Goal: Task Accomplishment & Management: Manage account settings

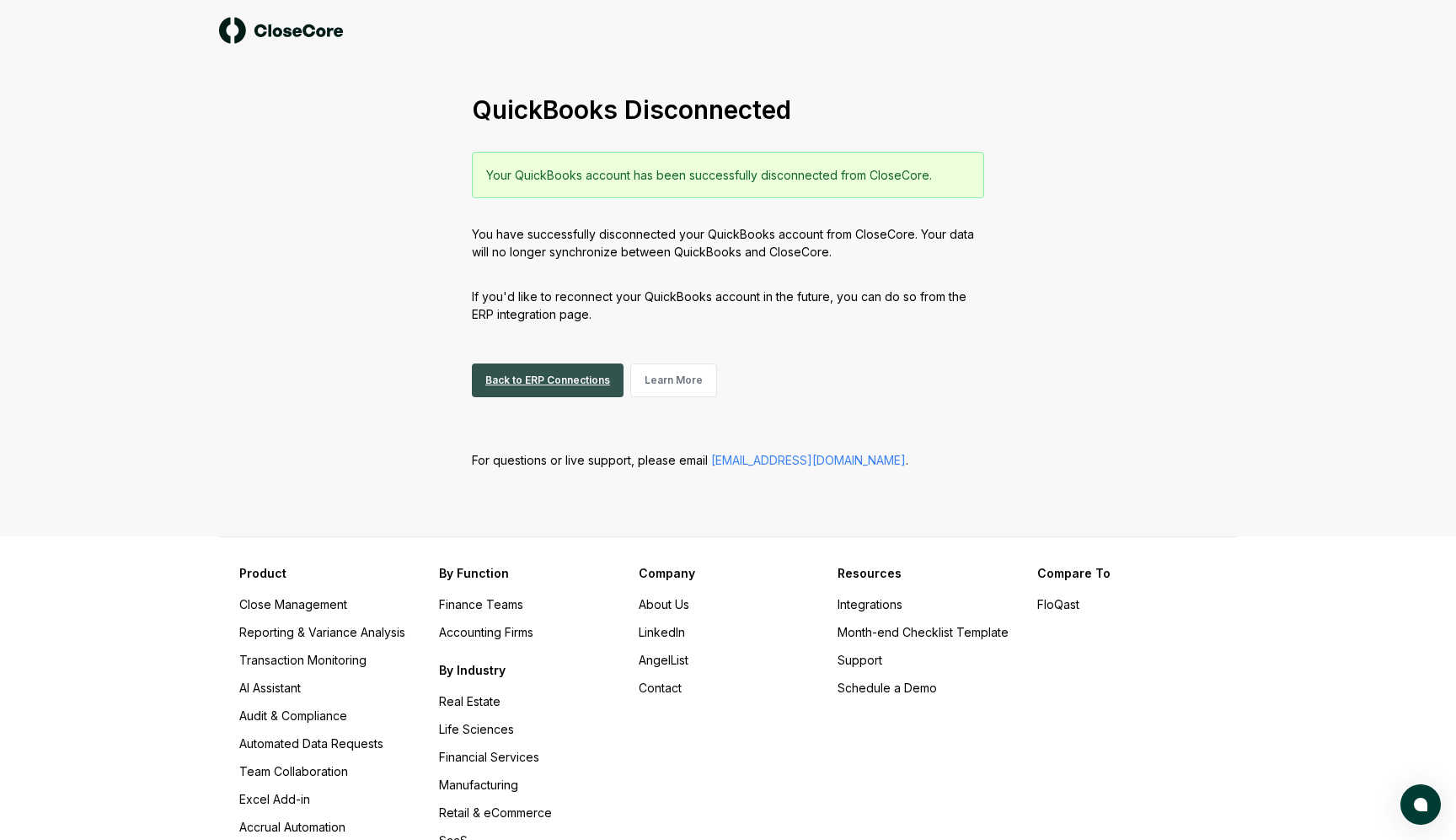
click at [527, 380] on link "Back to ERP Connections" at bounding box center [547, 380] width 151 height 34
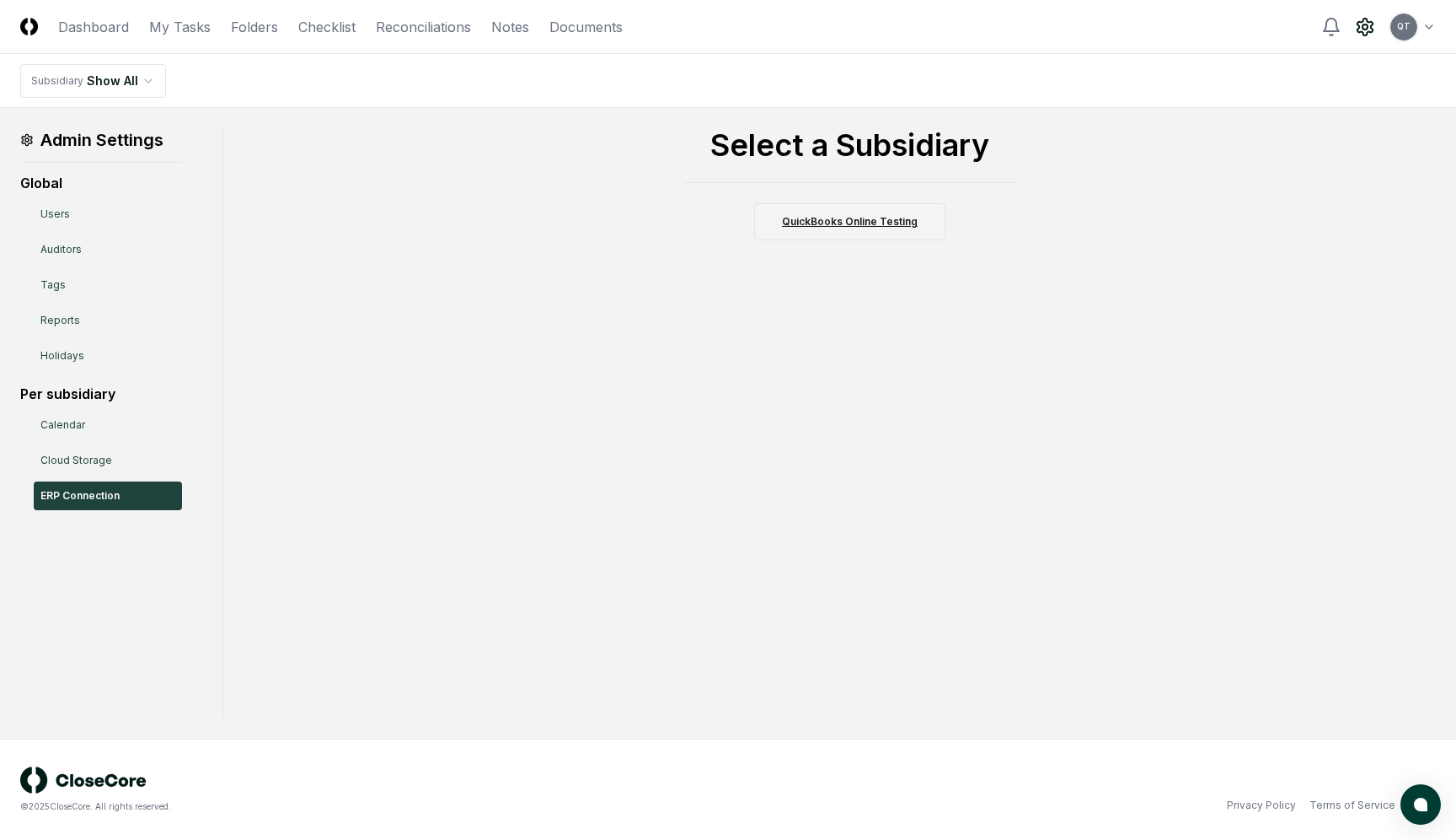
click at [881, 220] on link "QuickBooks Online Testing" at bounding box center [850, 221] width 191 height 37
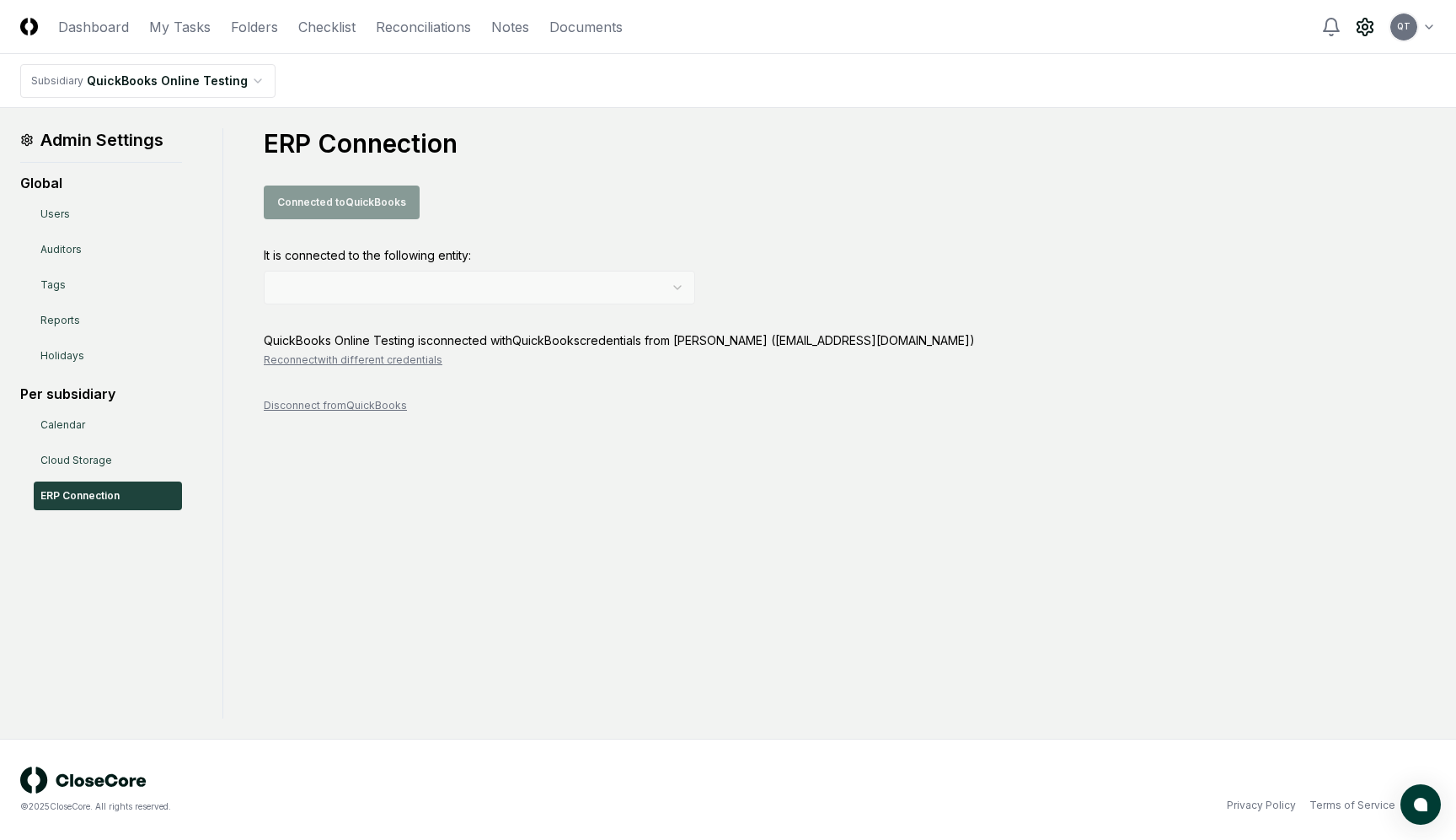
click at [276, 201] on div "Connected to QuickBooks" at bounding box center [849, 202] width 1172 height 34
click at [352, 407] on button "Disconnect from QuickBooks" at bounding box center [335, 405] width 144 height 15
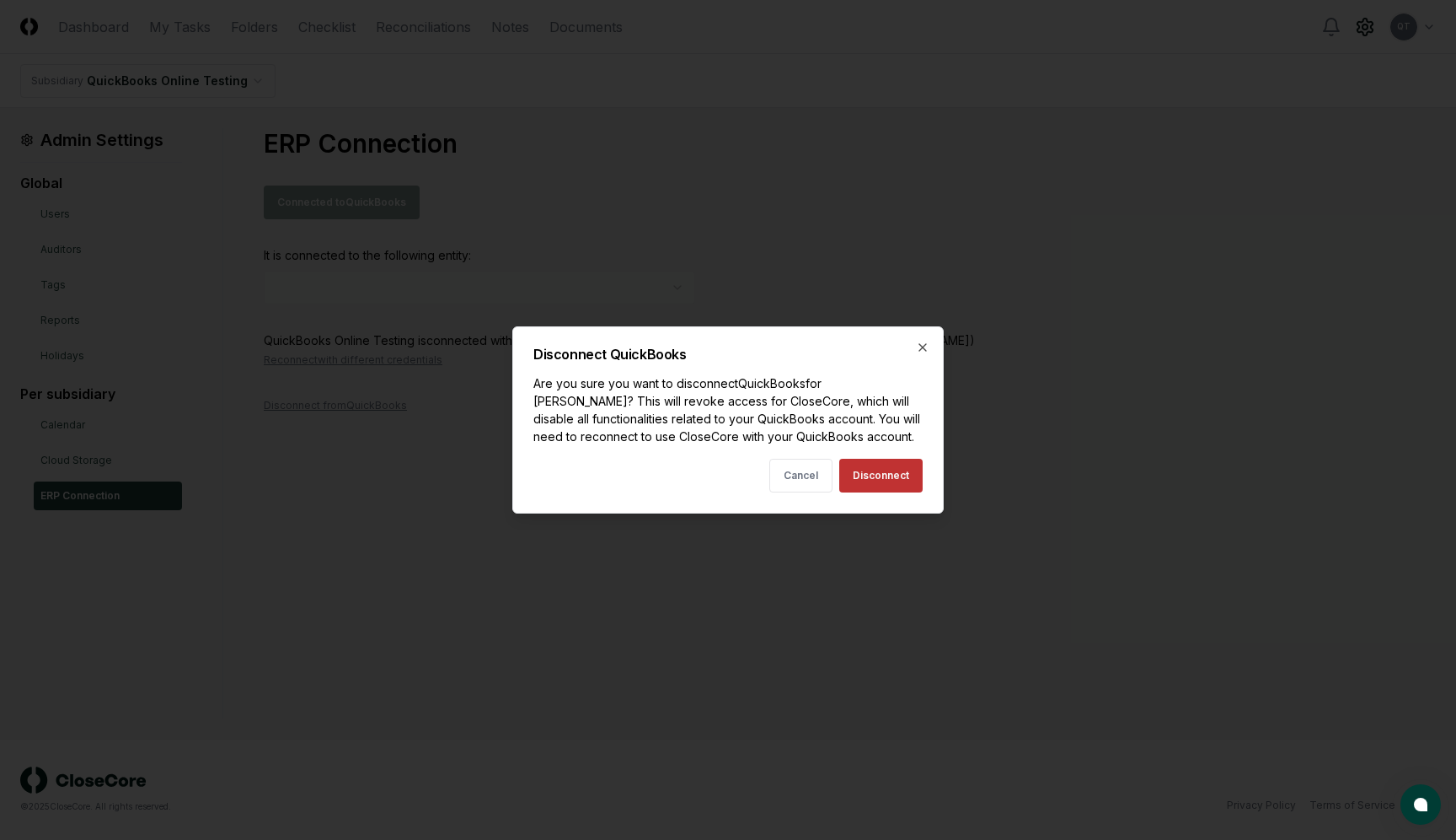
click at [881, 471] on button "Disconnect" at bounding box center [882, 475] width 84 height 34
click at [924, 351] on icon "button" at bounding box center [923, 346] width 13 height 13
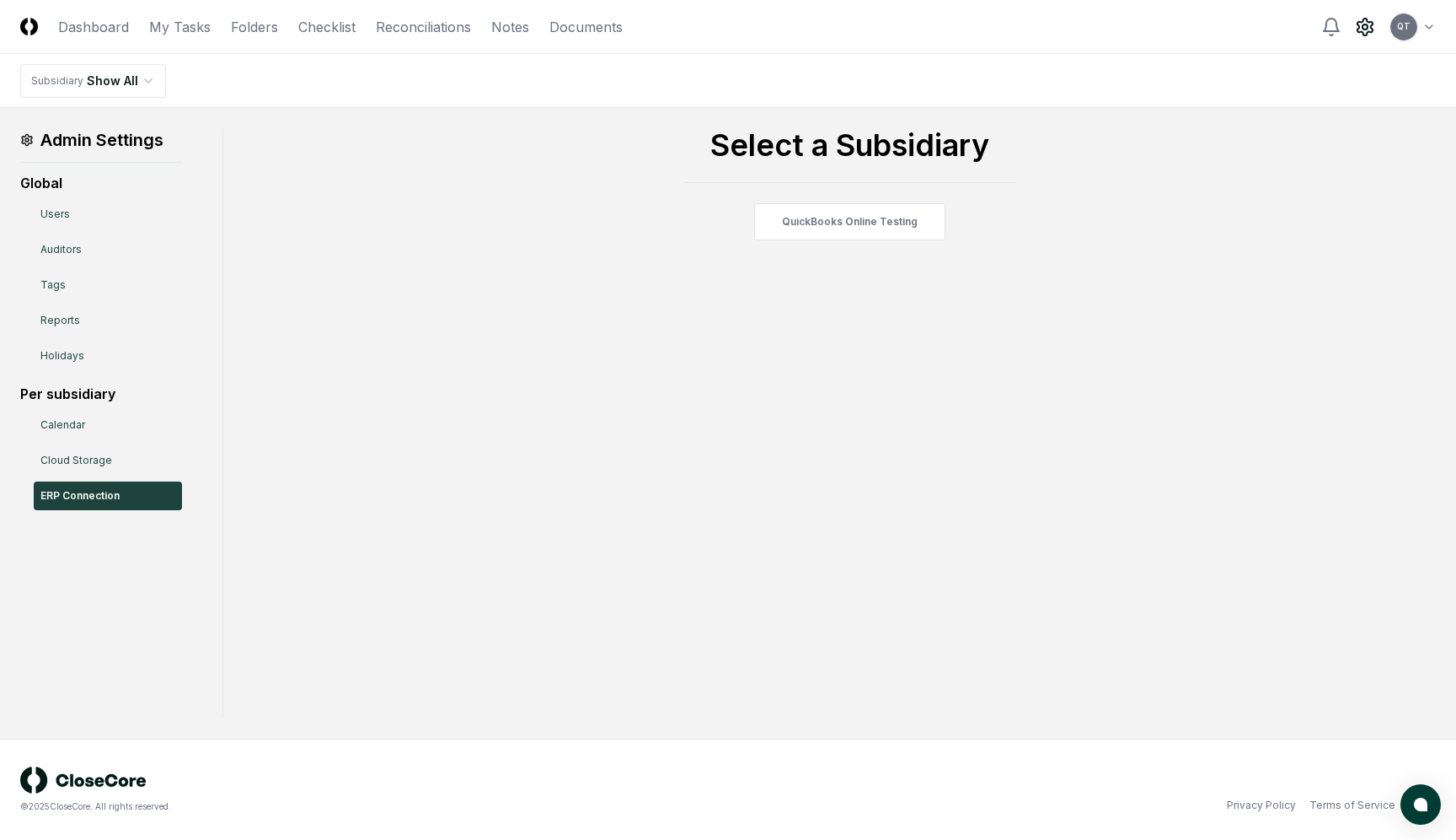
click at [1410, 23] on html "CloseCore Dashboard My Tasks Folders Checklist Reconciliations Notes Documents …" at bounding box center [728, 420] width 1456 height 840
click at [1311, 205] on div "Logout" at bounding box center [1367, 204] width 136 height 25
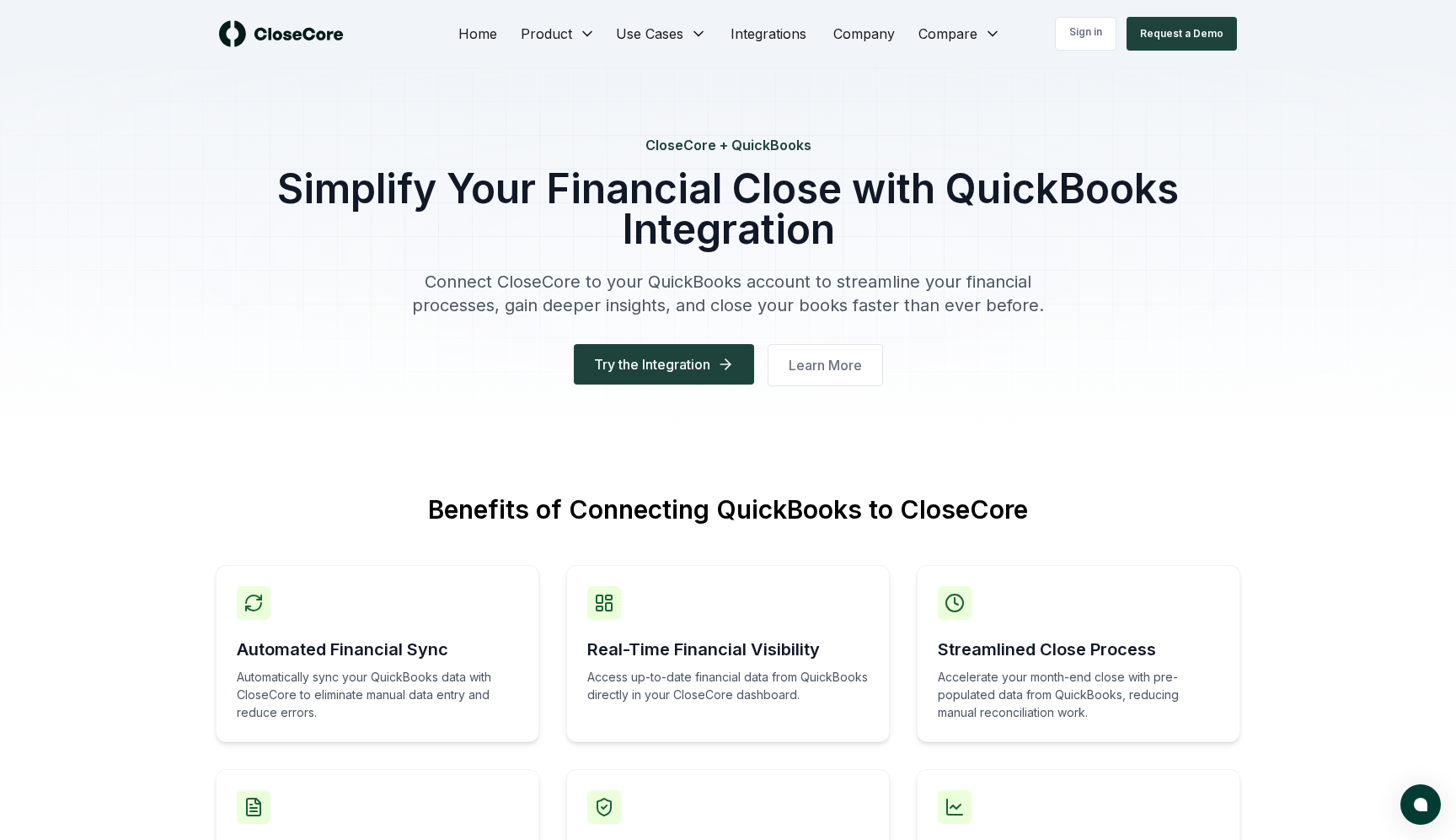
click at [328, 31] on img at bounding box center [281, 33] width 124 height 27
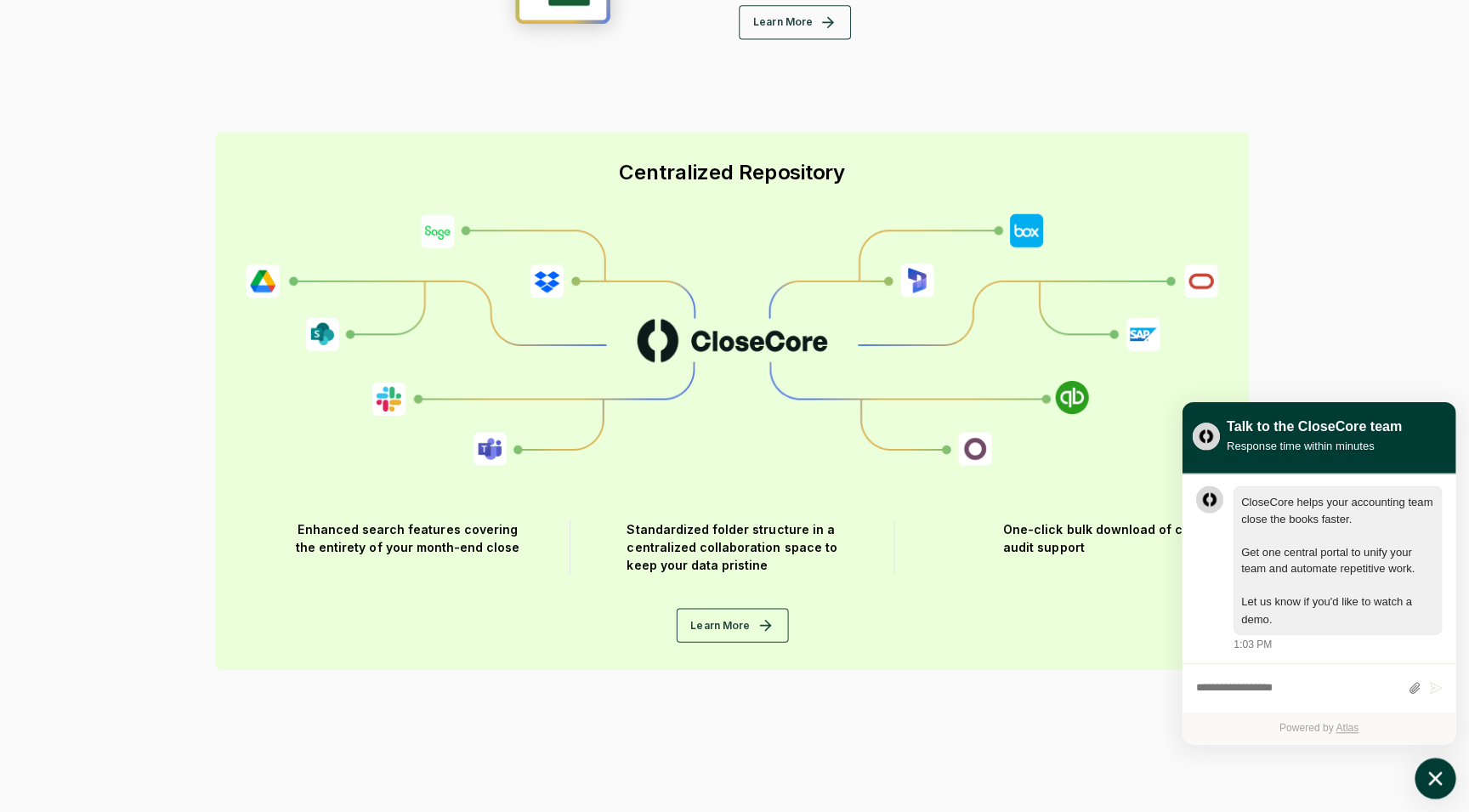
click at [1440, 770] on icon "atlas-launcher" at bounding box center [1433, 775] width 13 height 13
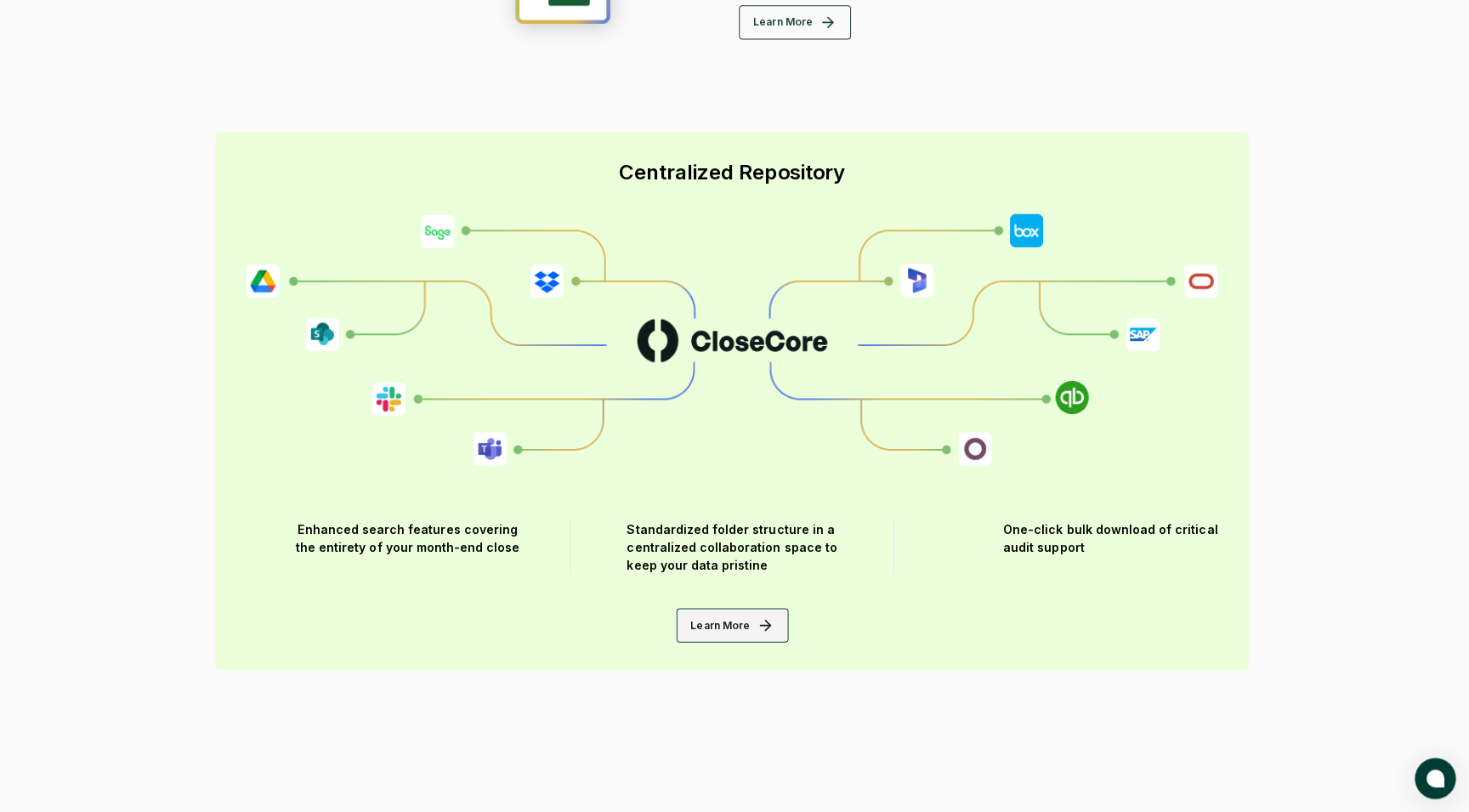
click at [746, 624] on button "Learn More" at bounding box center [735, 623] width 112 height 34
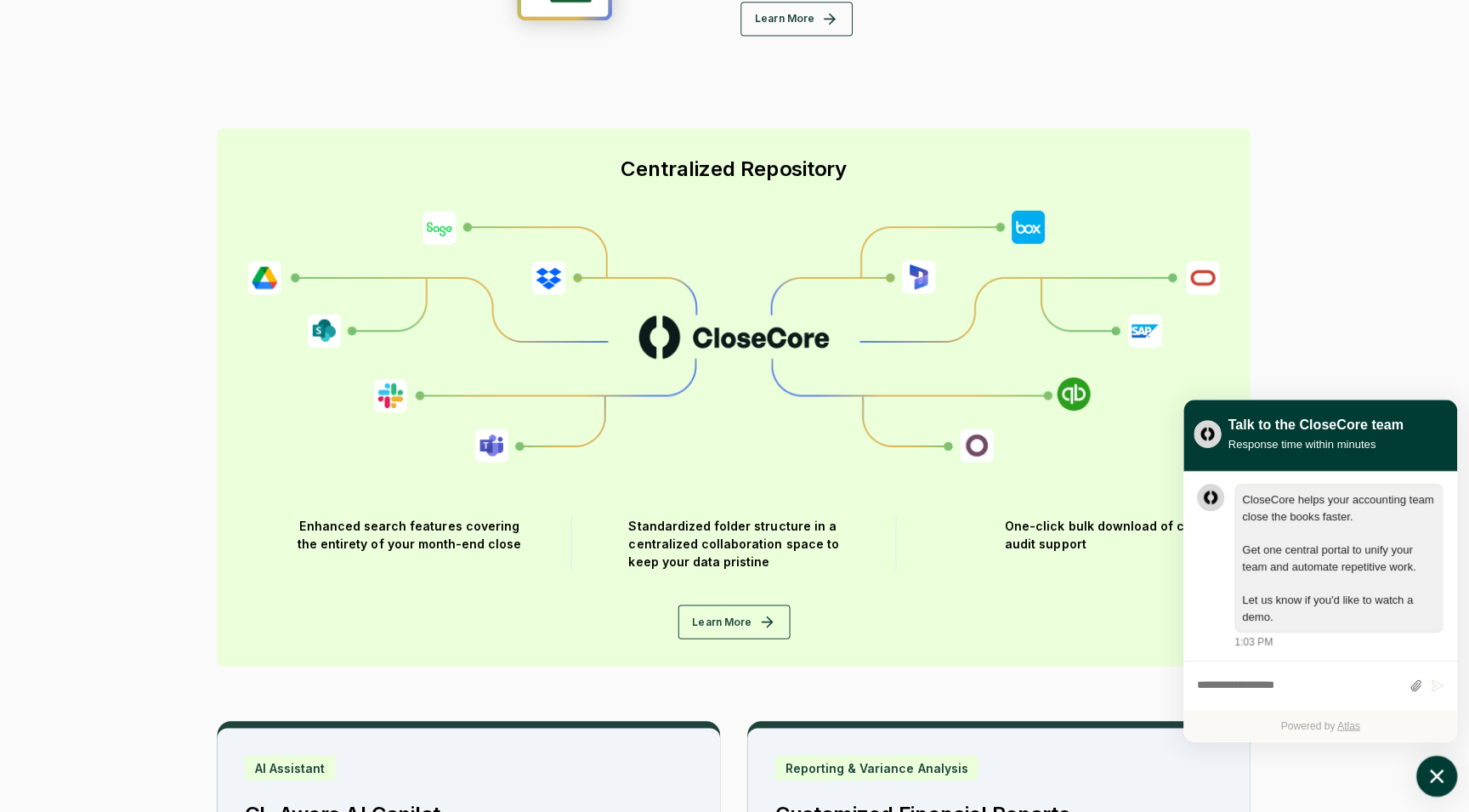
scroll to position [2320, 0]
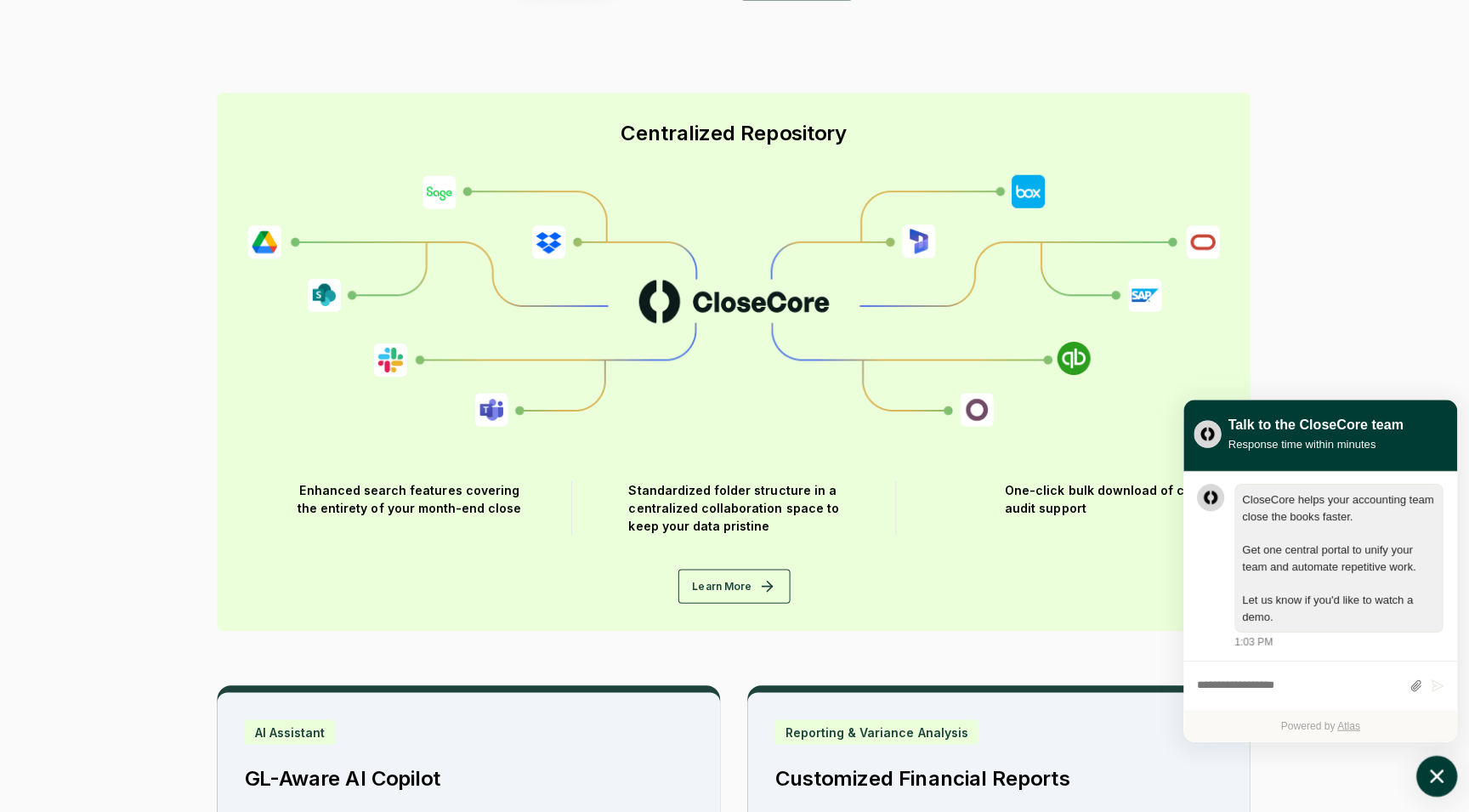
click at [1421, 773] on button "atlas-launcher" at bounding box center [1434, 776] width 40 height 40
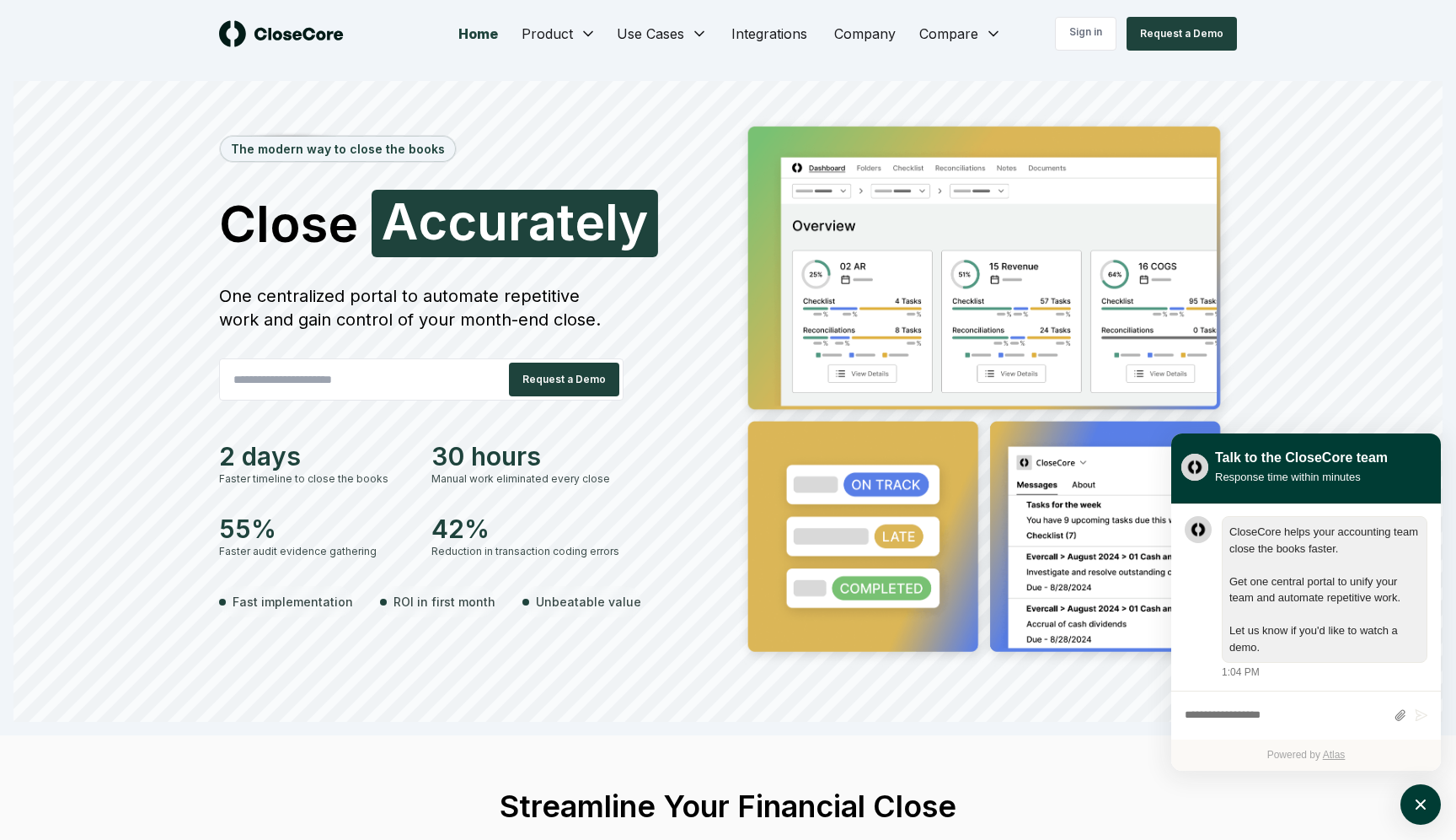
click at [487, 37] on link "Home" at bounding box center [478, 33] width 67 height 34
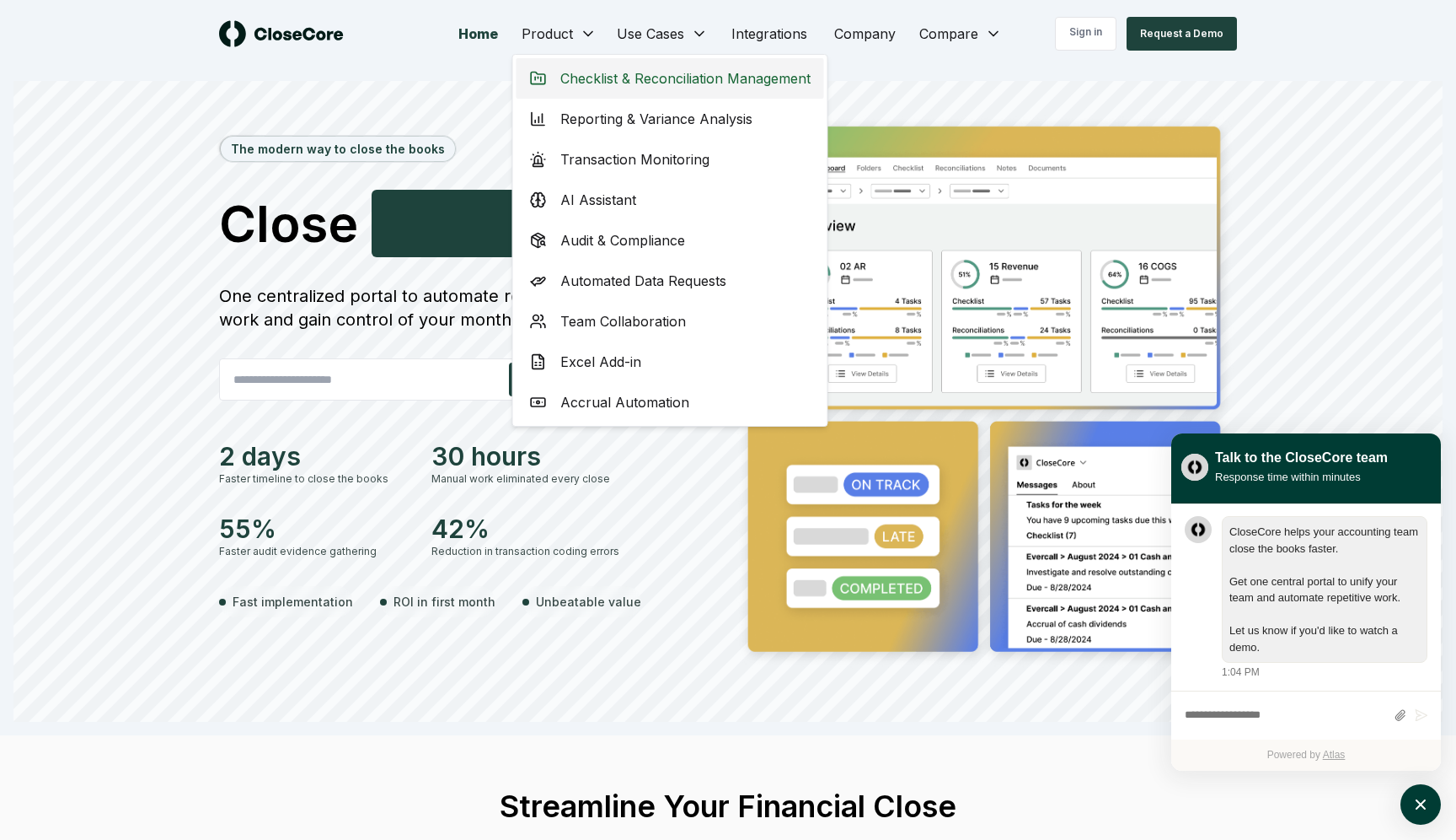
click at [604, 77] on span "Checklist & Reconciliation Management" at bounding box center [686, 77] width 251 height 20
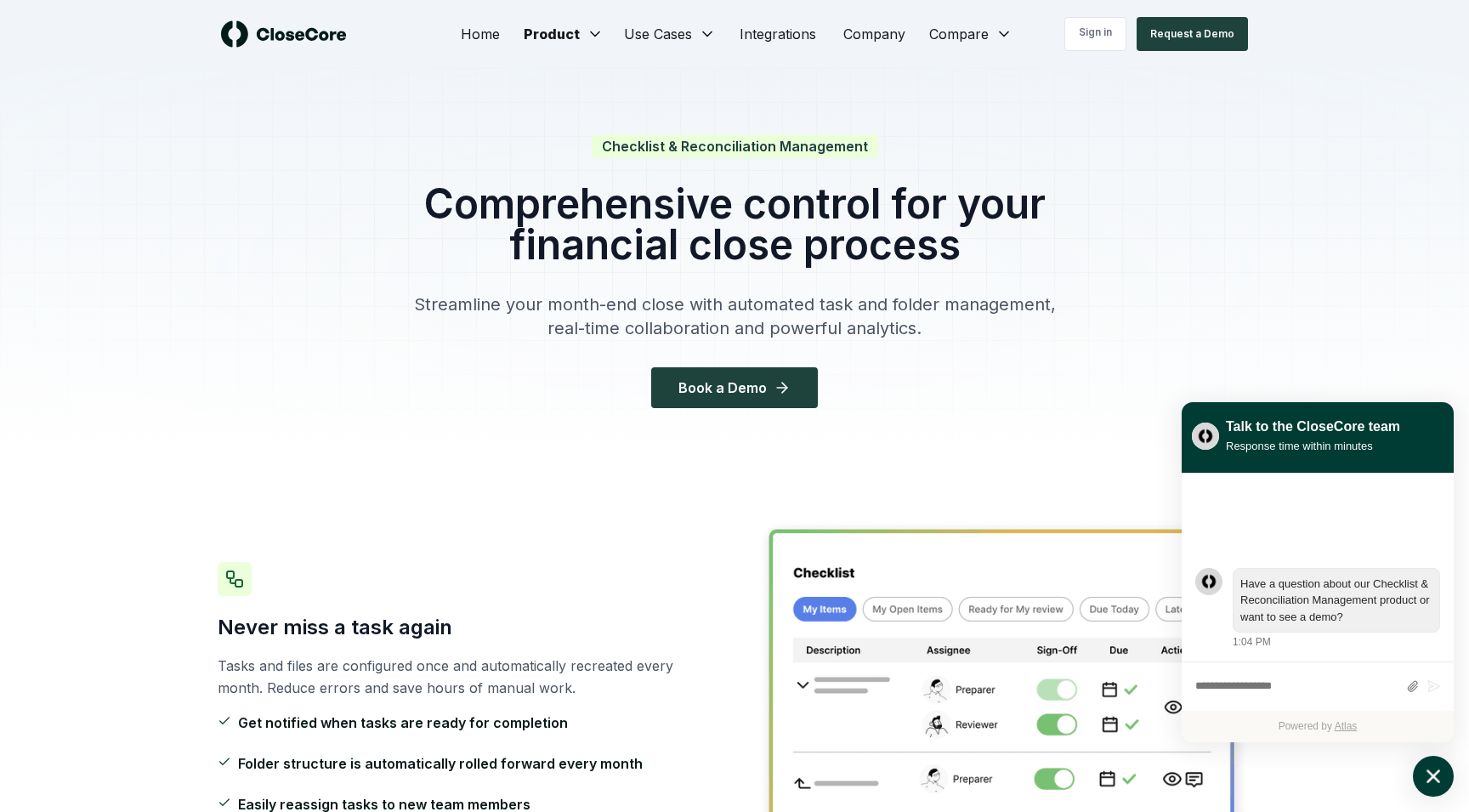
click at [1442, 773] on icon "atlas-launcher" at bounding box center [1434, 777] width 25 height 25
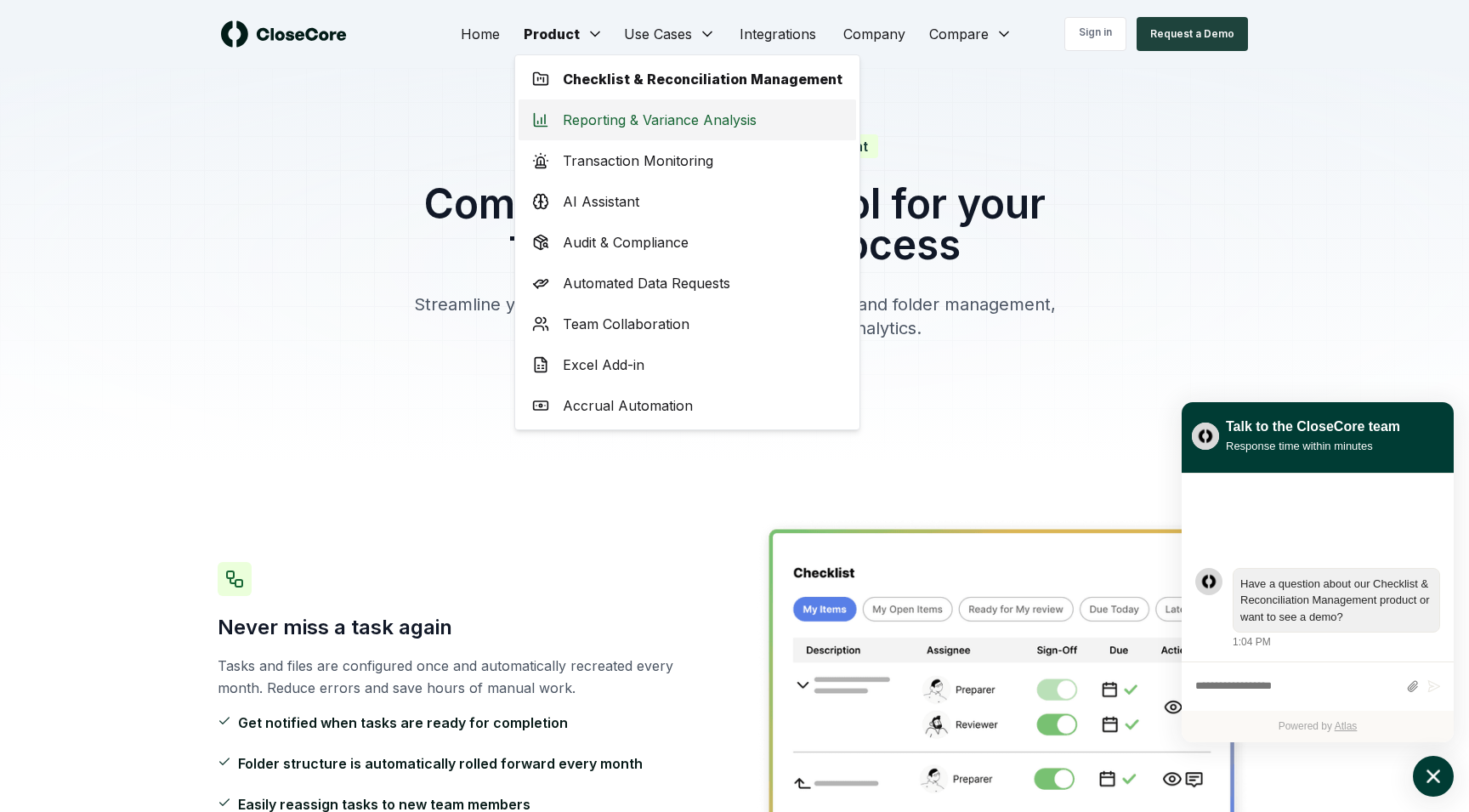
click at [592, 117] on span "Reporting & Variance Analysis" at bounding box center [659, 119] width 194 height 20
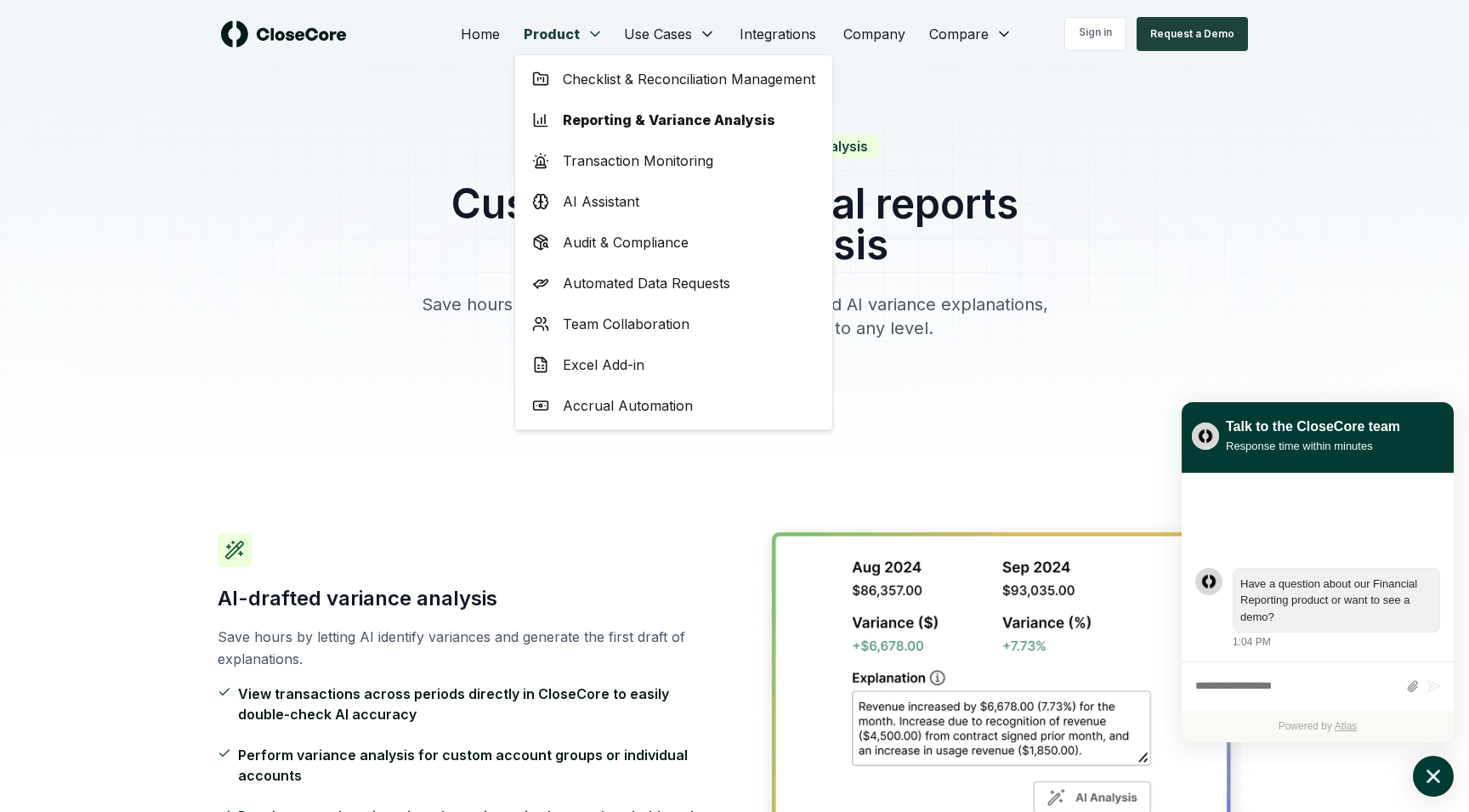
click at [602, 168] on span "Transaction Monitoring" at bounding box center [637, 160] width 150 height 20
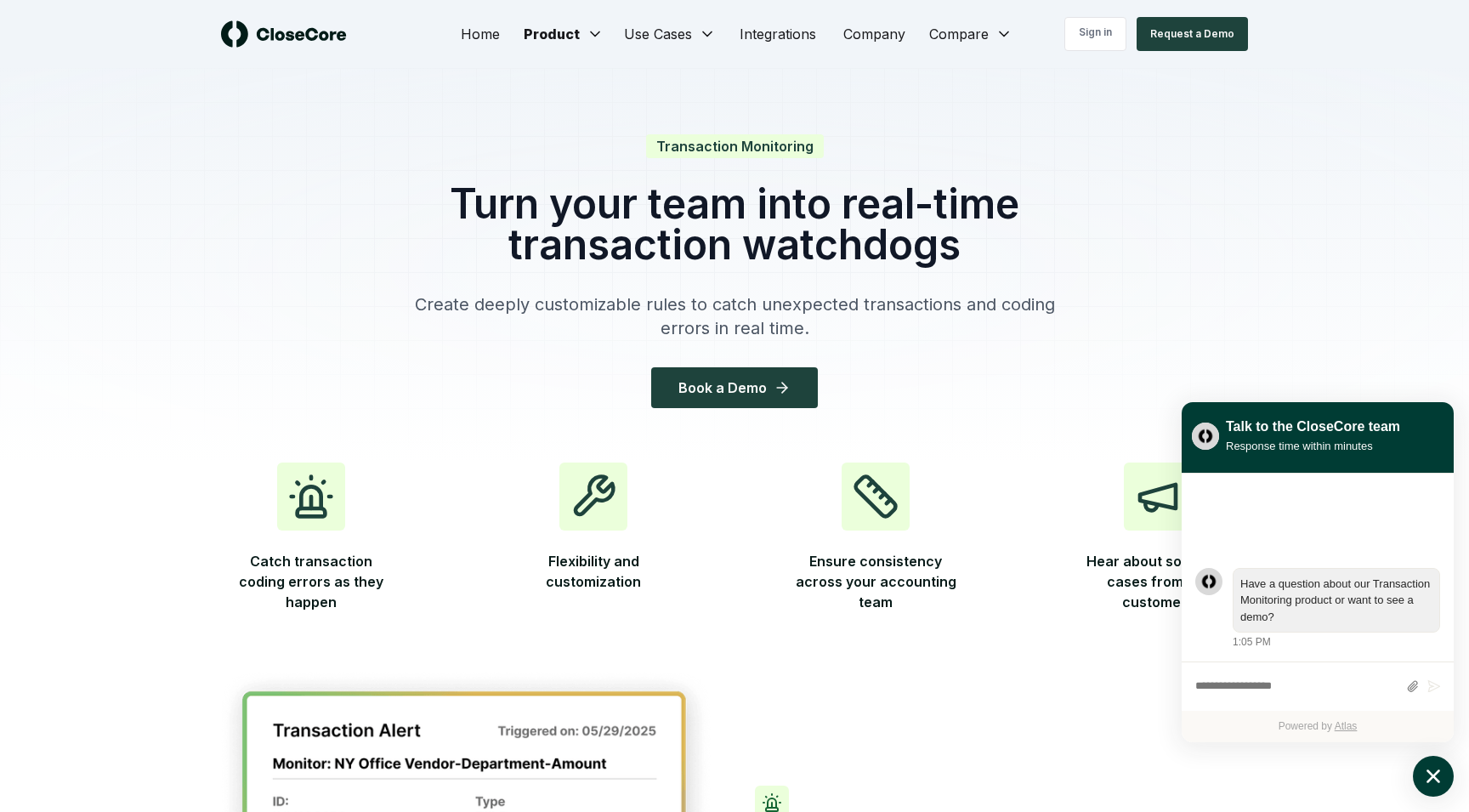
scroll to position [39, 0]
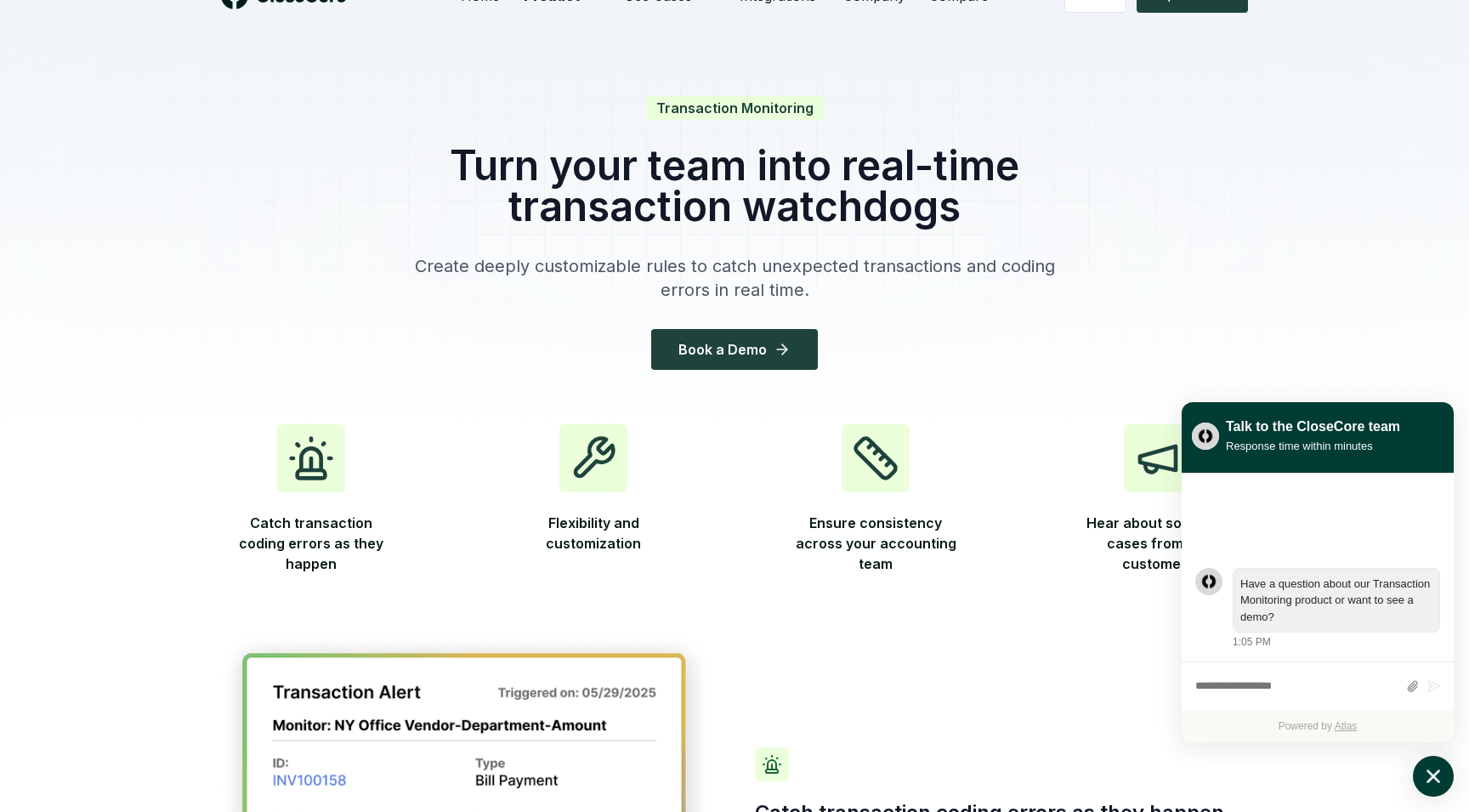
click at [1438, 776] on icon "atlas-launcher" at bounding box center [1434, 777] width 25 height 25
click at [1439, 776] on icon "atlas-launcher" at bounding box center [1434, 777] width 25 height 25
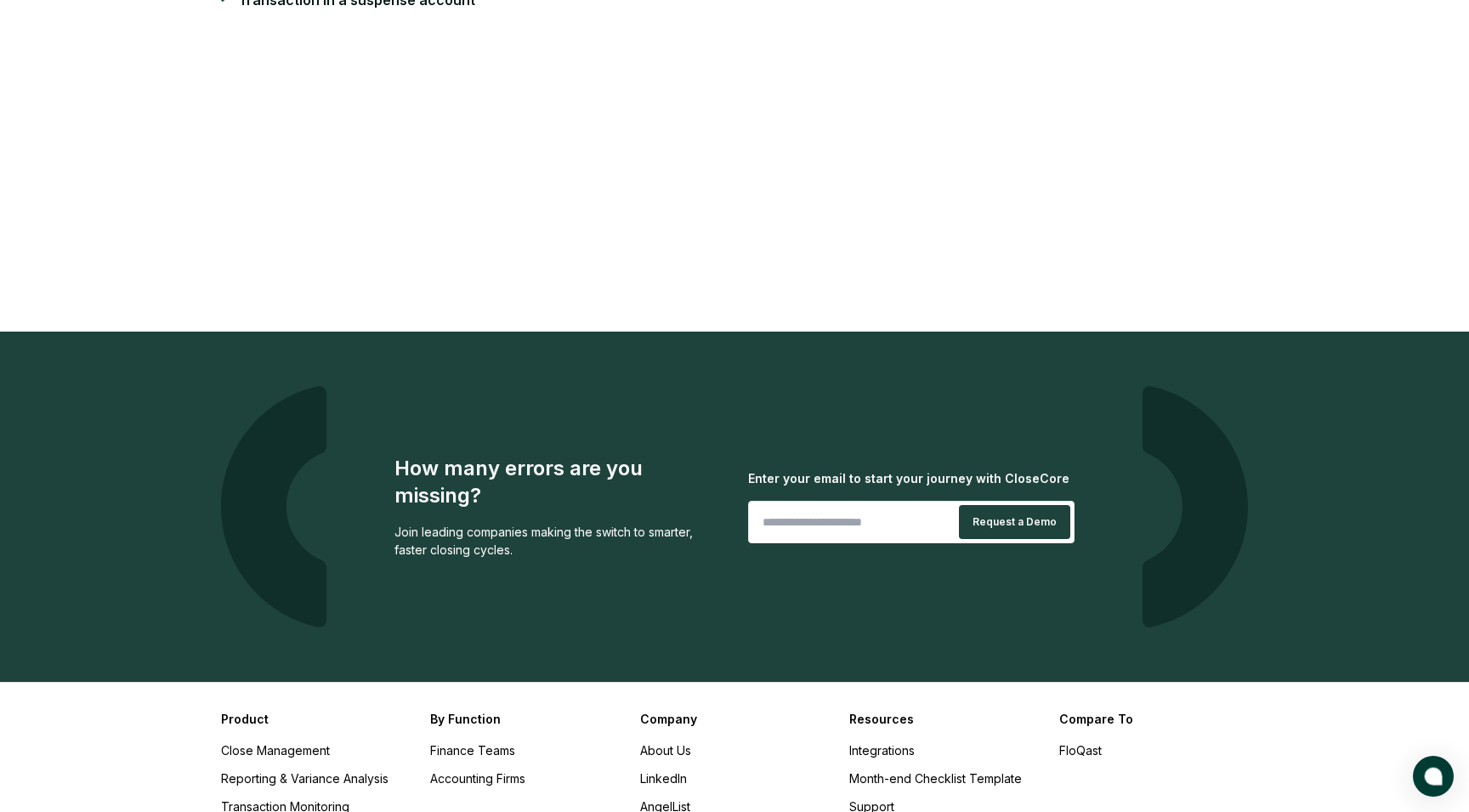
scroll to position [3031, 0]
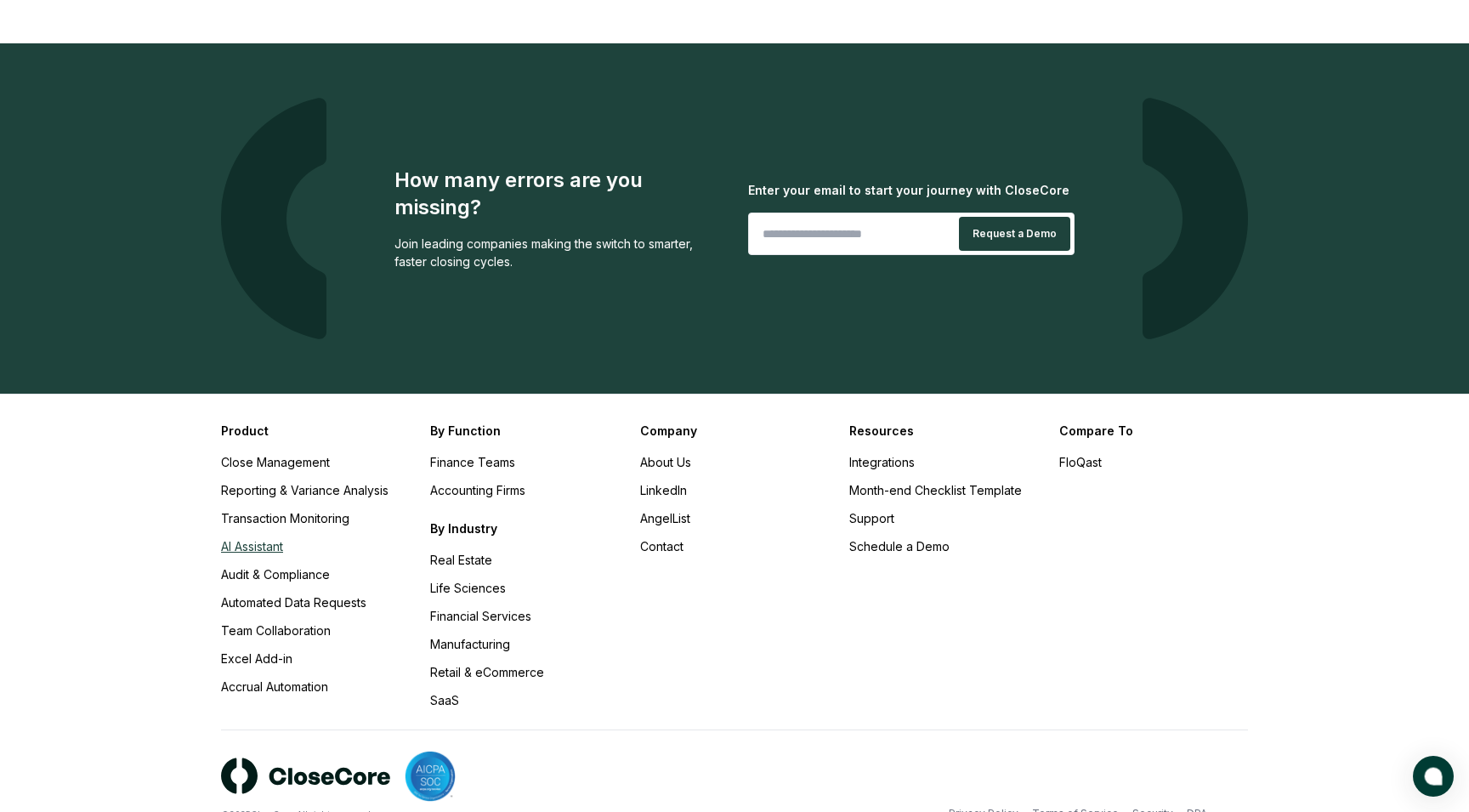
click at [281, 539] on link "AI Assistant" at bounding box center [252, 546] width 62 height 14
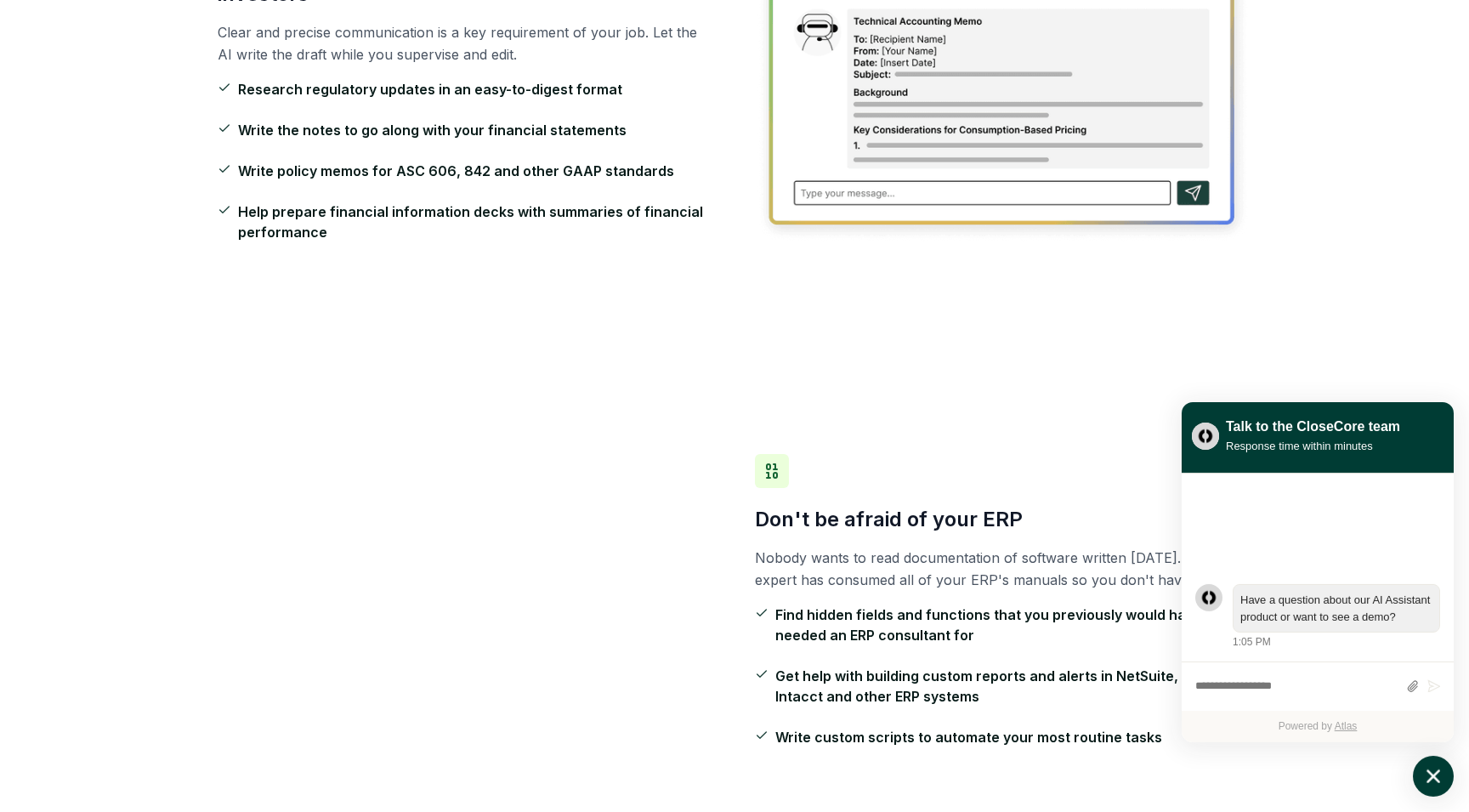
scroll to position [618, 0]
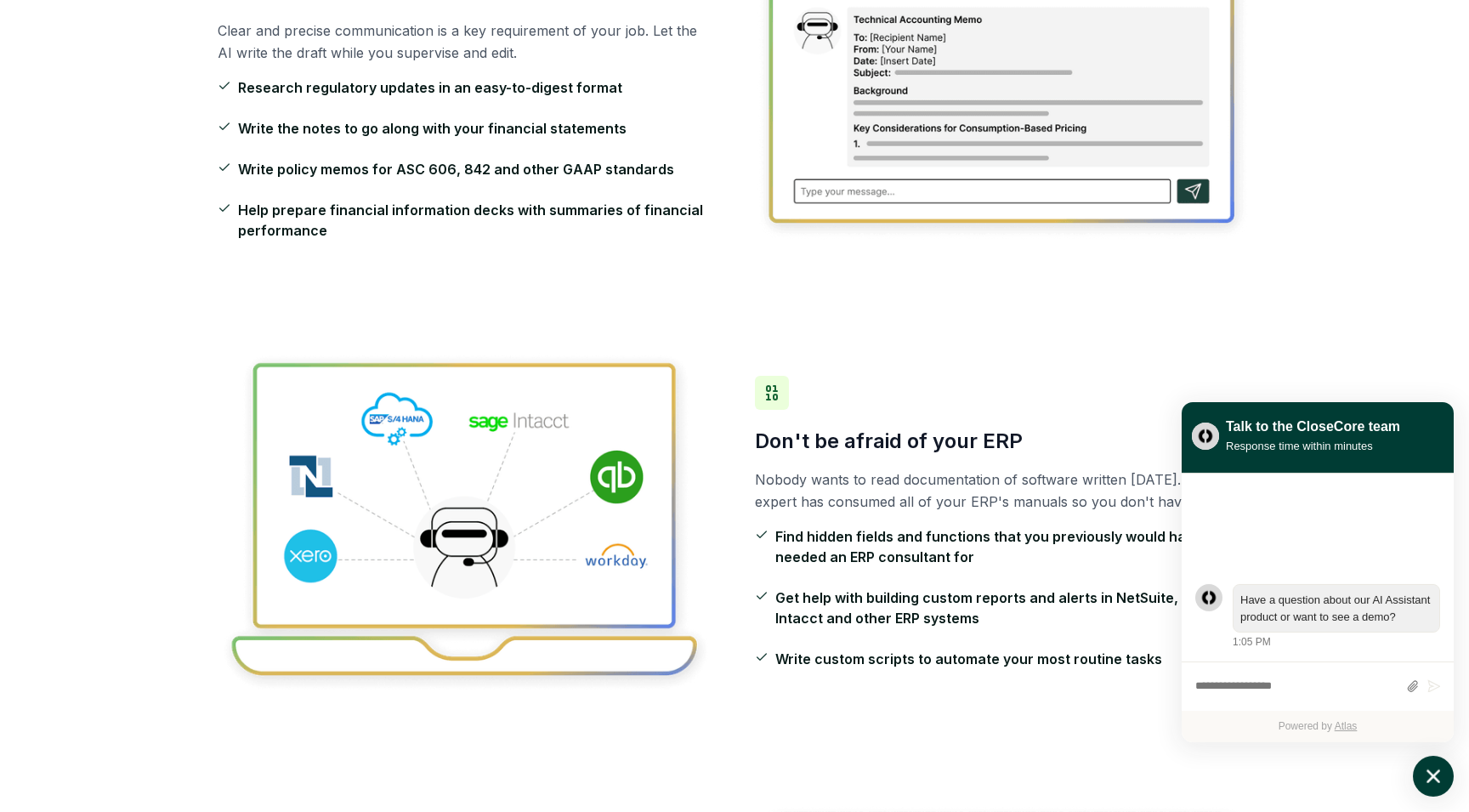
click at [1442, 773] on icon "atlas-launcher" at bounding box center [1434, 777] width 25 height 25
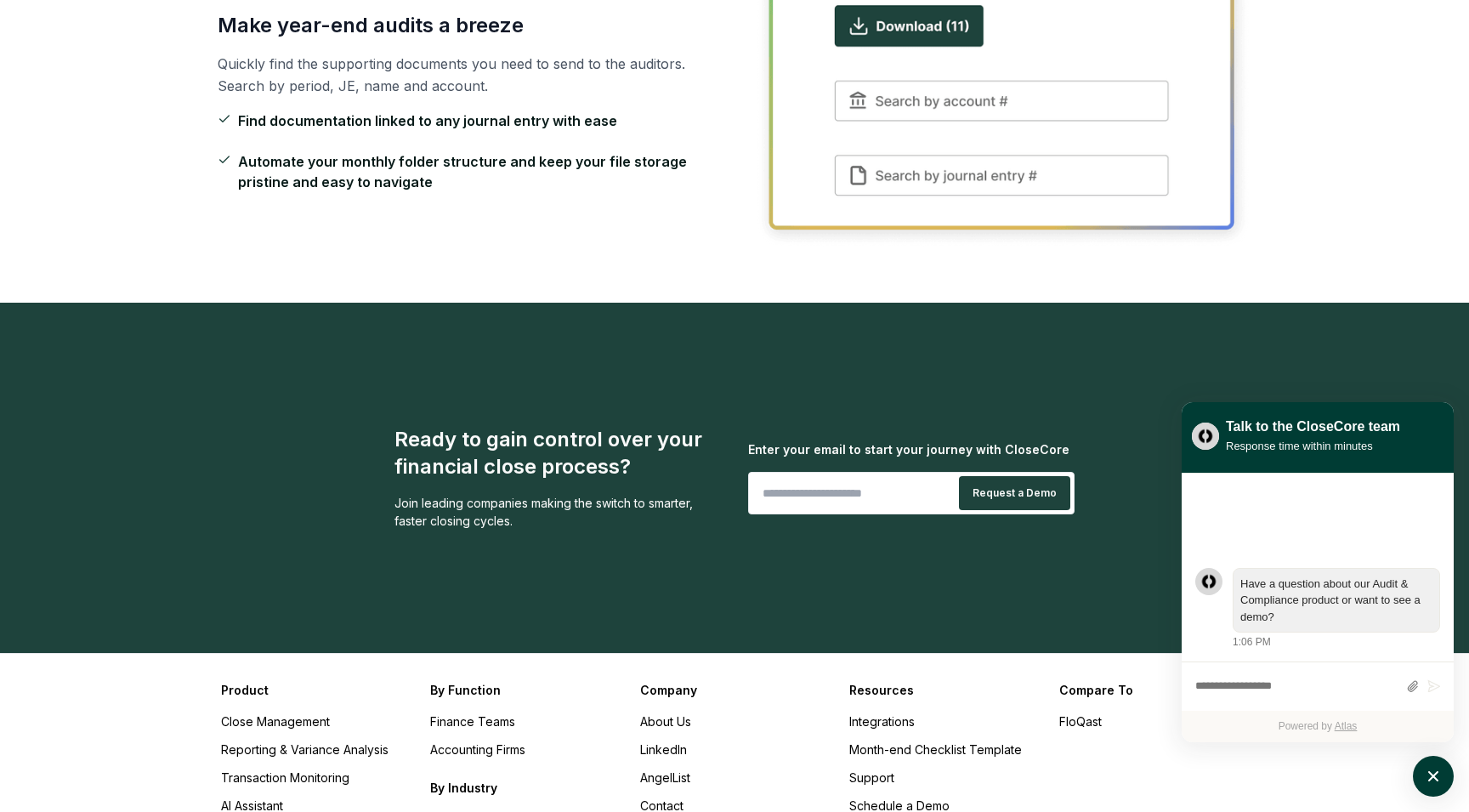
scroll to position [1836, 0]
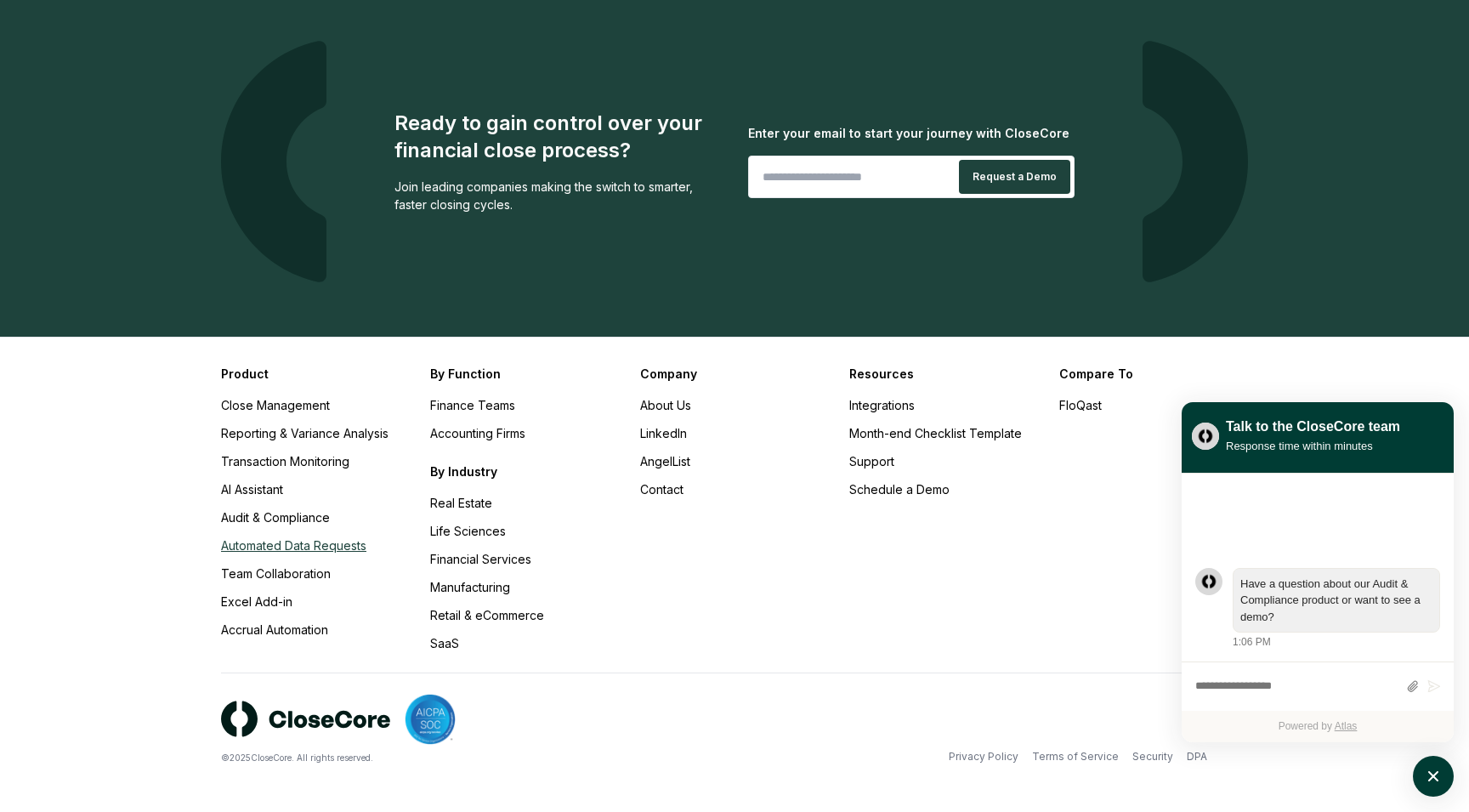
click at [301, 546] on link "Automated Data Requests" at bounding box center [294, 545] width 146 height 14
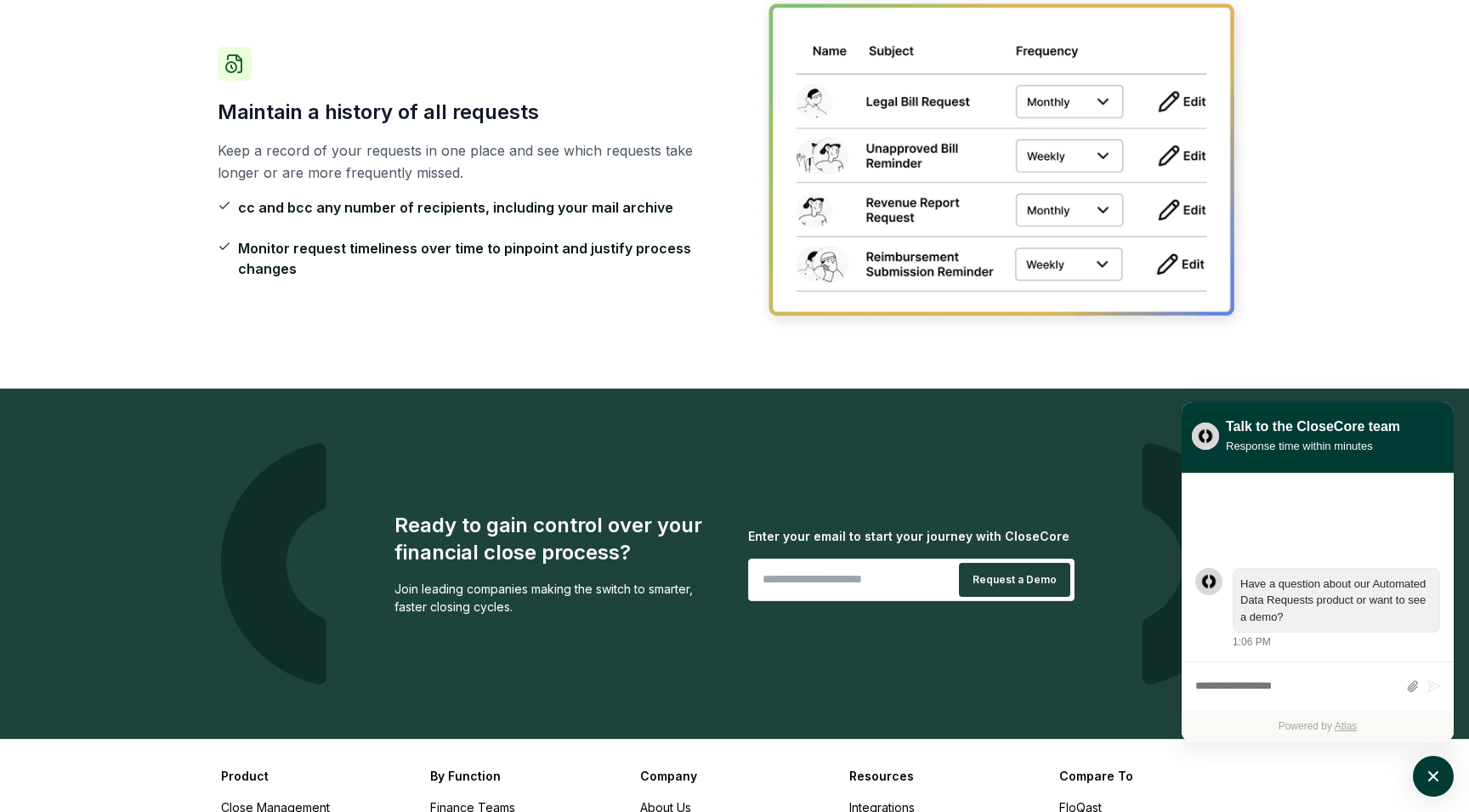
scroll to position [1830, 0]
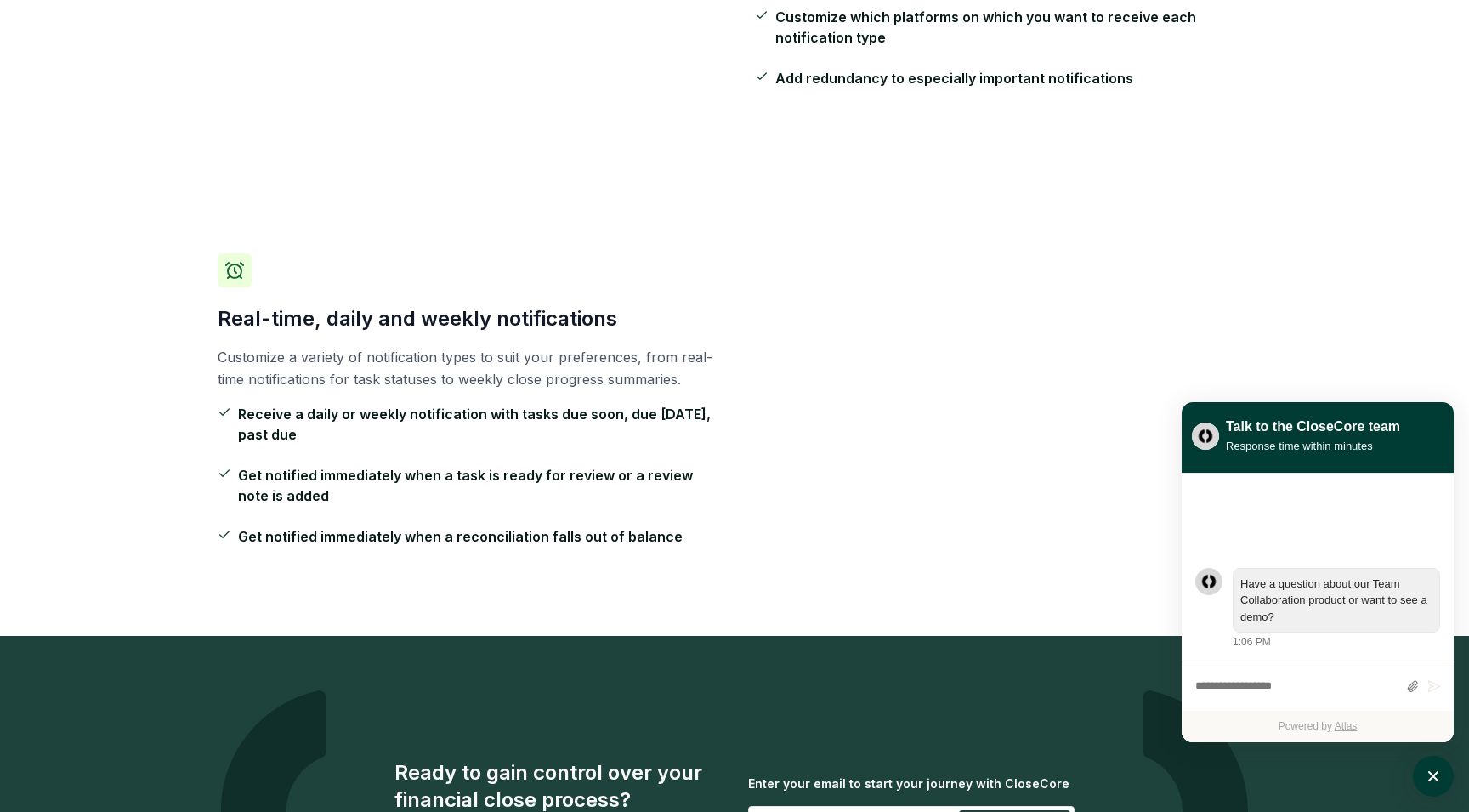
scroll to position [2756, 0]
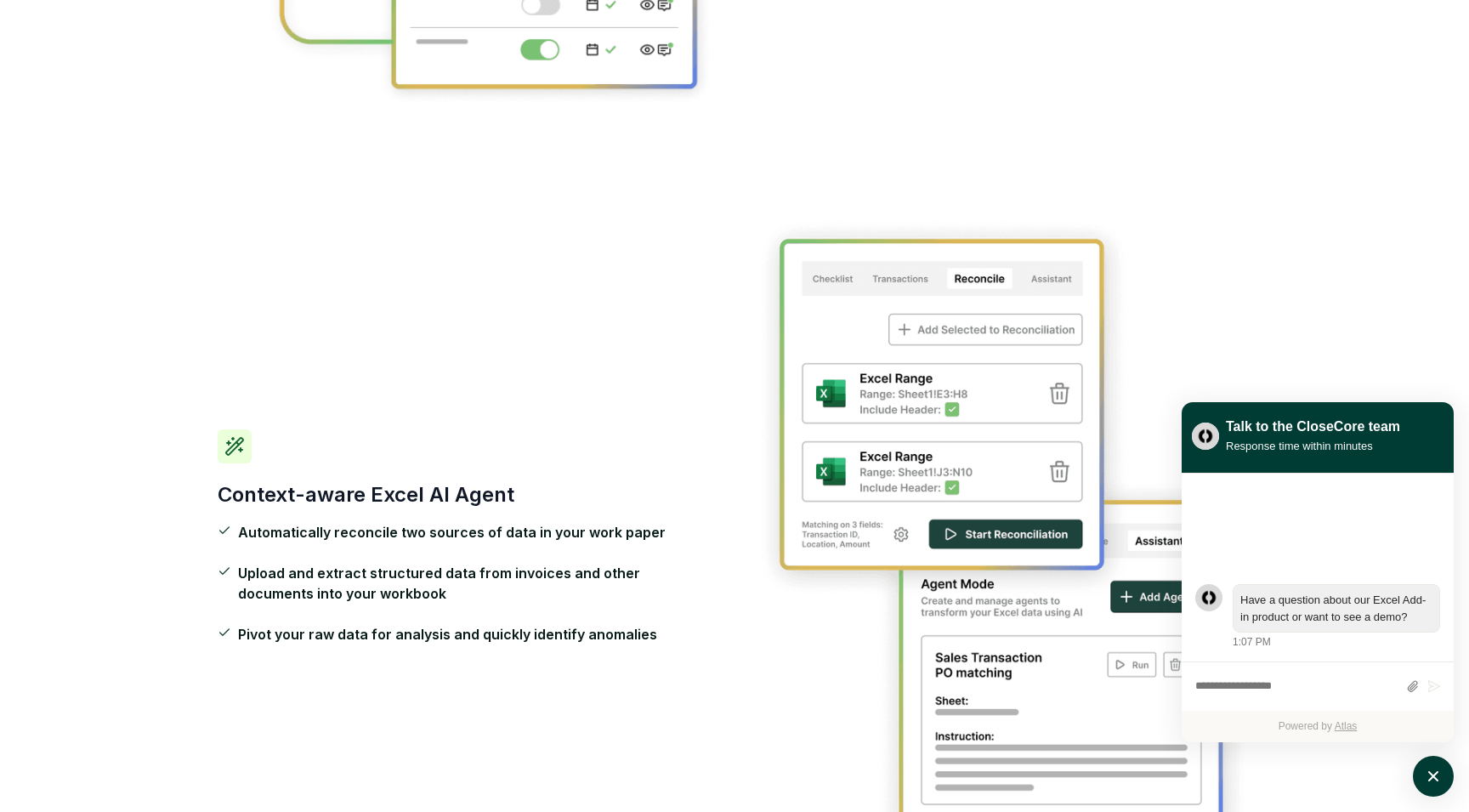
scroll to position [3422, 0]
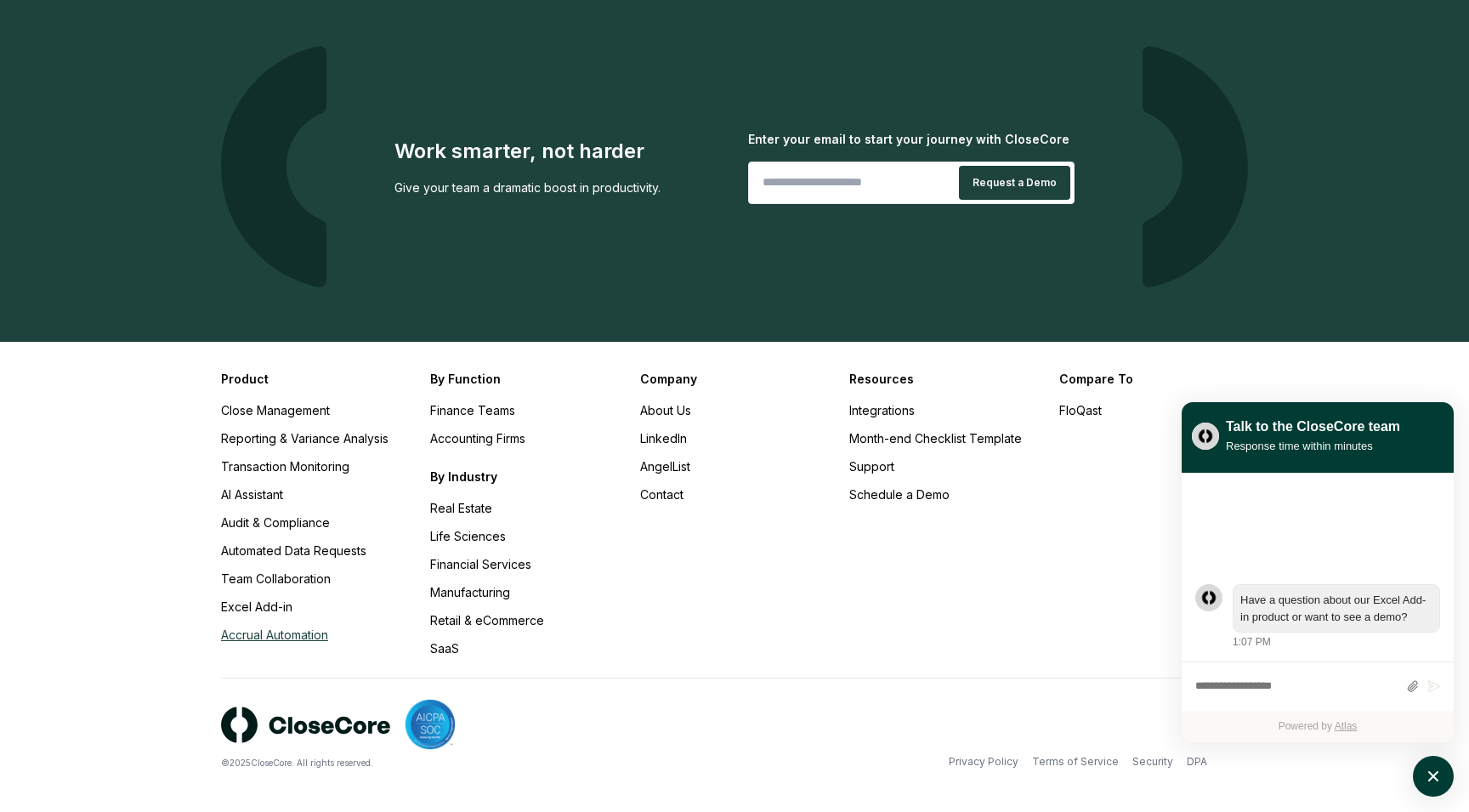
click at [283, 631] on link "Accrual Automation" at bounding box center [275, 635] width 107 height 14
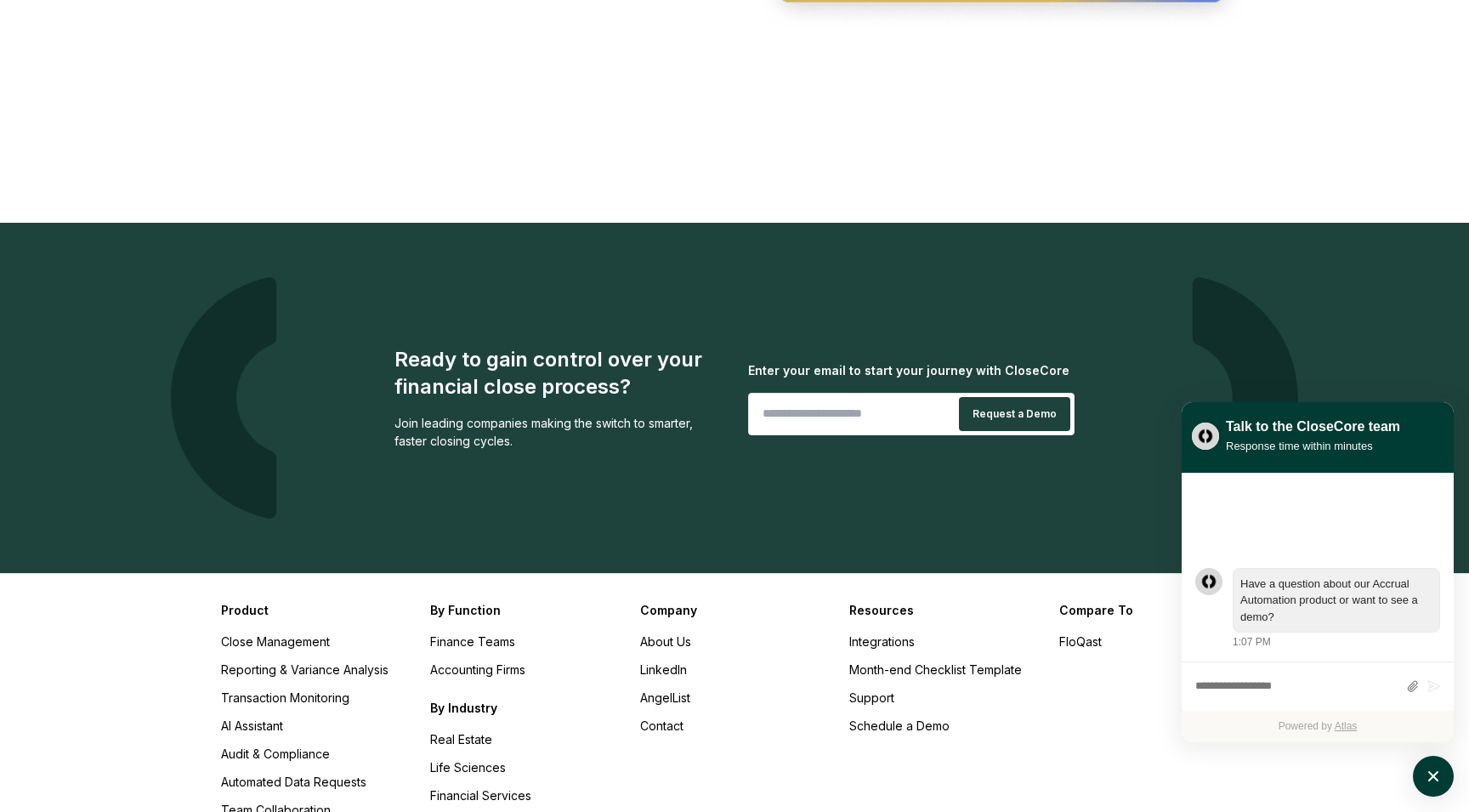
scroll to position [2884, 0]
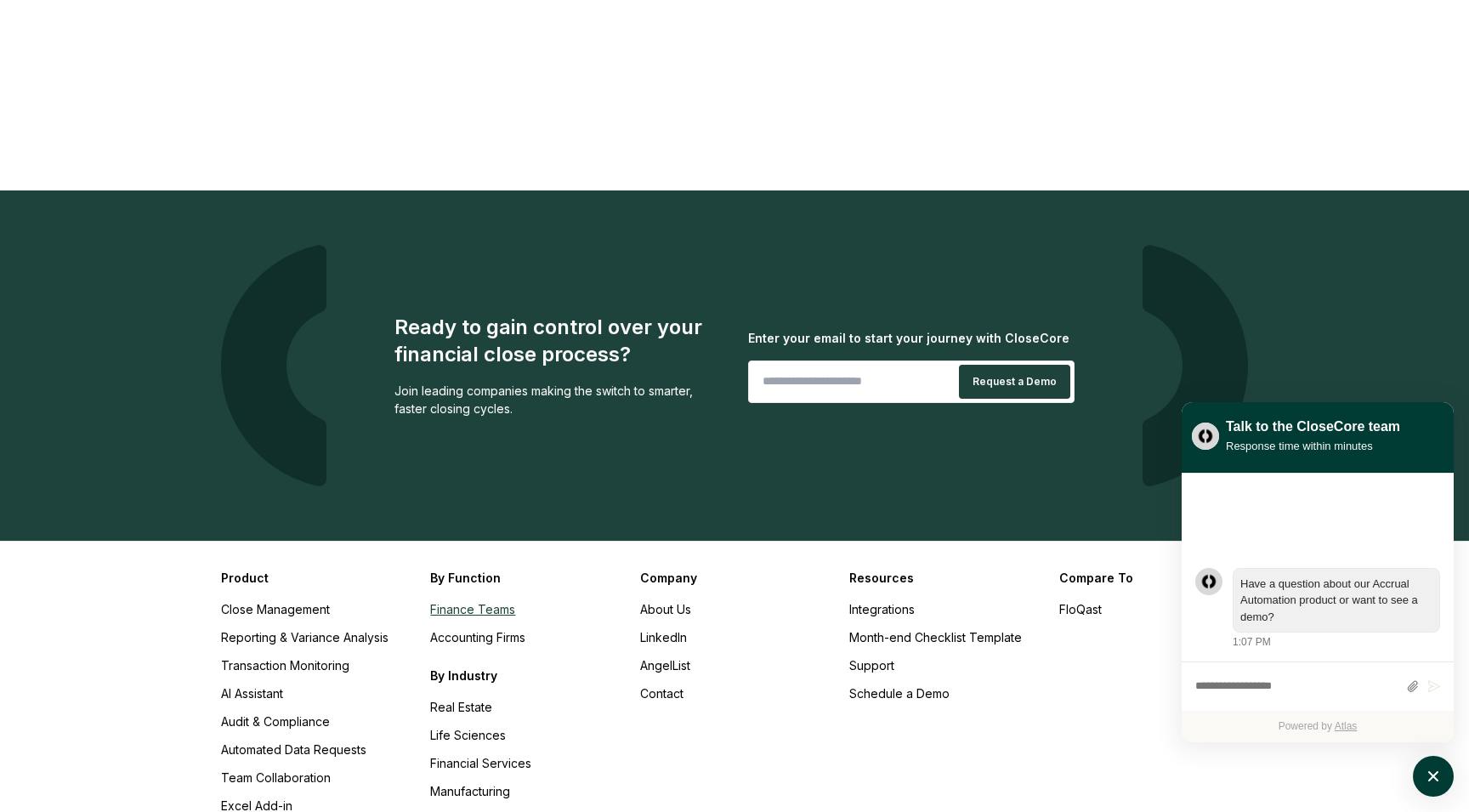
click at [463, 602] on link "Finance Teams" at bounding box center [472, 609] width 85 height 14
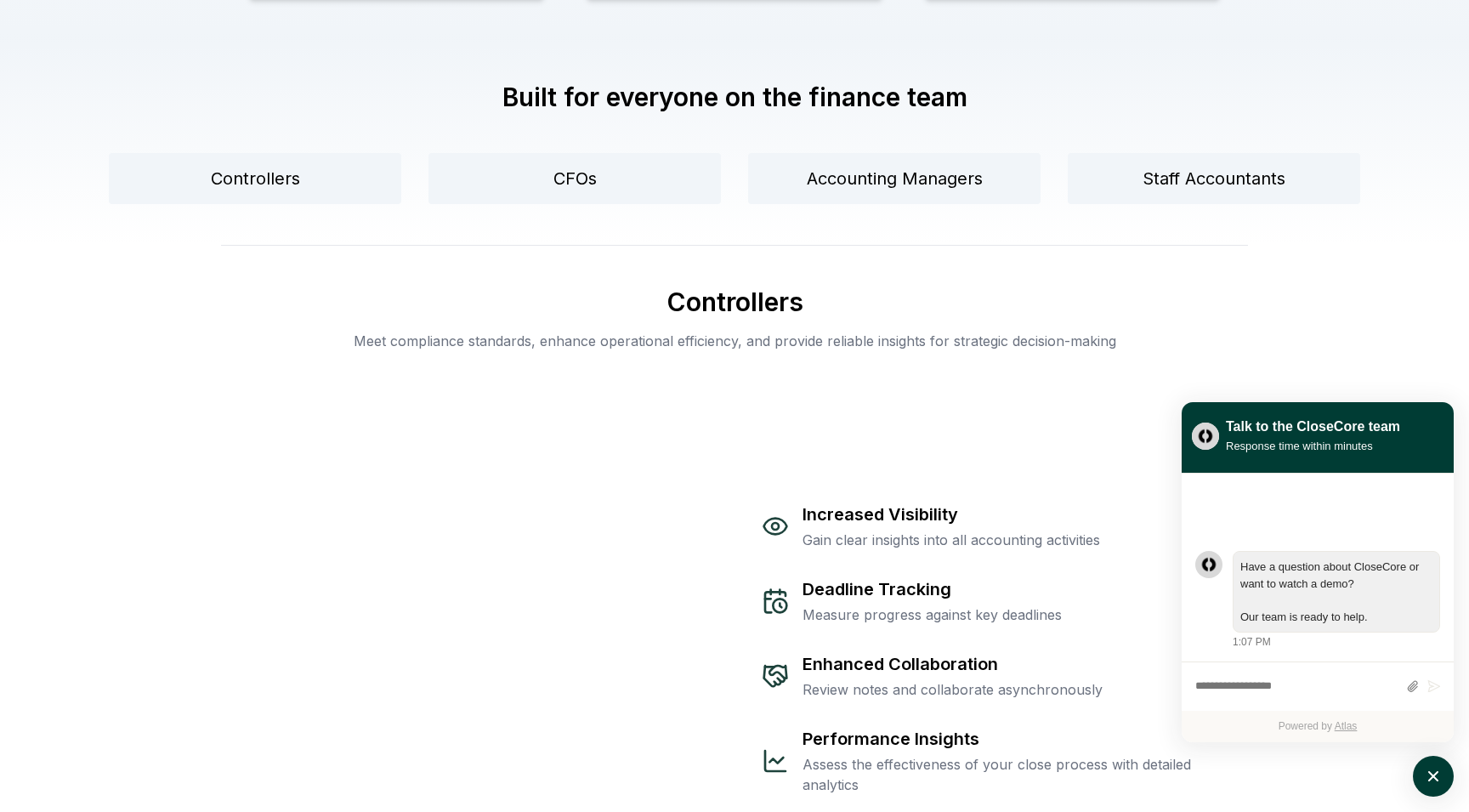
scroll to position [1064, 0]
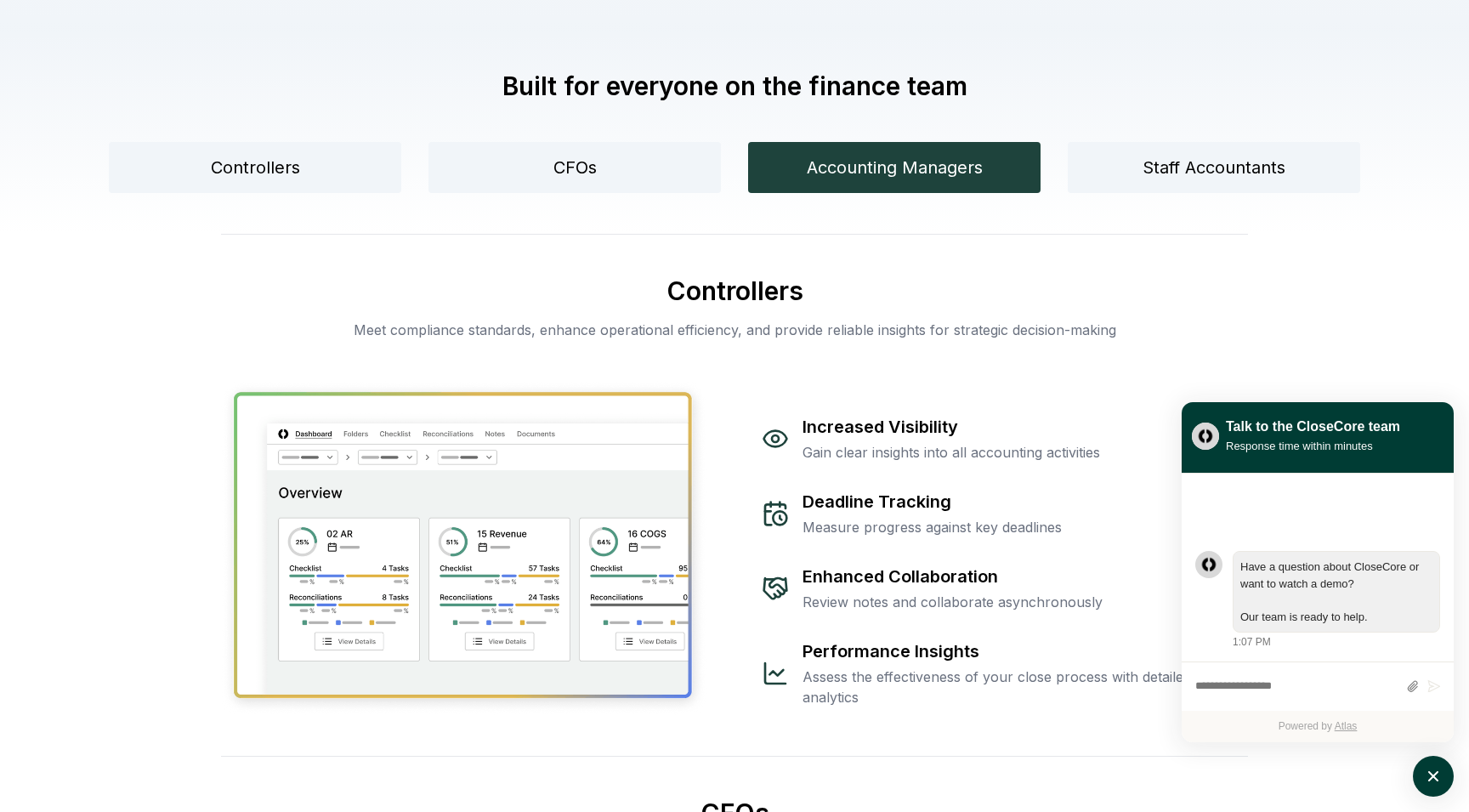
click at [840, 164] on button "Accounting Managers" at bounding box center [894, 168] width 292 height 51
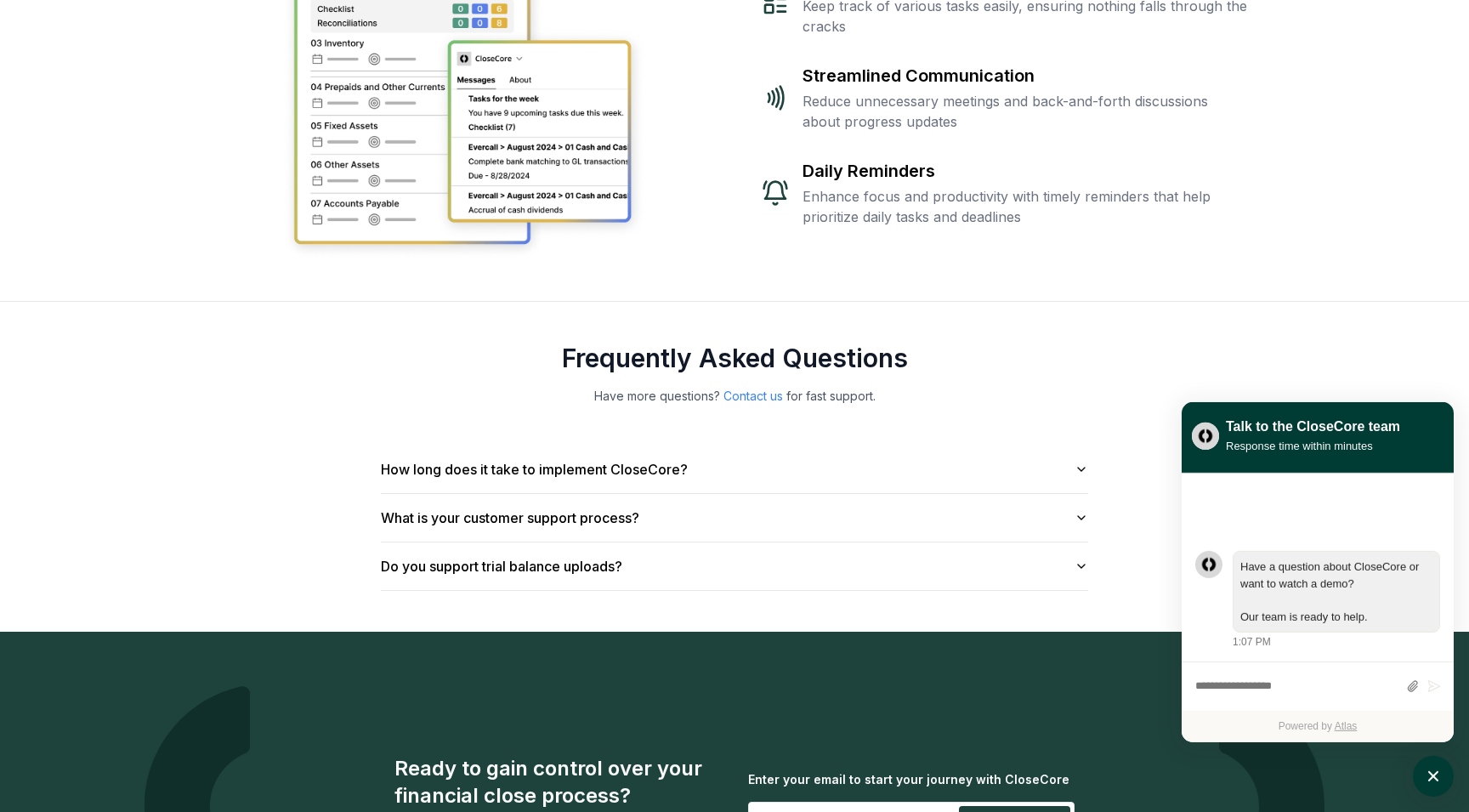
scroll to position [3214, 0]
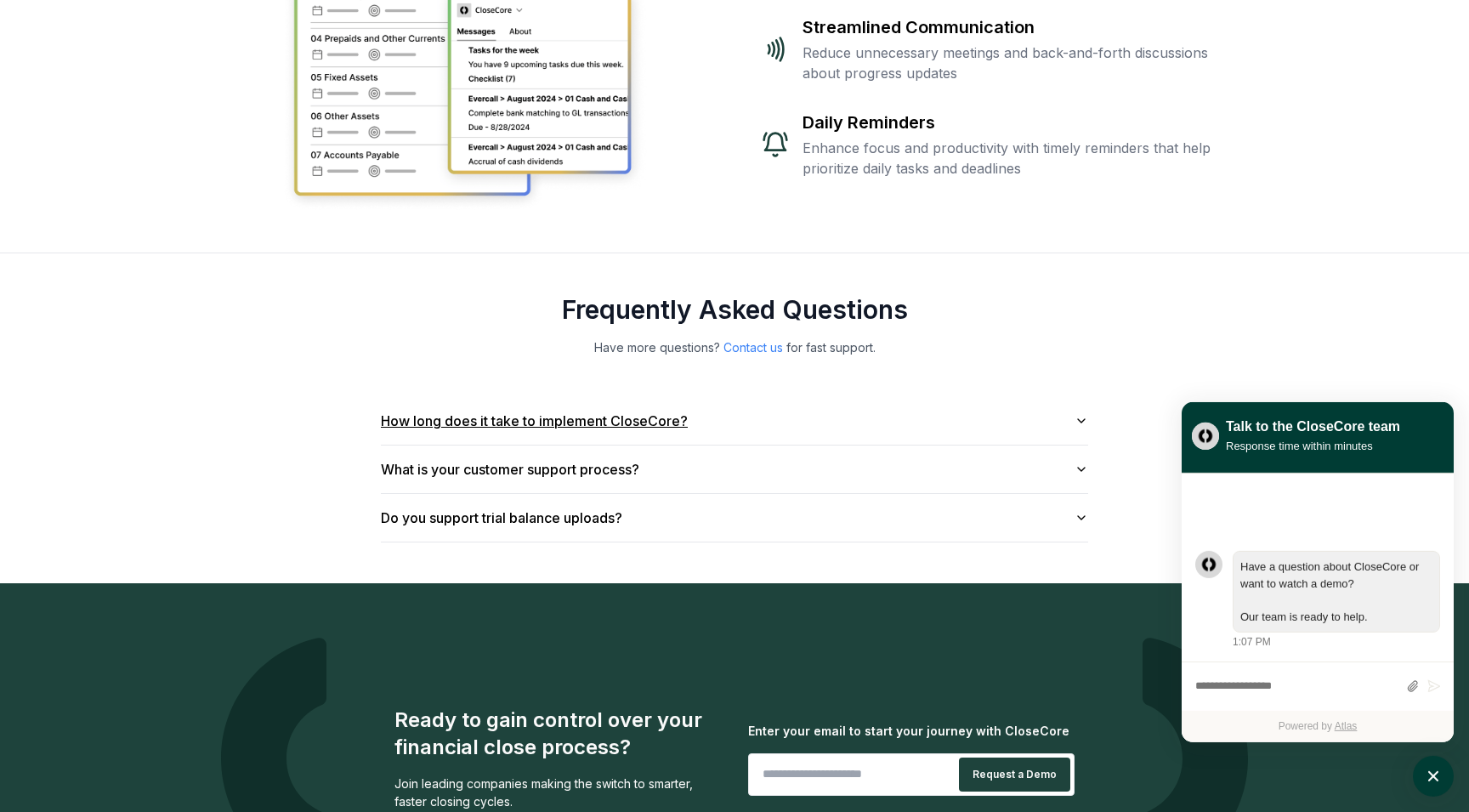
click at [680, 418] on button "How long does it take to implement CloseCore?" at bounding box center [735, 420] width 708 height 47
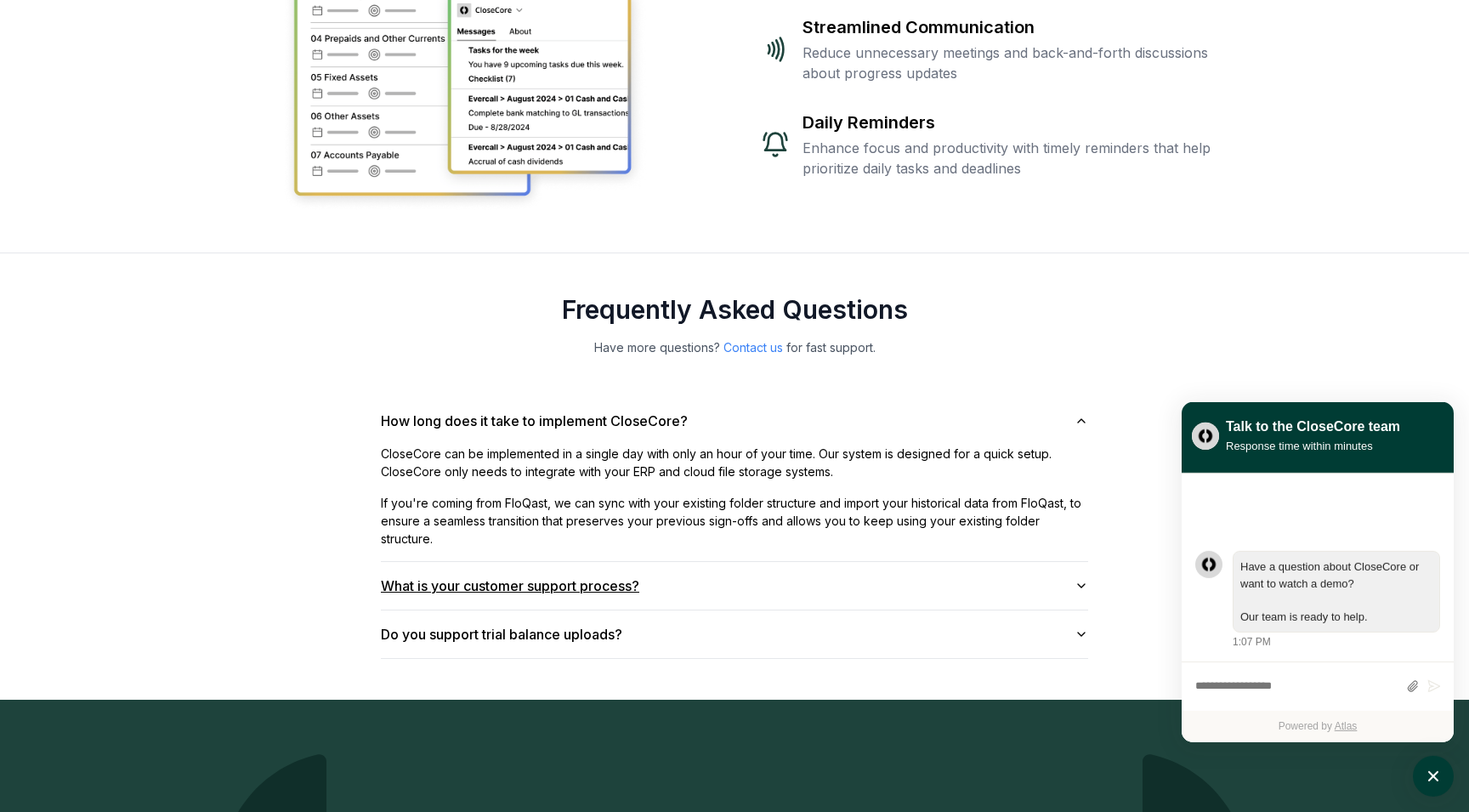
click at [680, 584] on button "What is your customer support process?" at bounding box center [735, 586] width 708 height 47
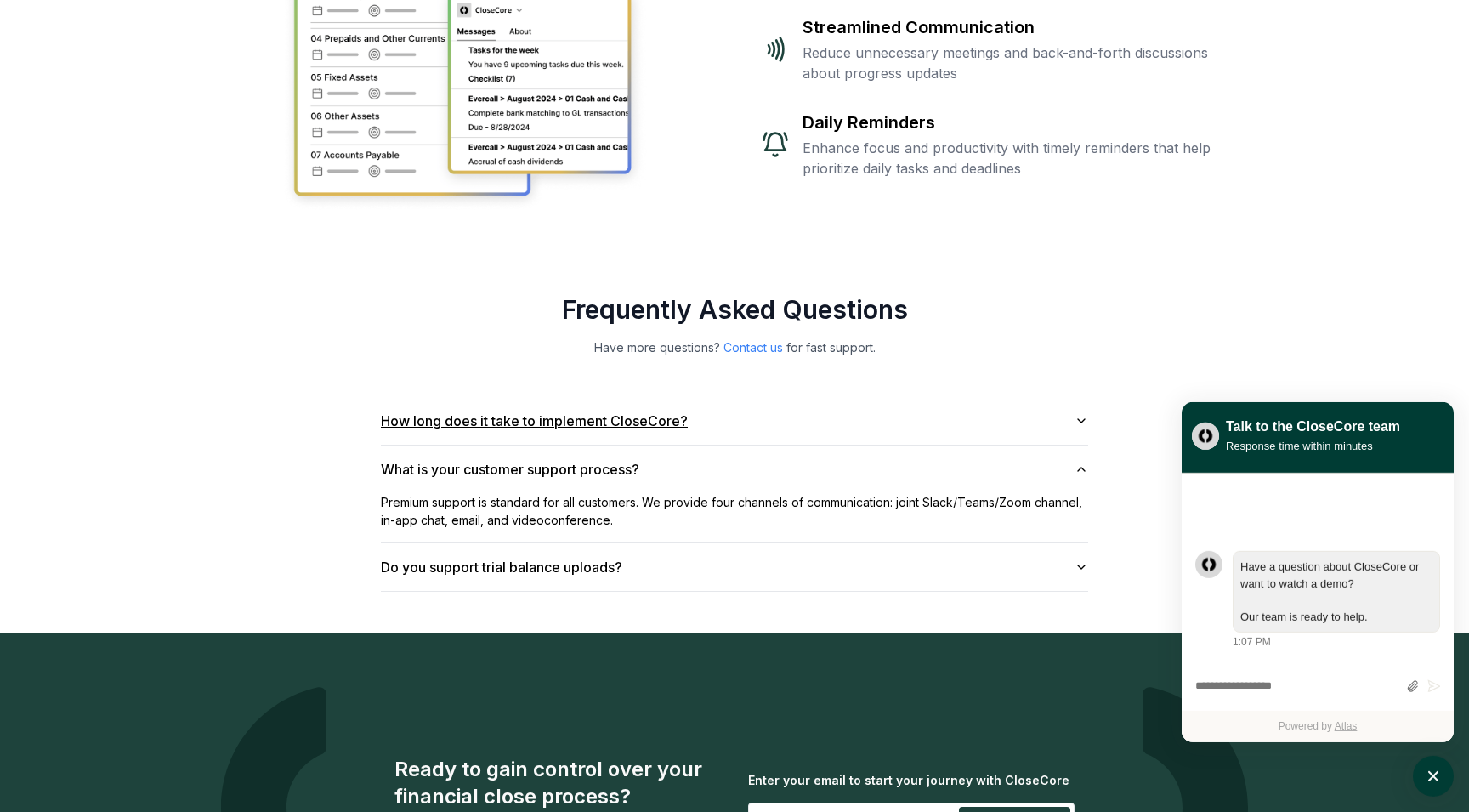
click at [688, 442] on button "How long does it take to implement CloseCore?" at bounding box center [735, 420] width 708 height 47
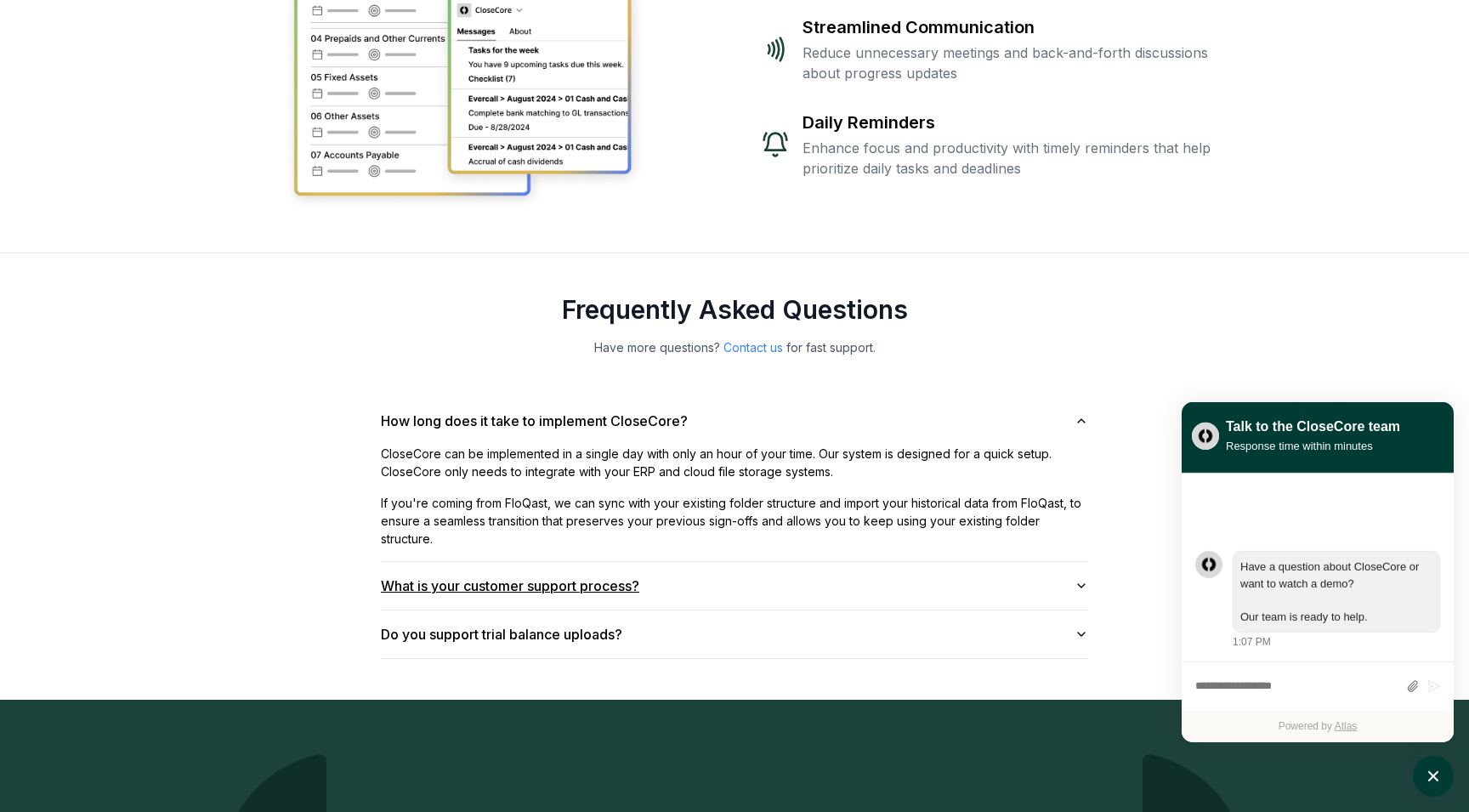
click at [660, 589] on button "What is your customer support process?" at bounding box center [735, 586] width 708 height 47
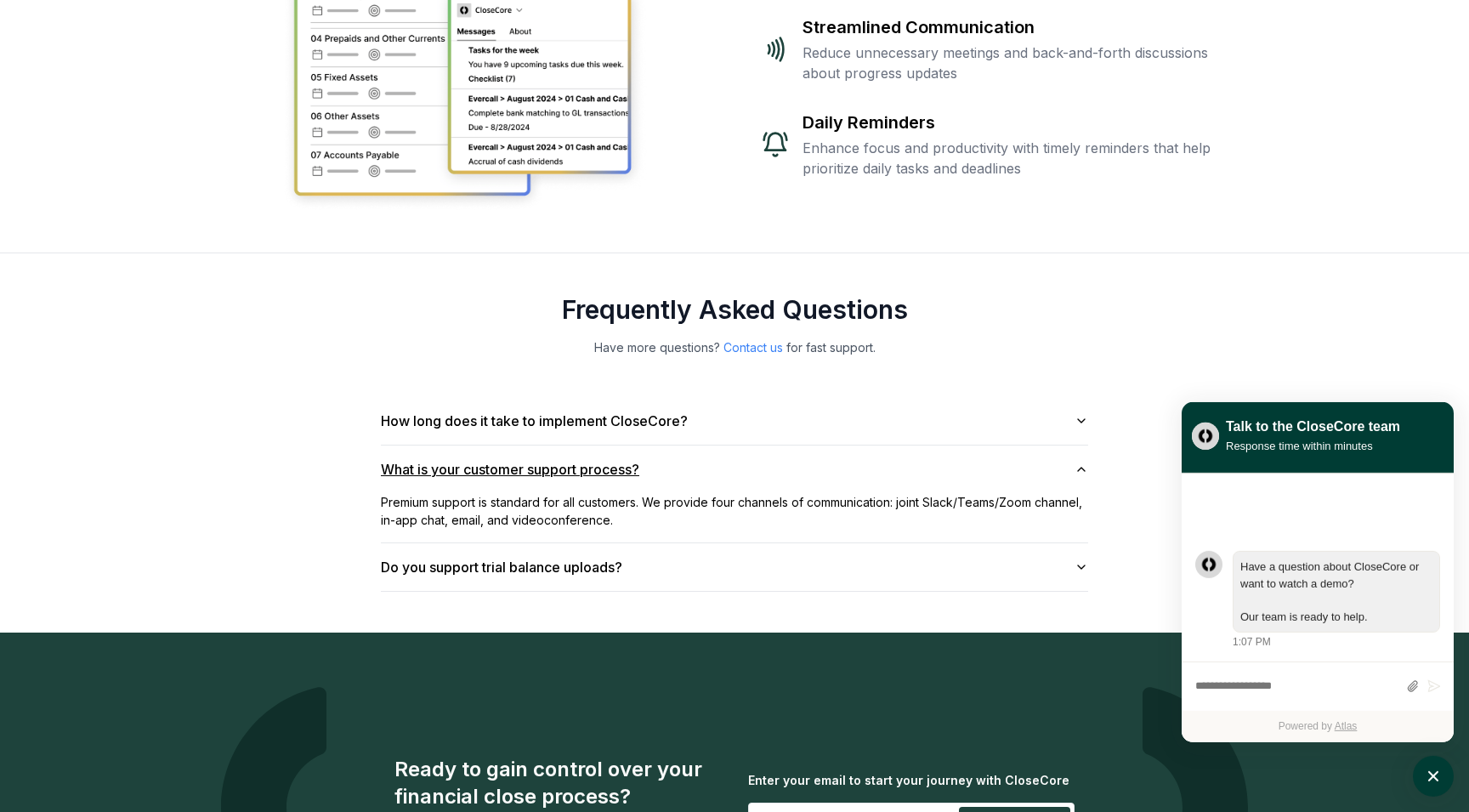
click at [660, 589] on button "Do you support trial balance uploads?" at bounding box center [735, 567] width 708 height 47
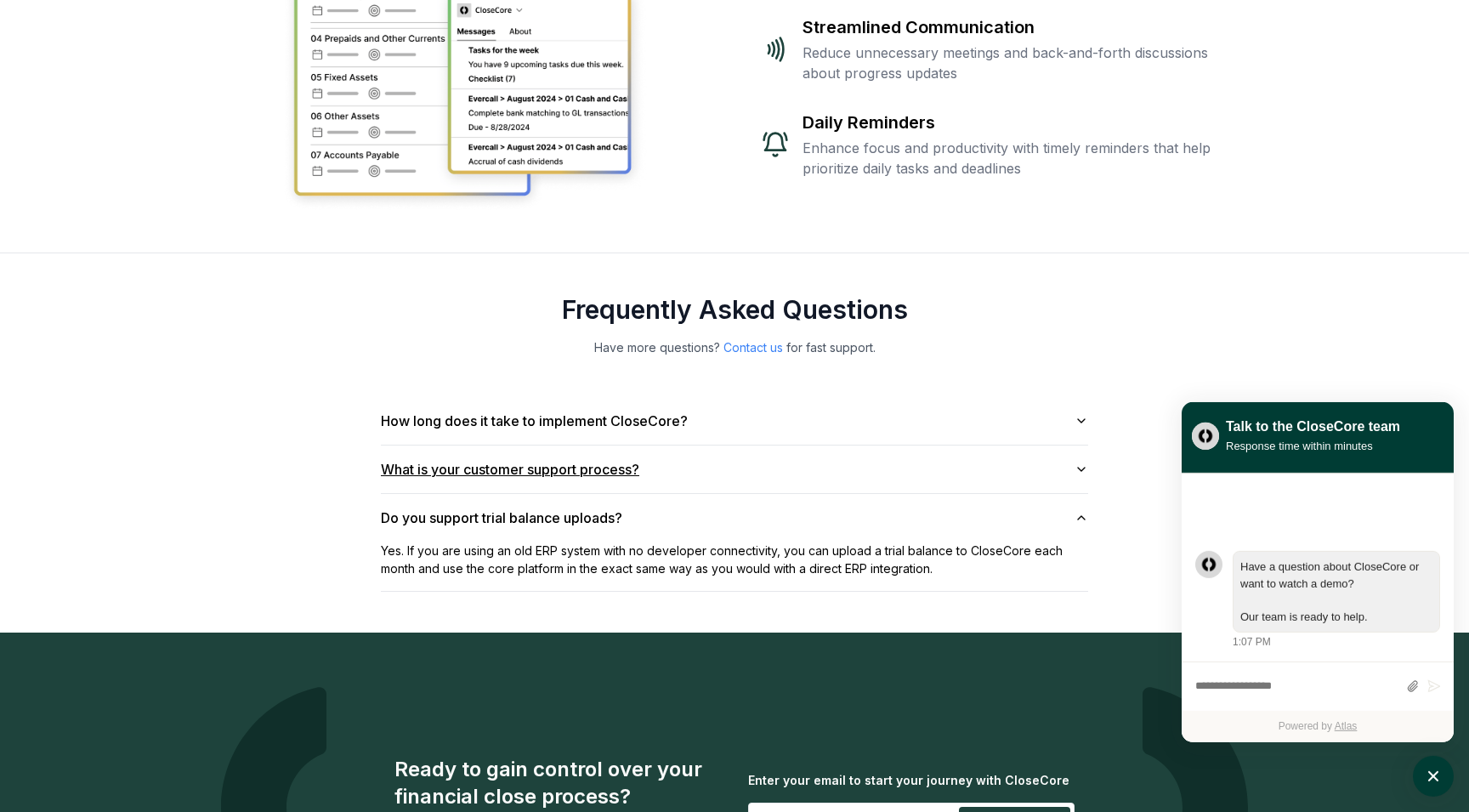
scroll to position [3861, 0]
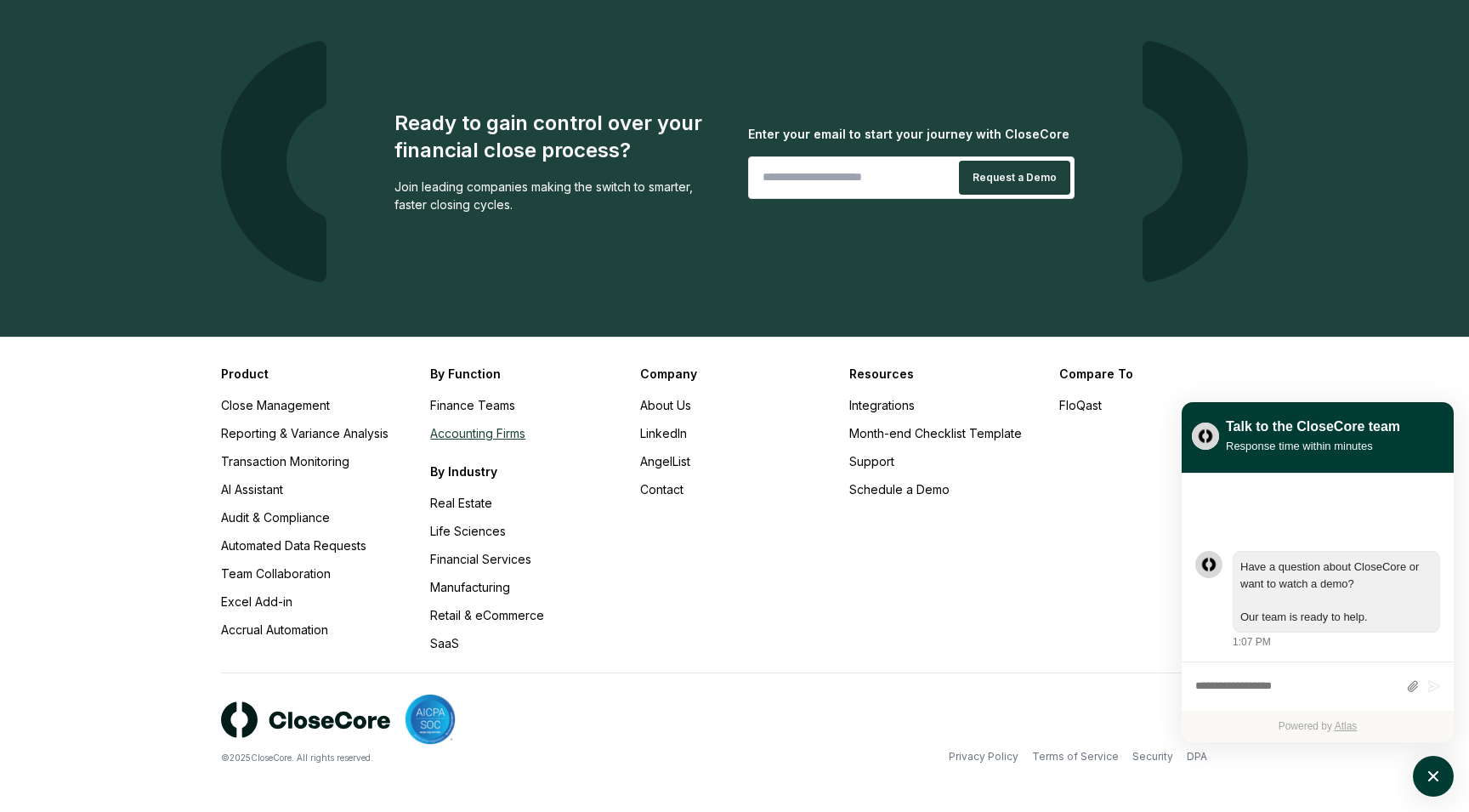
click at [499, 434] on link "Accounting Firms" at bounding box center [478, 433] width 95 height 14
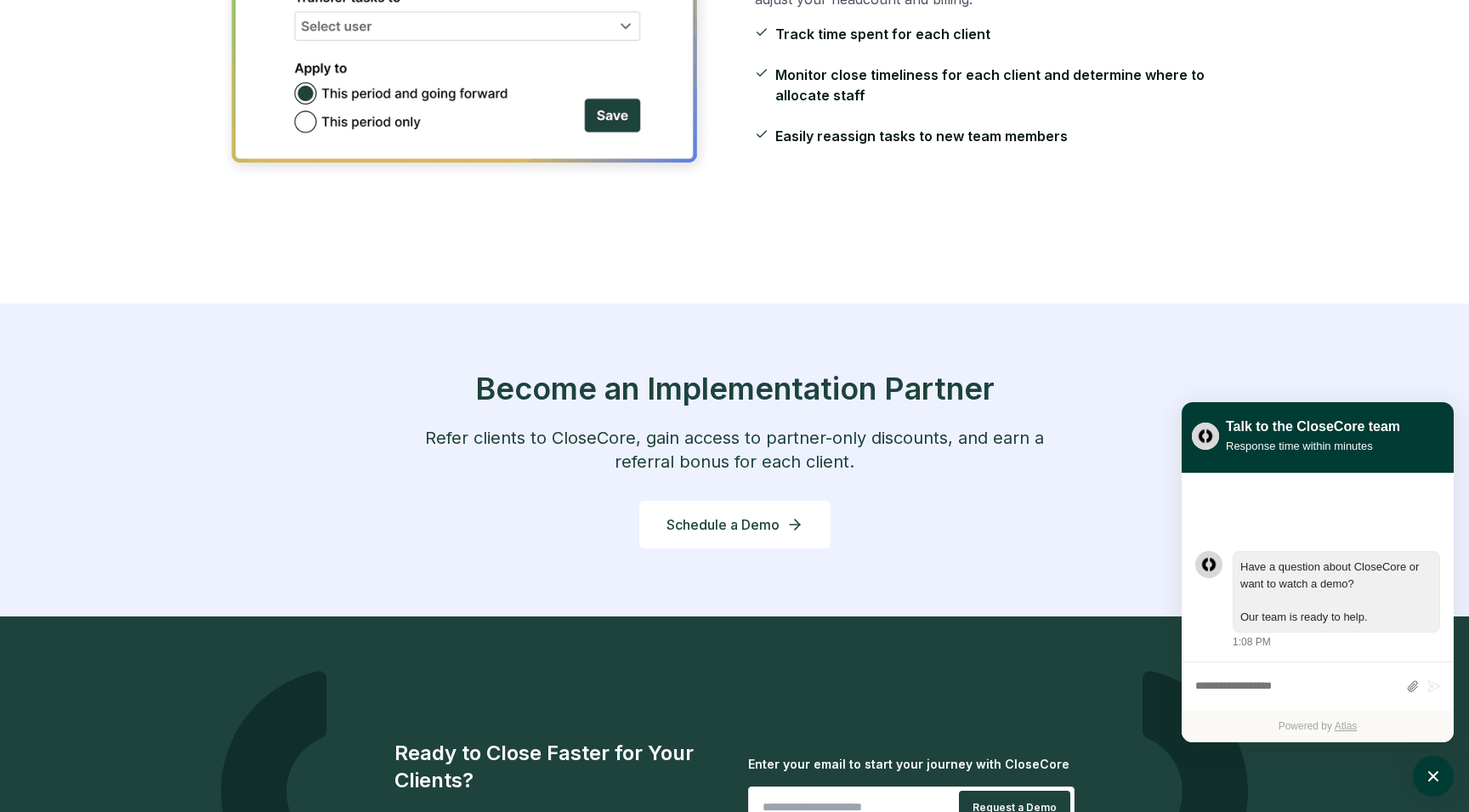
scroll to position [2663, 0]
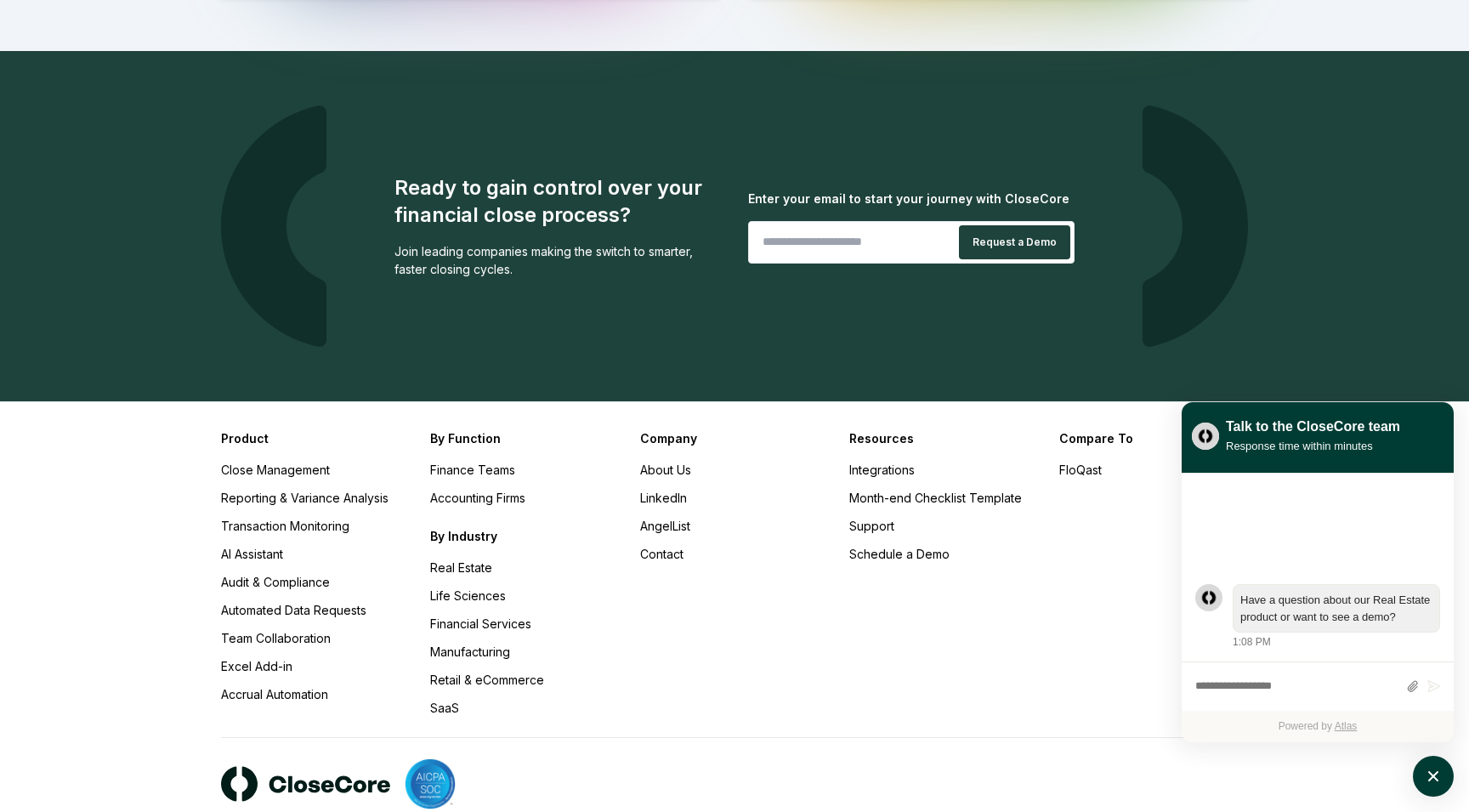
scroll to position [1443, 0]
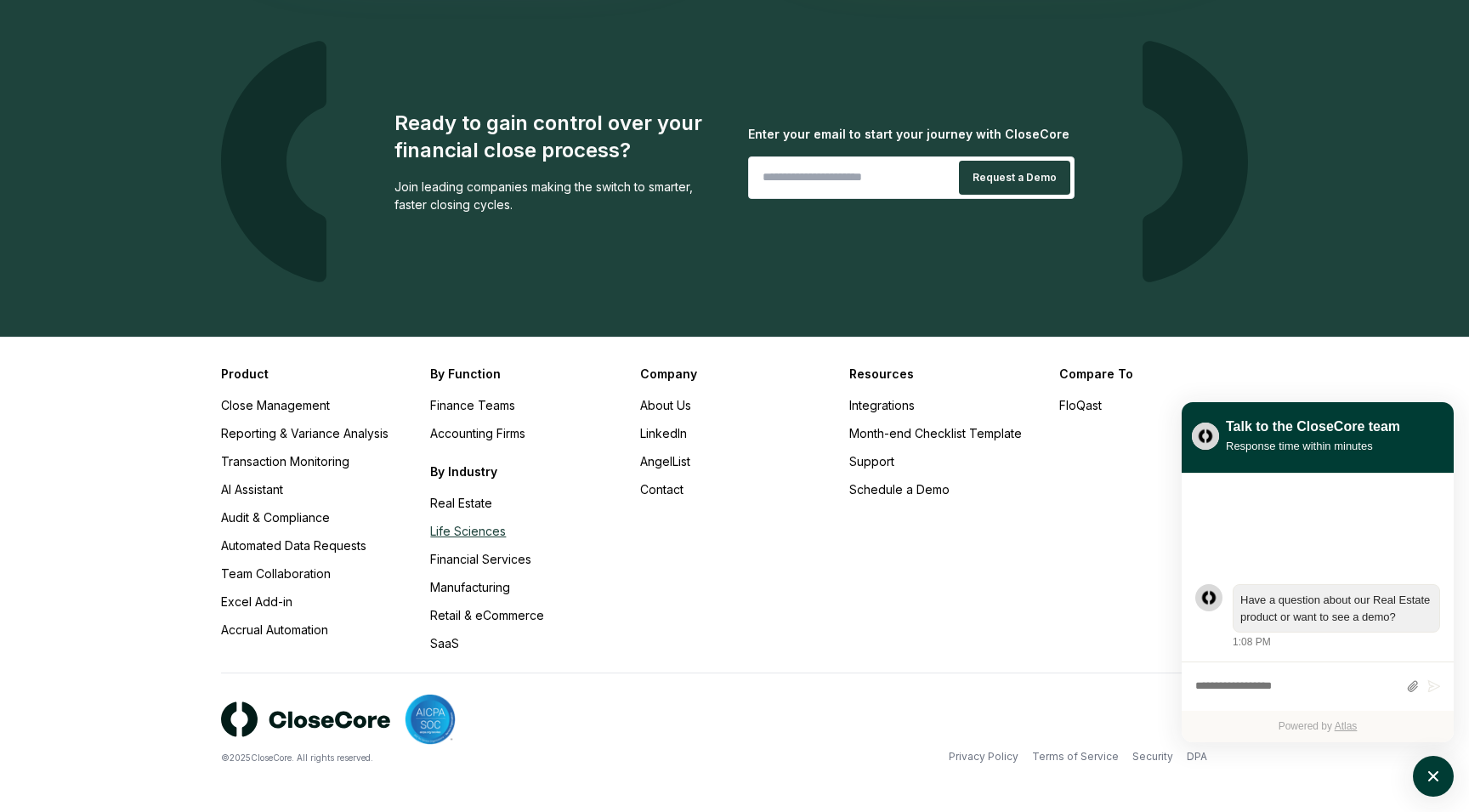
click at [469, 534] on link "Life Sciences" at bounding box center [468, 531] width 76 height 14
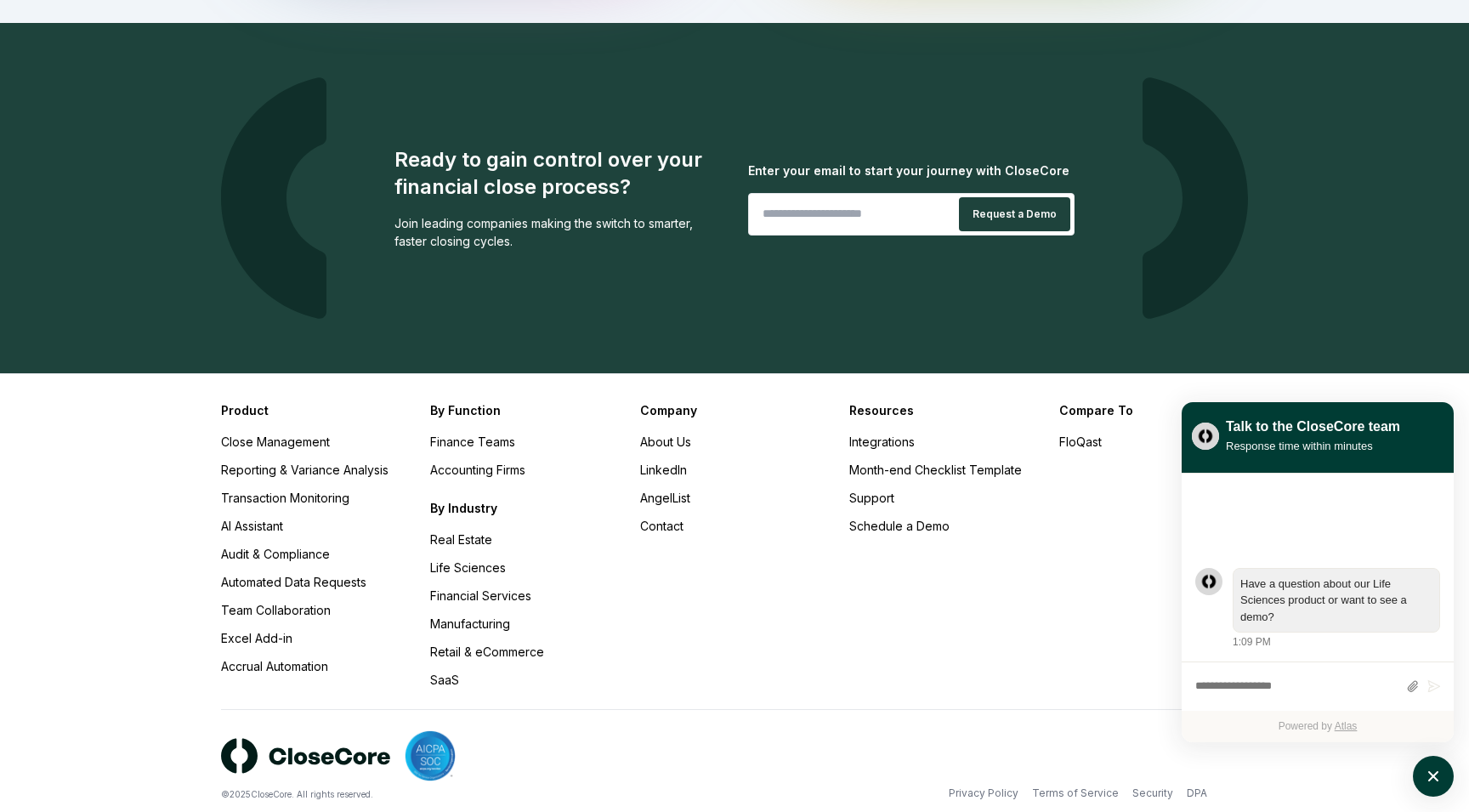
scroll to position [1515, 0]
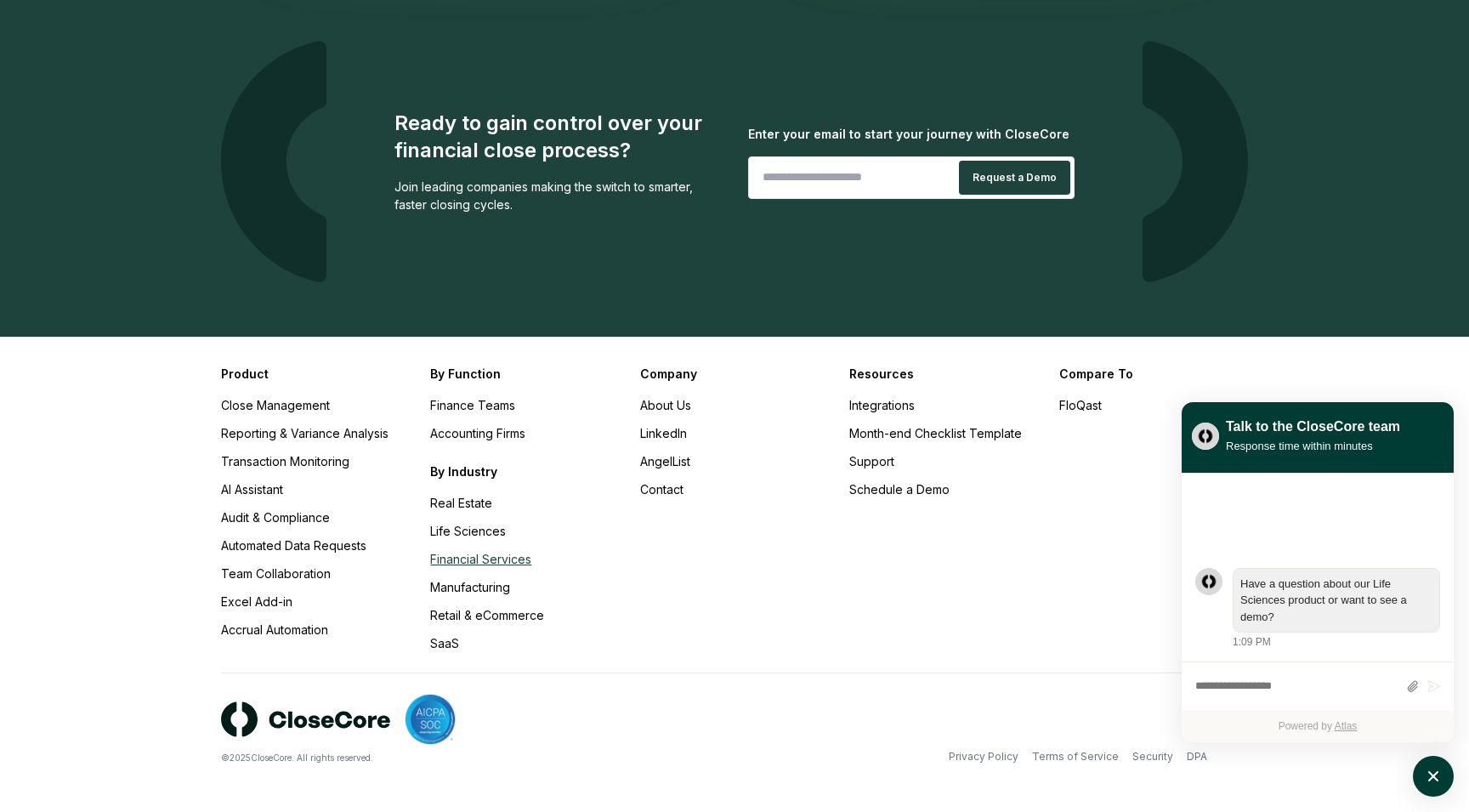
click at [488, 556] on link "Financial Services" at bounding box center [480, 559] width 101 height 14
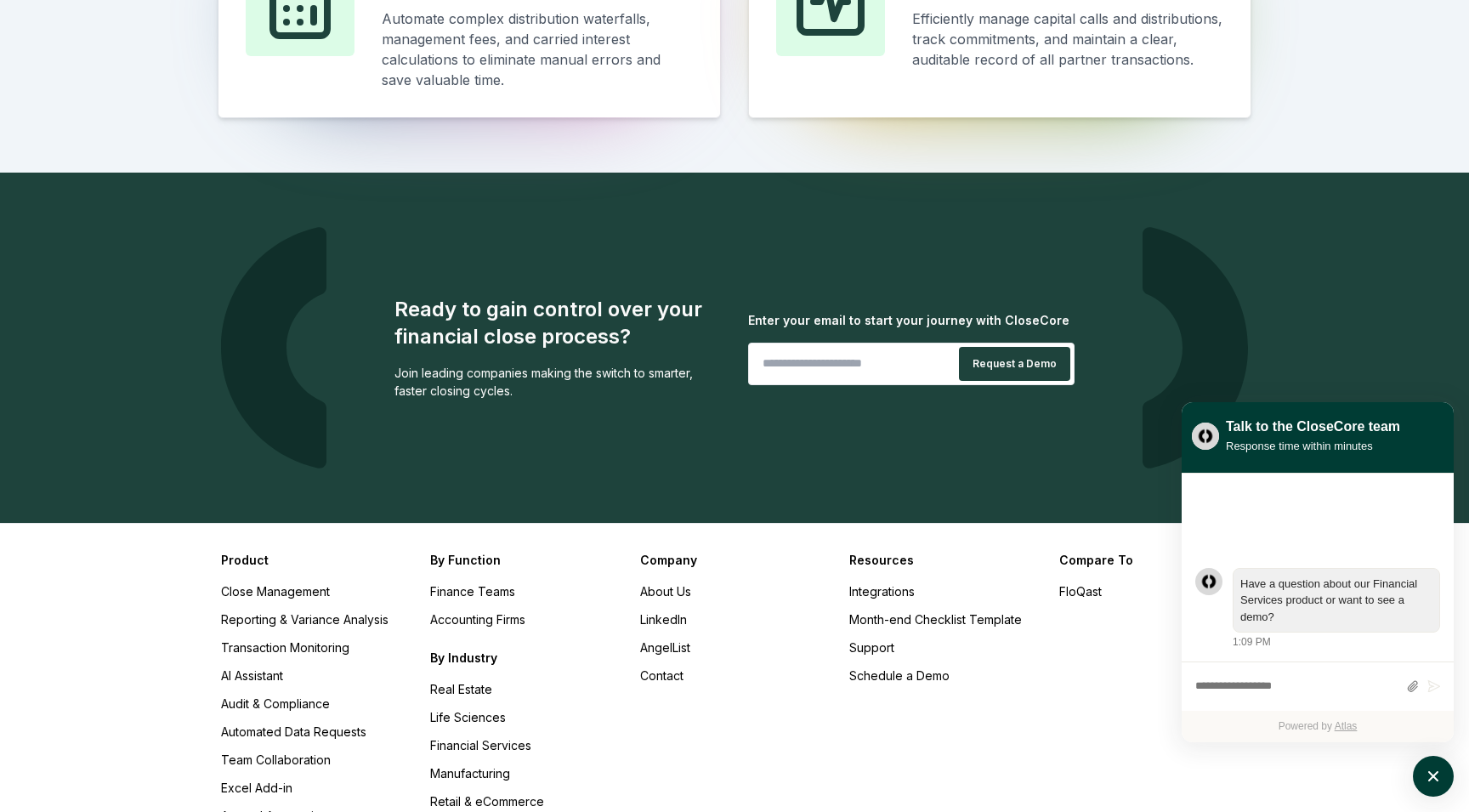
scroll to position [1525, 0]
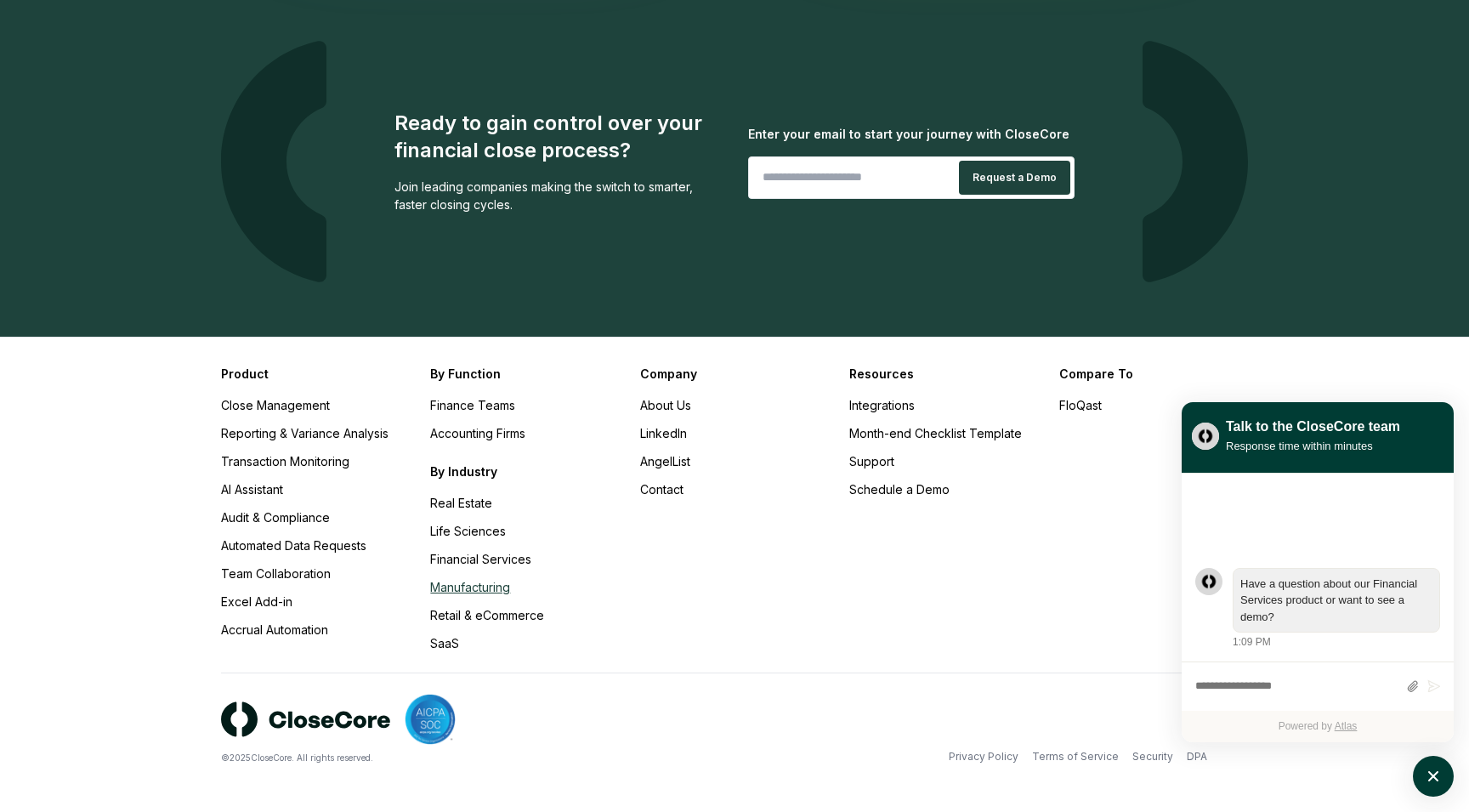
click at [491, 586] on link "Manufacturing" at bounding box center [470, 586] width 80 height 14
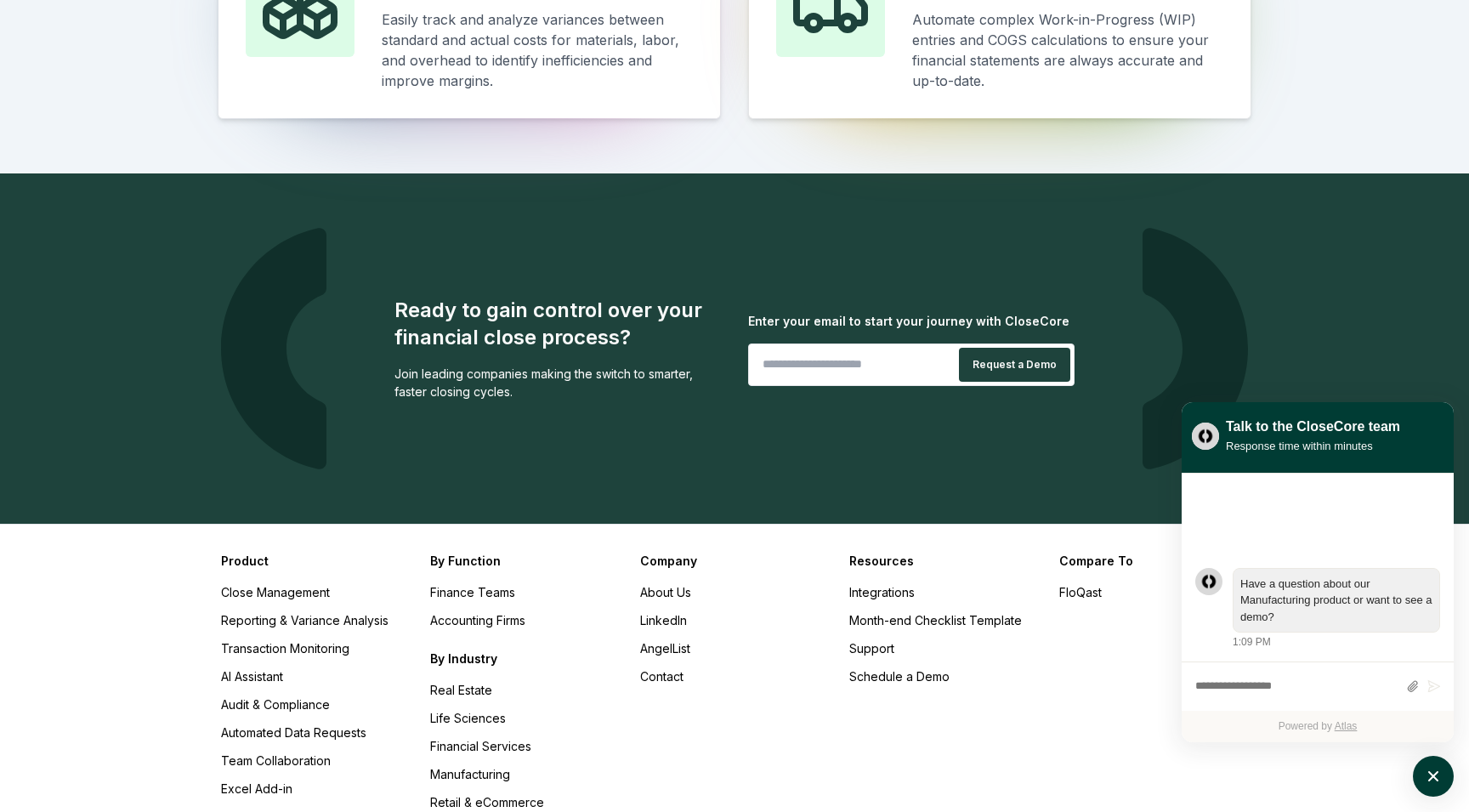
scroll to position [1484, 0]
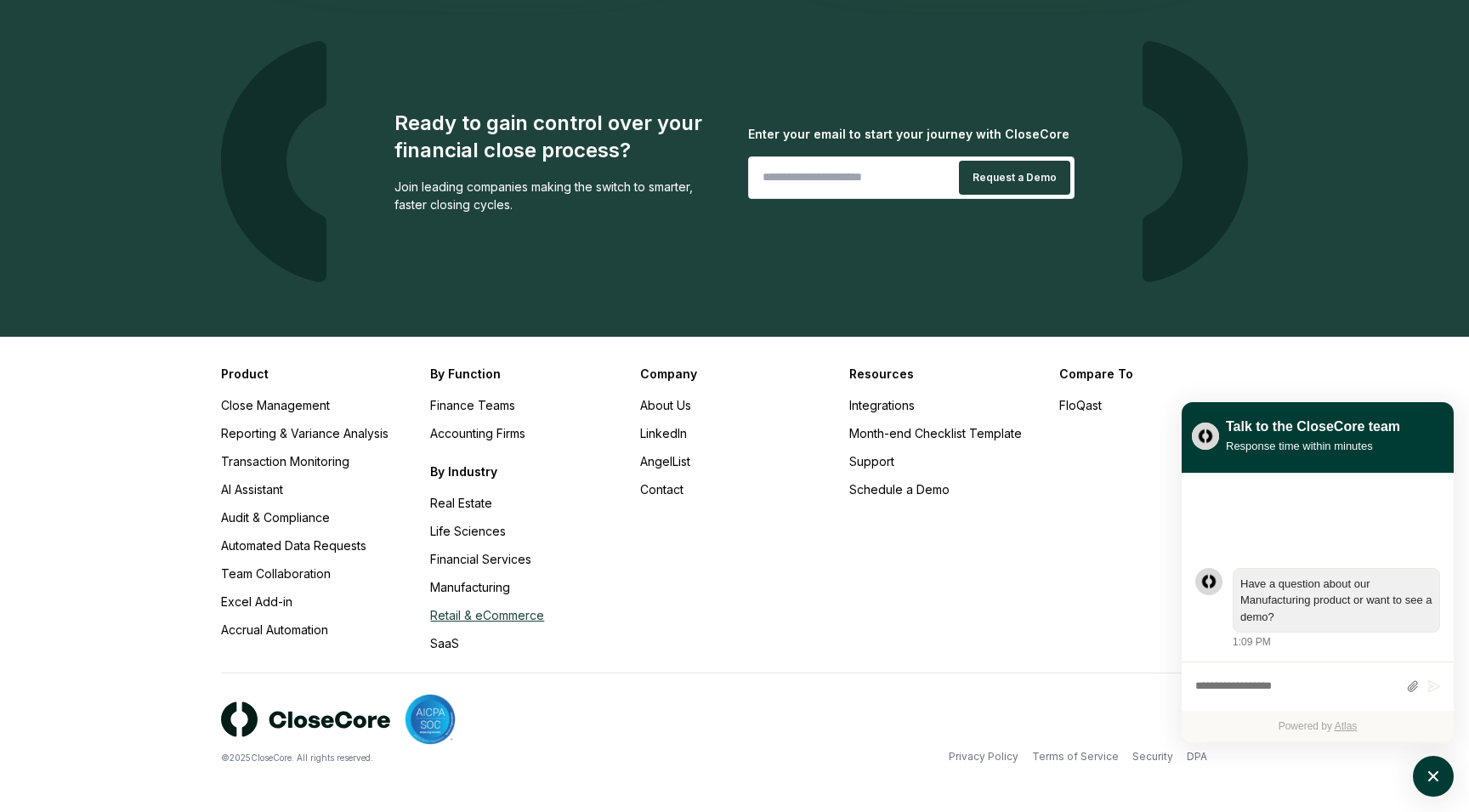
click at [493, 617] on link "Retail & eCommerce" at bounding box center [487, 614] width 114 height 14
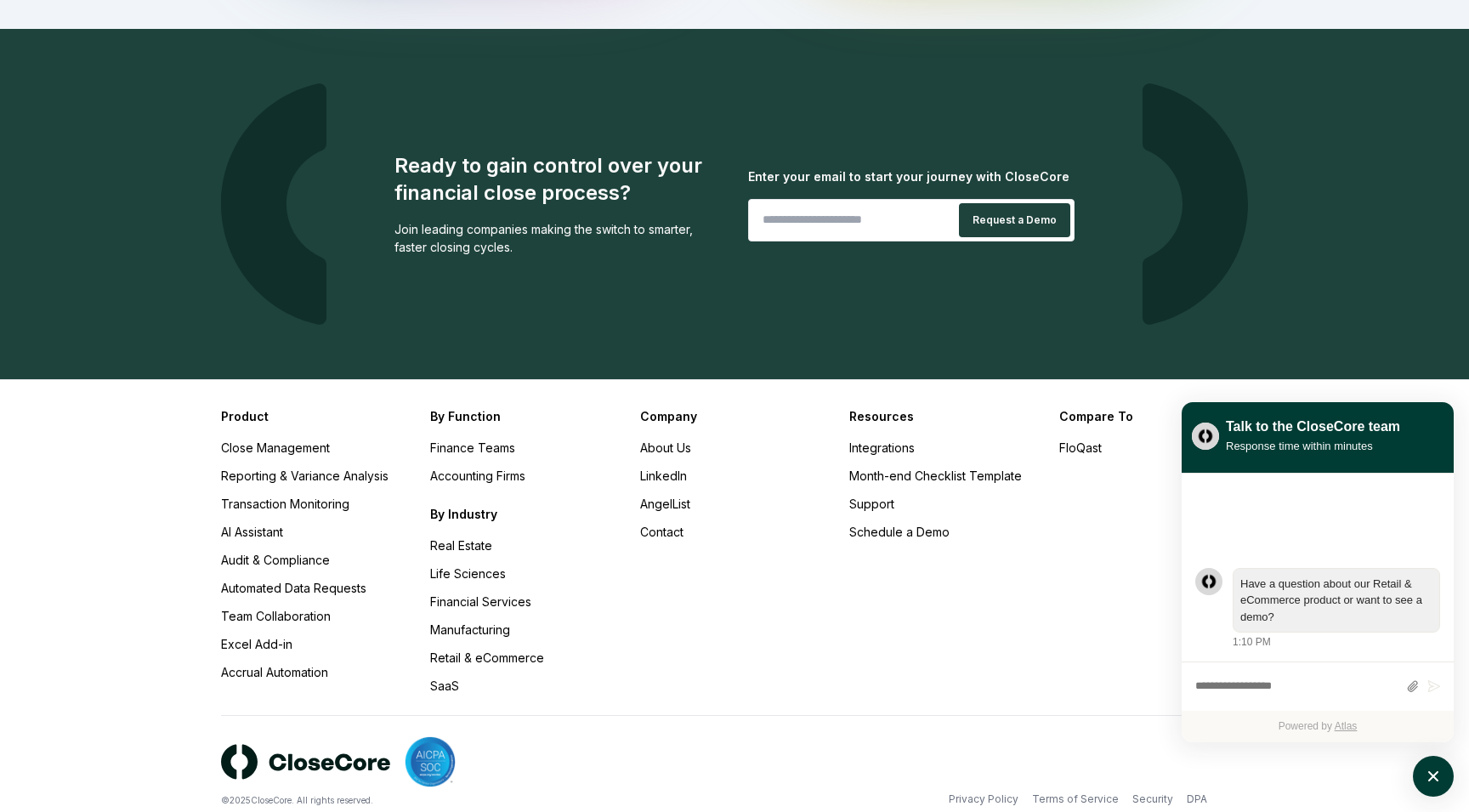
scroll to position [1549, 0]
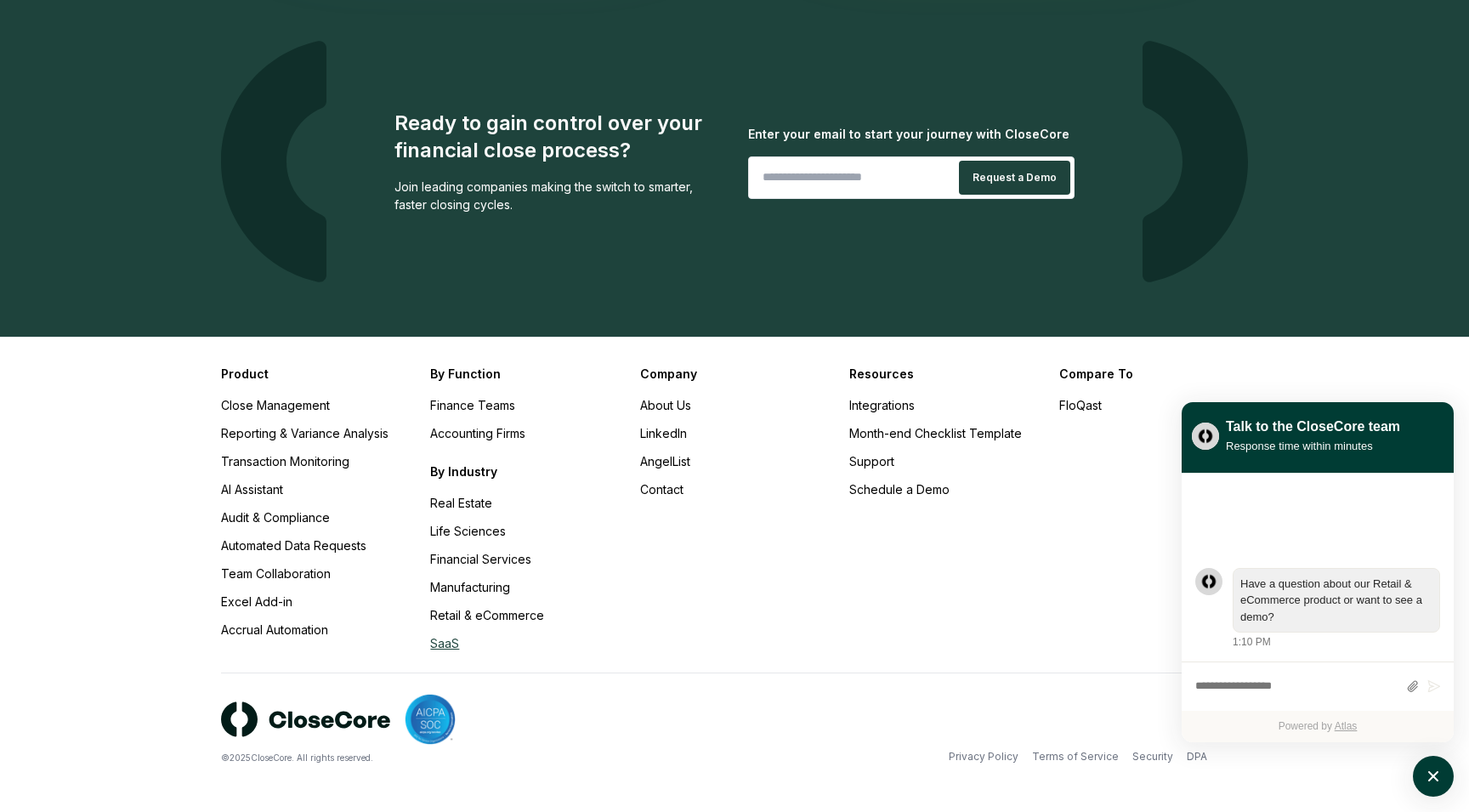
click at [439, 650] on link "SaaS" at bounding box center [444, 643] width 29 height 14
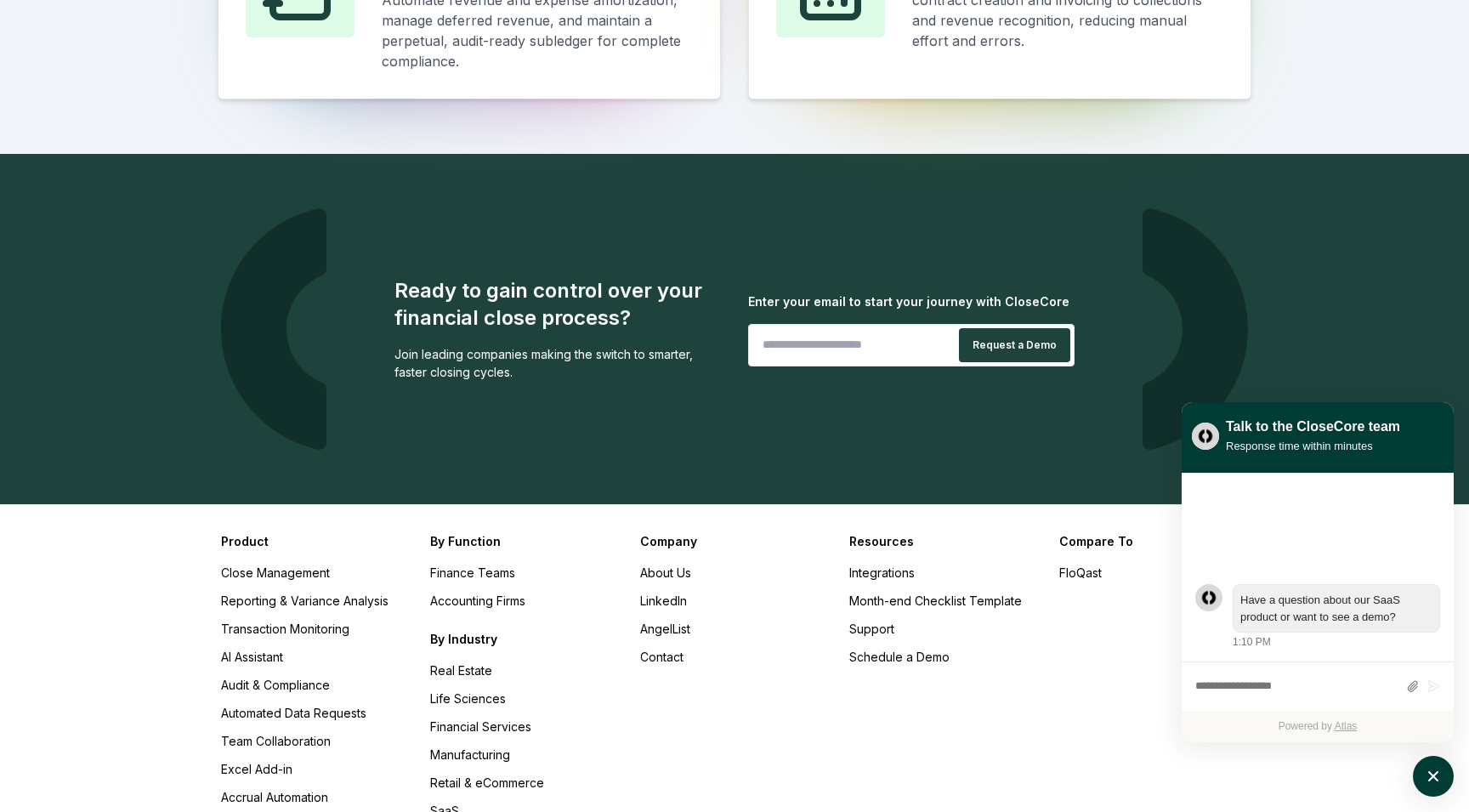
scroll to position [1477, 0]
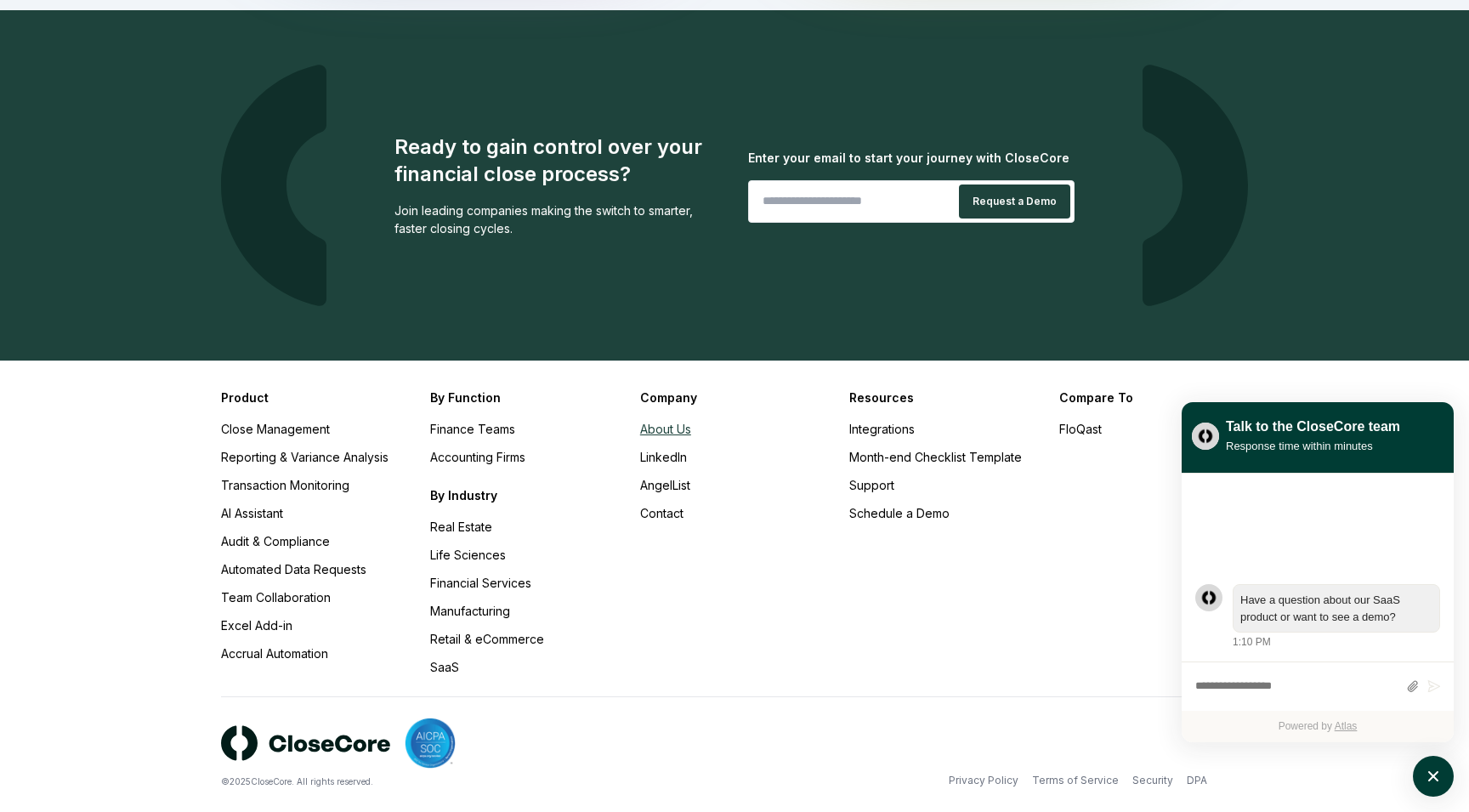
click at [661, 421] on link "About Us" at bounding box center [666, 428] width 51 height 14
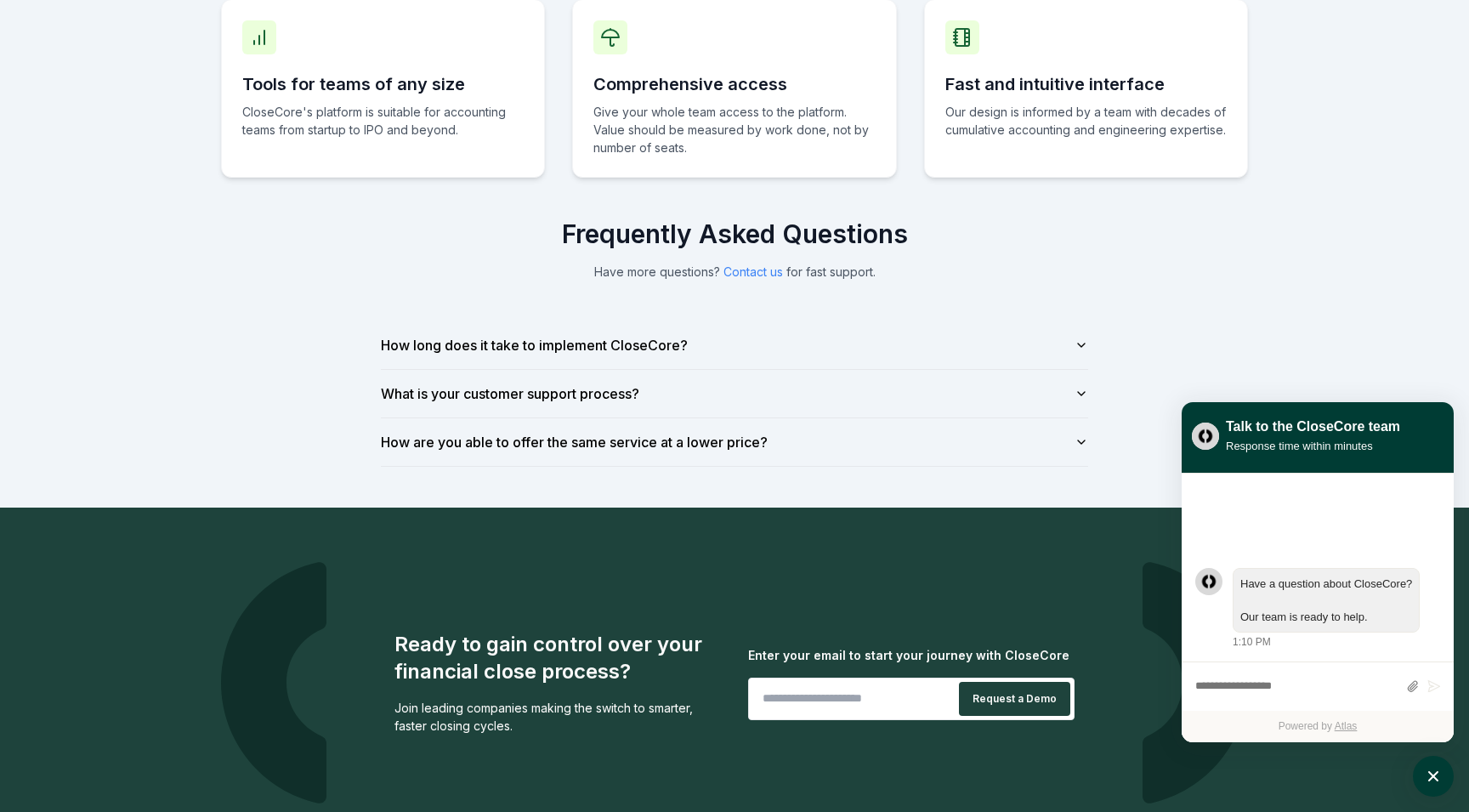
scroll to position [1117, 0]
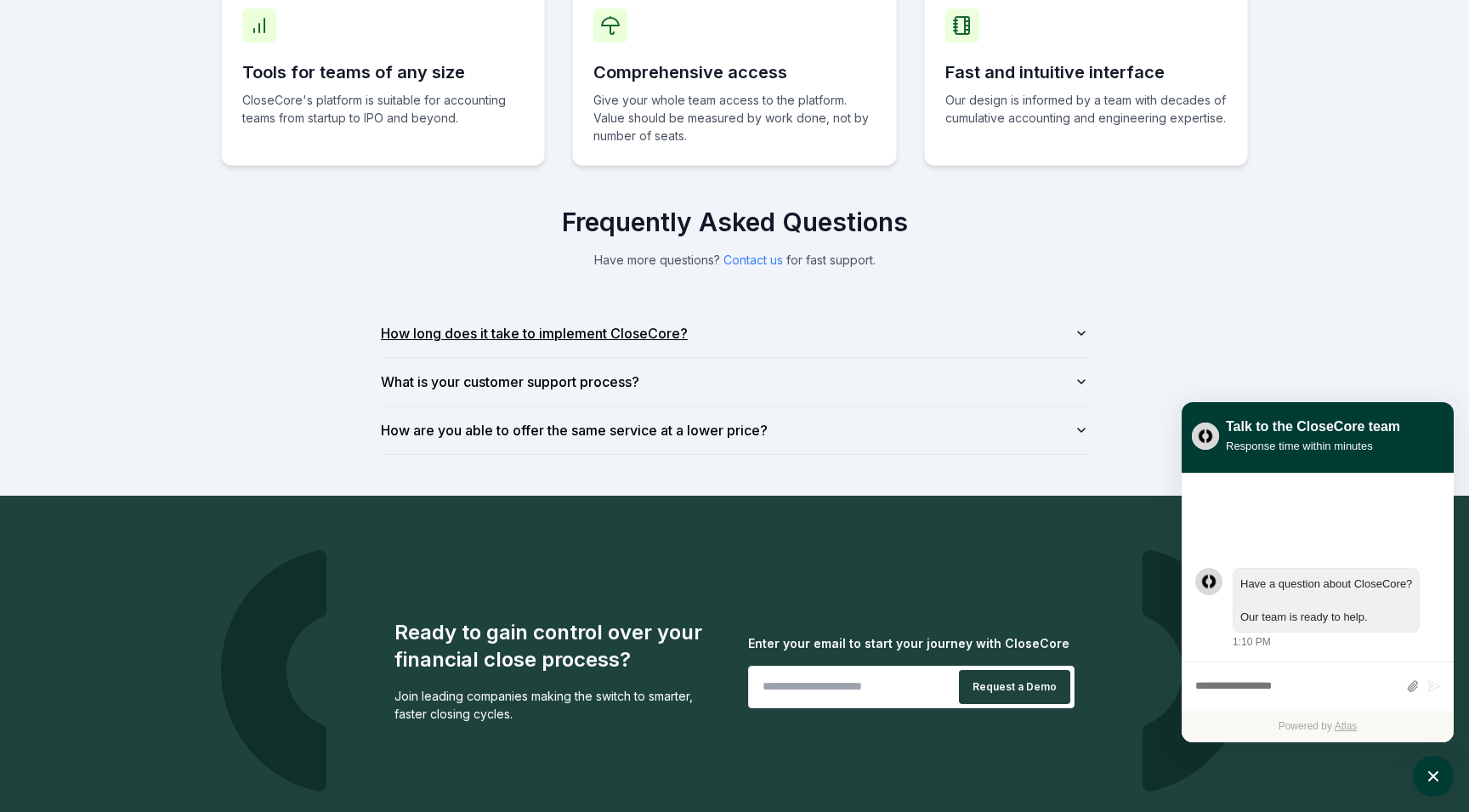
click at [562, 333] on button "How long does it take to implement CloseCore?" at bounding box center [735, 334] width 708 height 47
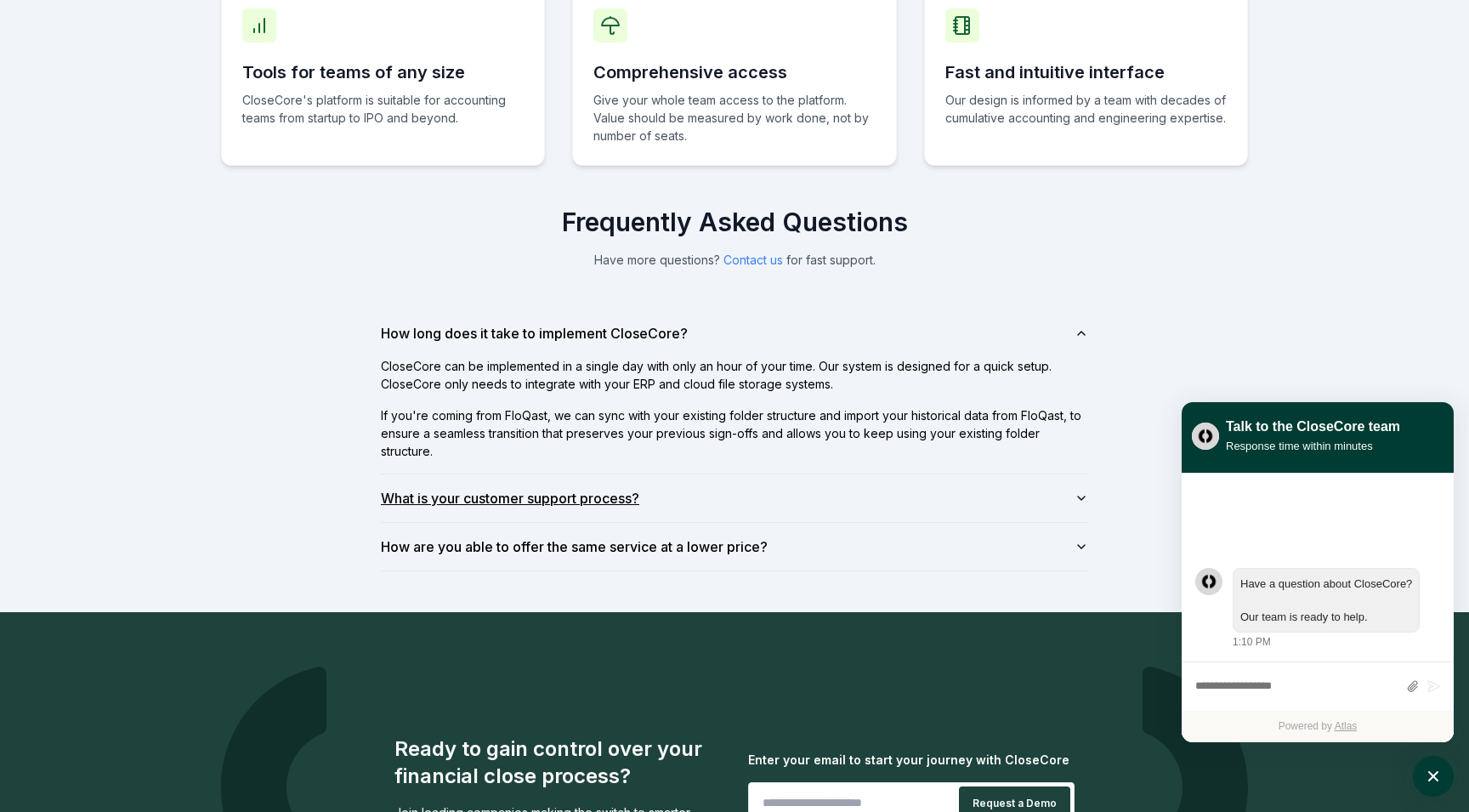
click at [576, 492] on button "What is your customer support process?" at bounding box center [735, 498] width 708 height 47
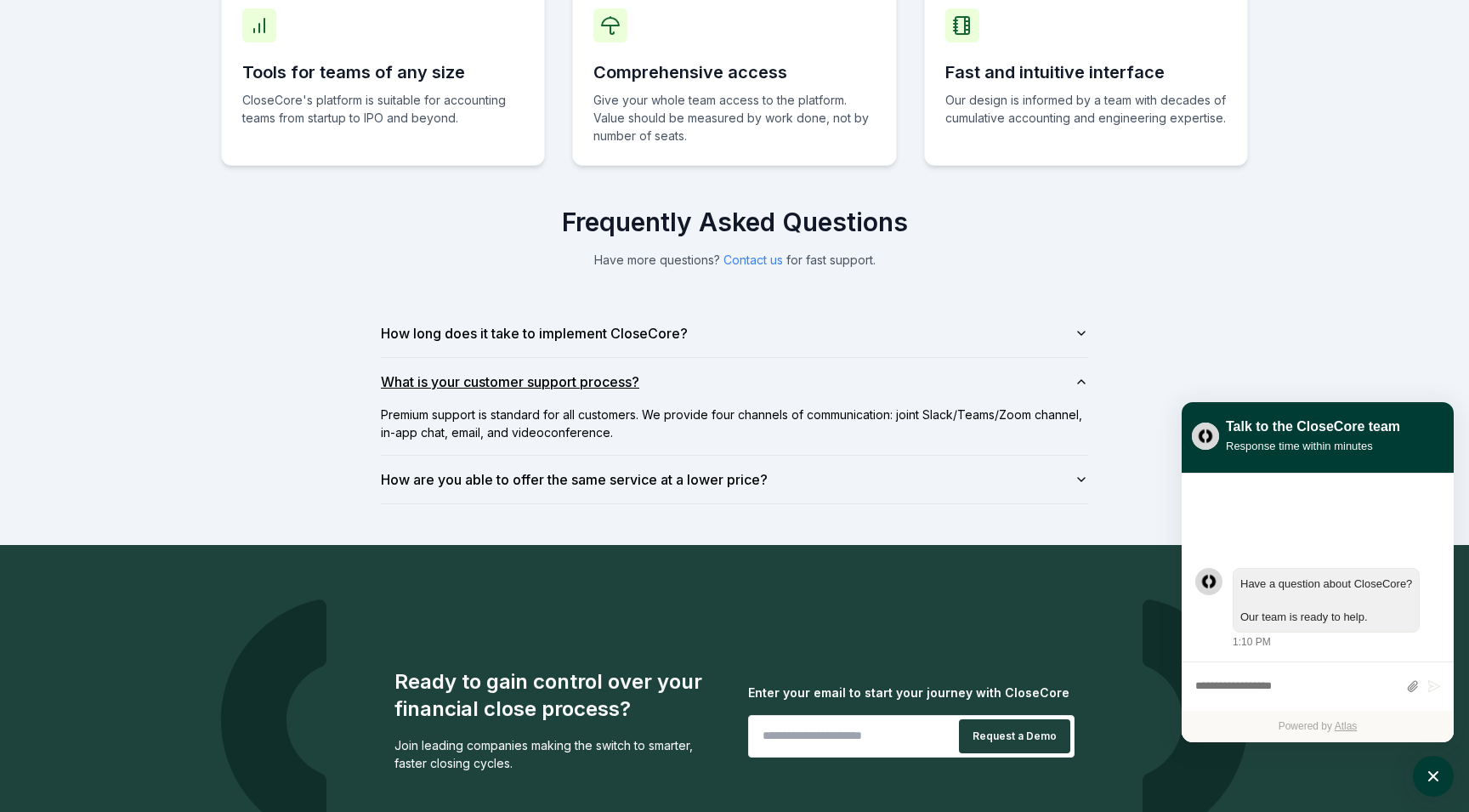
scroll to position [1140, 0]
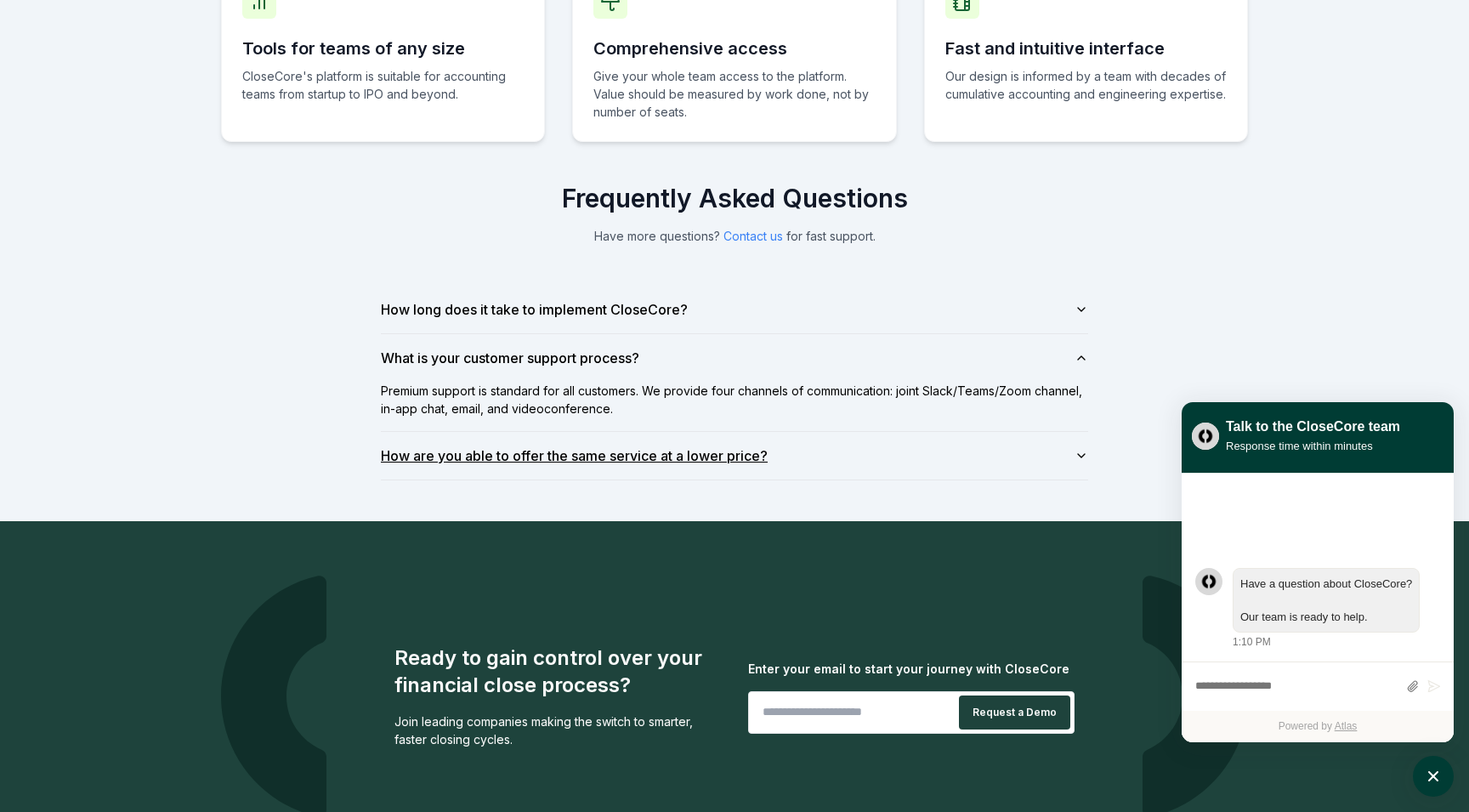
click at [576, 458] on button "How are you able to offer the same service at a lower price?" at bounding box center [735, 456] width 708 height 47
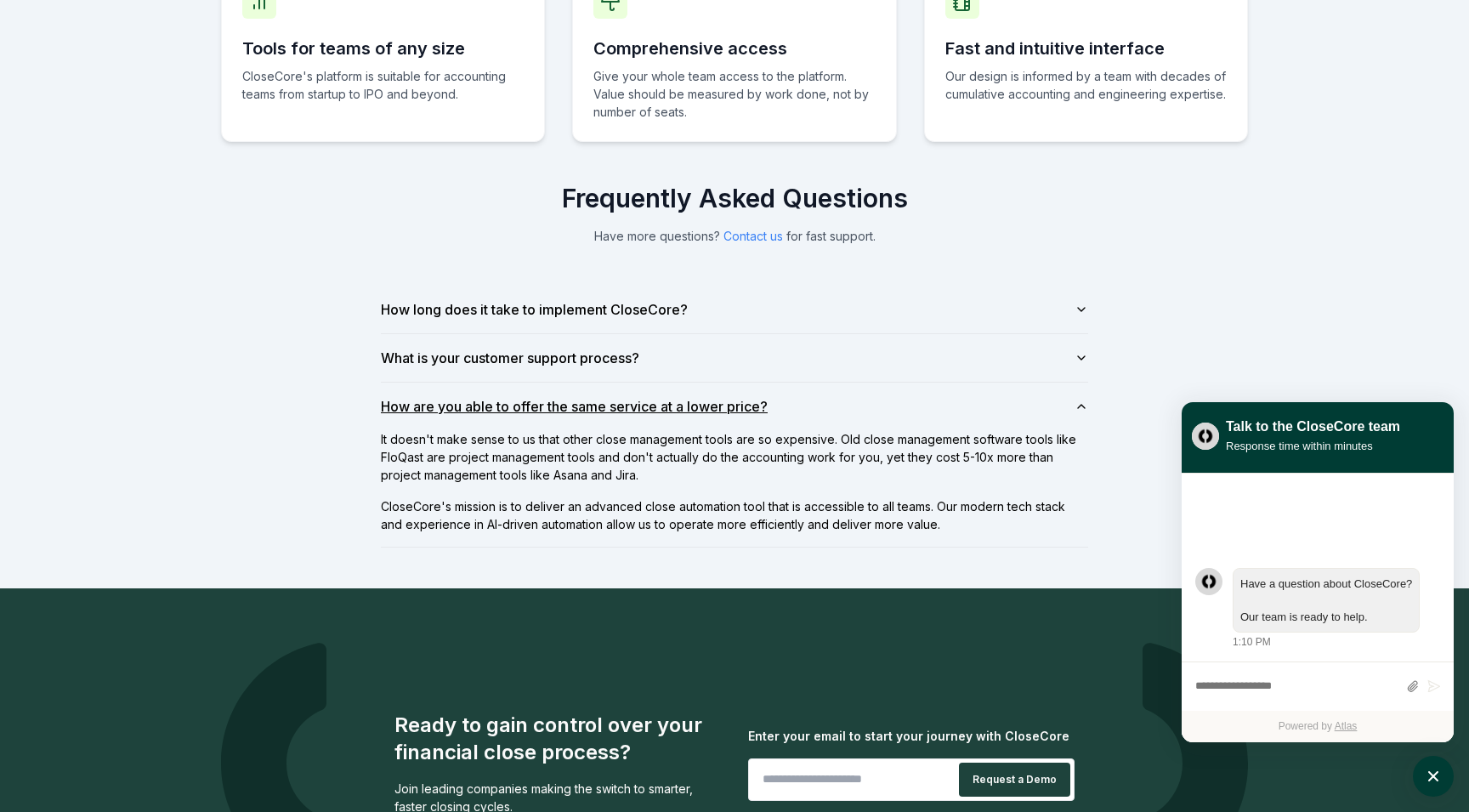
click at [597, 405] on button "How are you able to offer the same service at a lower price?" at bounding box center [735, 406] width 708 height 47
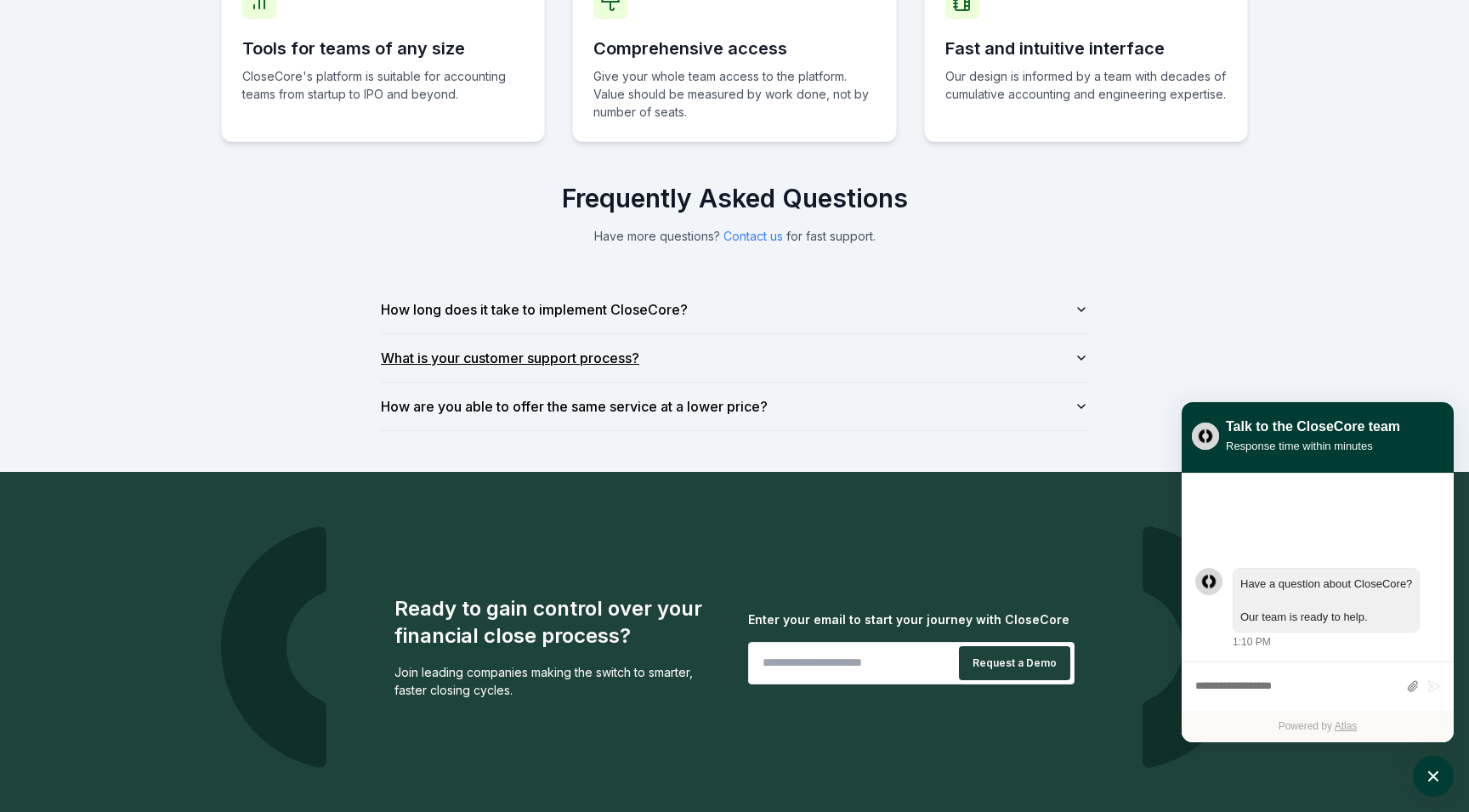
click at [581, 349] on button "What is your customer support process?" at bounding box center [735, 358] width 708 height 47
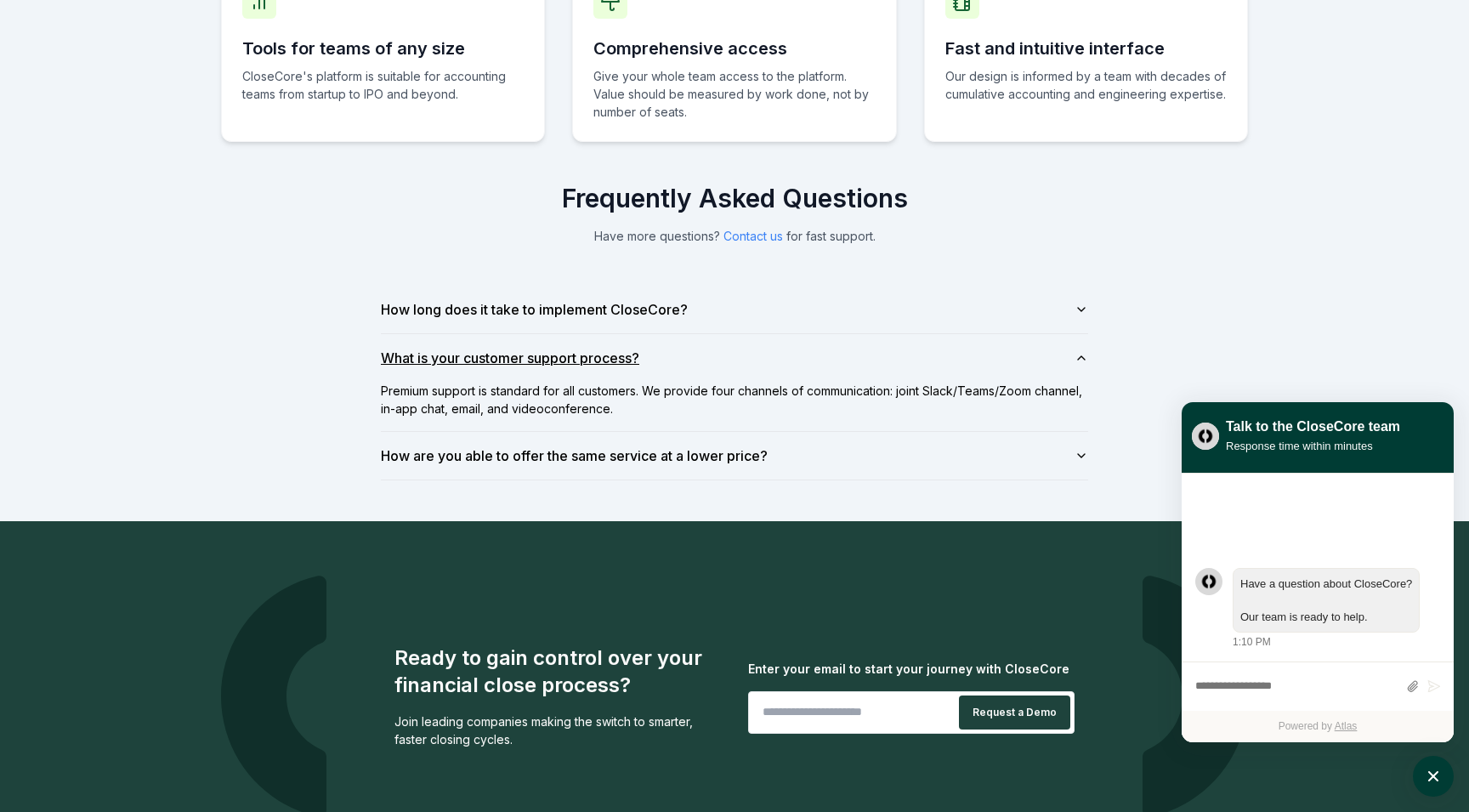
click at [581, 349] on button "What is your customer support process?" at bounding box center [735, 358] width 708 height 47
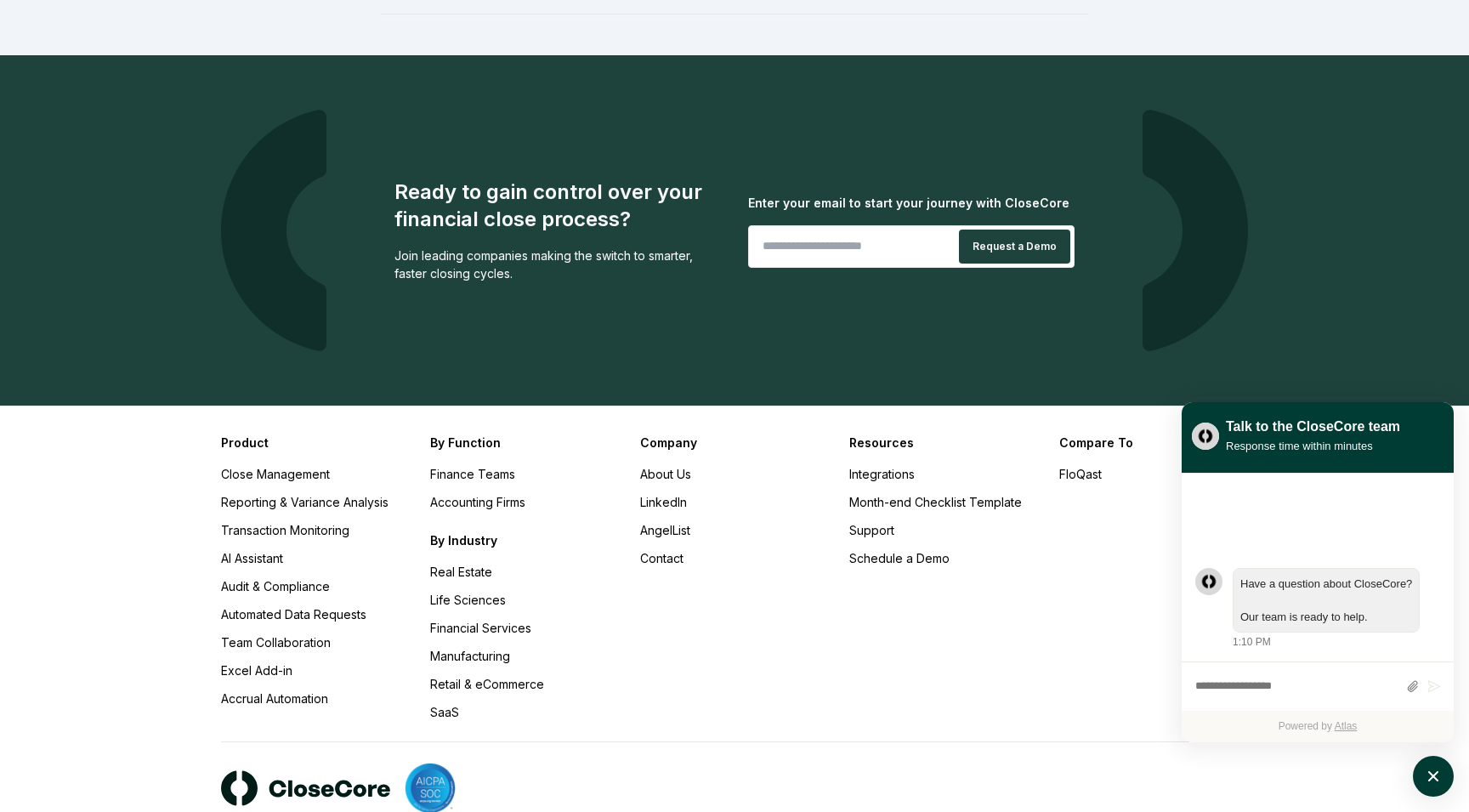
scroll to position [1626, 0]
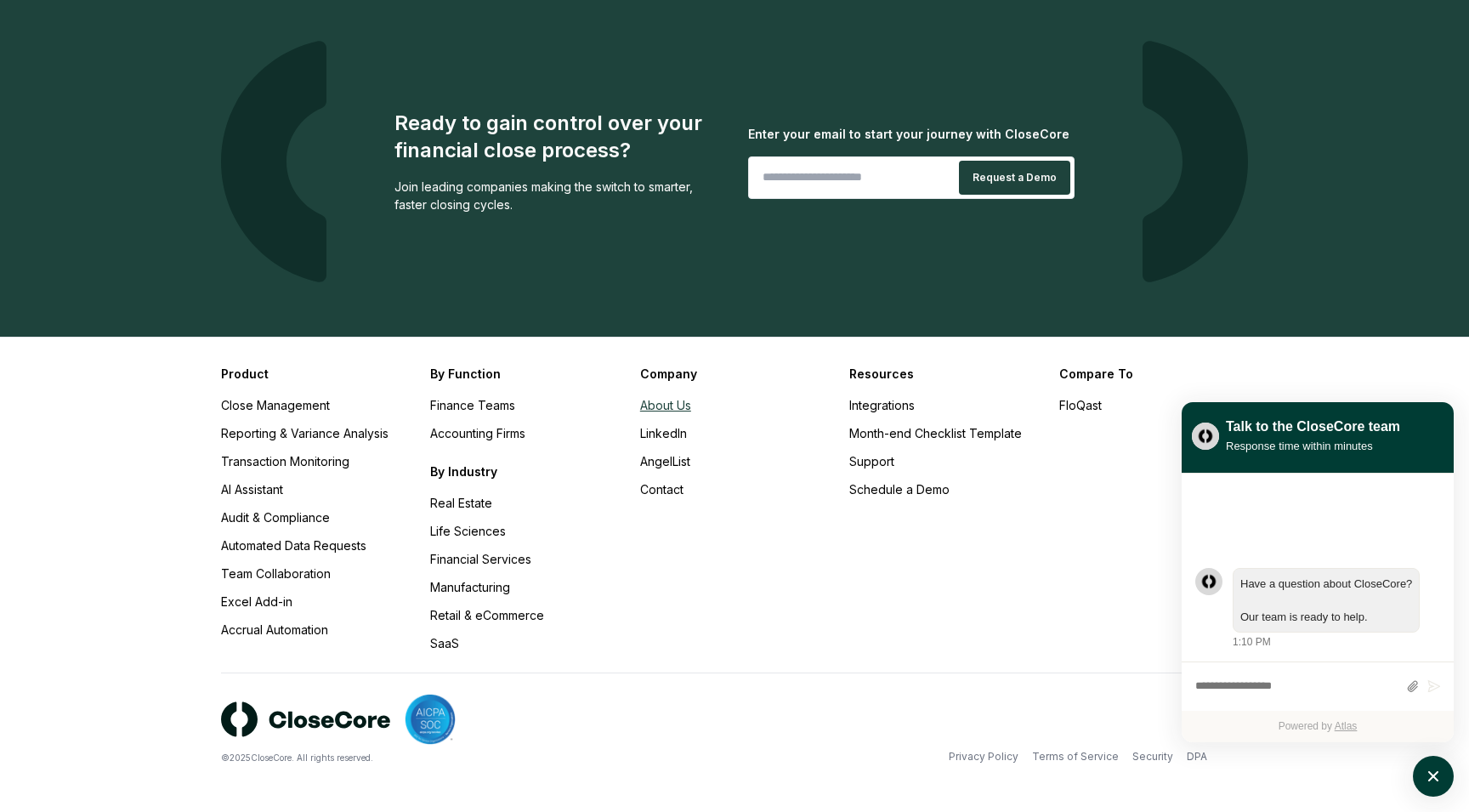
click at [671, 407] on link "About Us" at bounding box center [666, 405] width 51 height 14
click at [677, 435] on link "LinkedIn" at bounding box center [663, 433] width 47 height 14
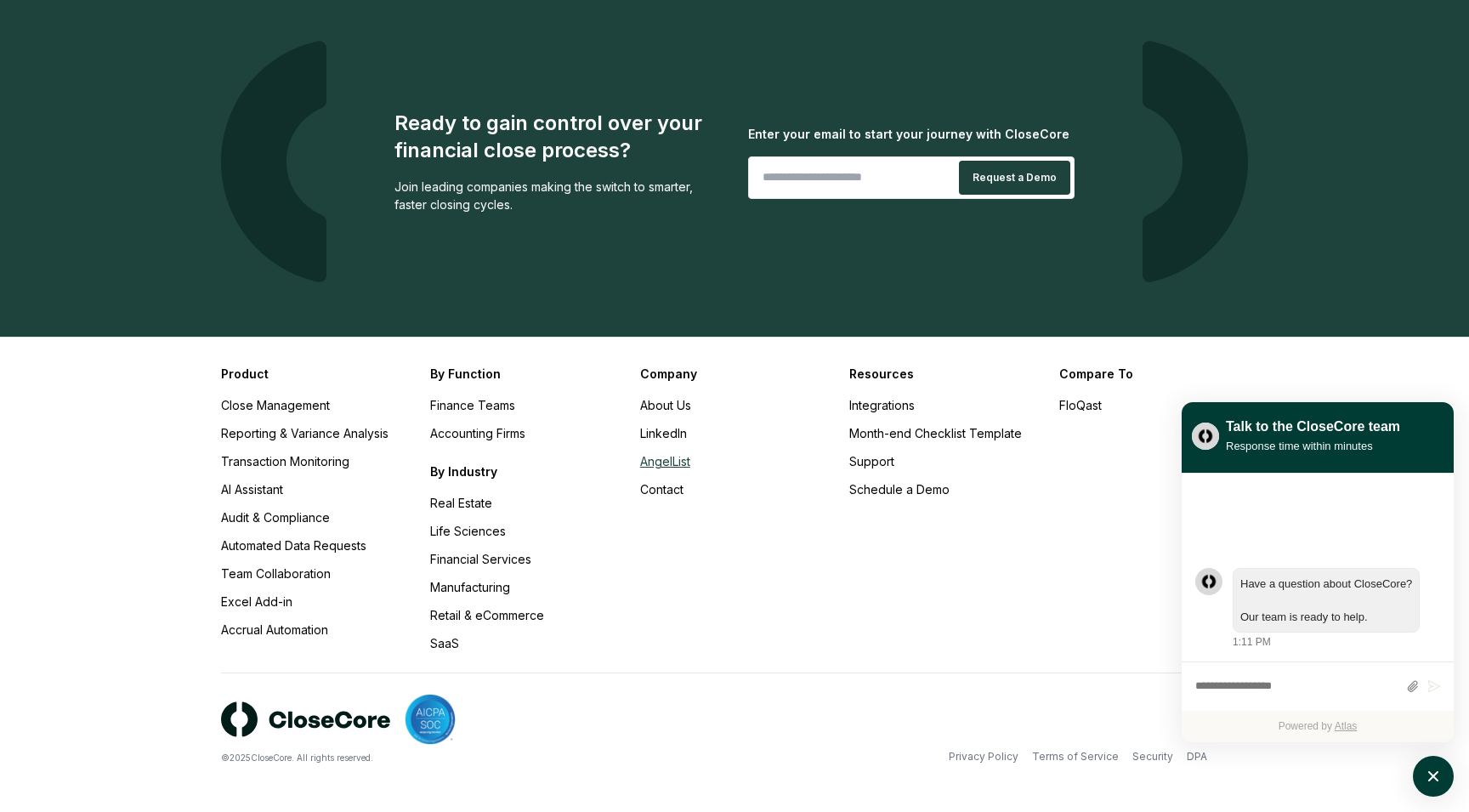
click at [675, 459] on link "AngelList" at bounding box center [665, 461] width 50 height 14
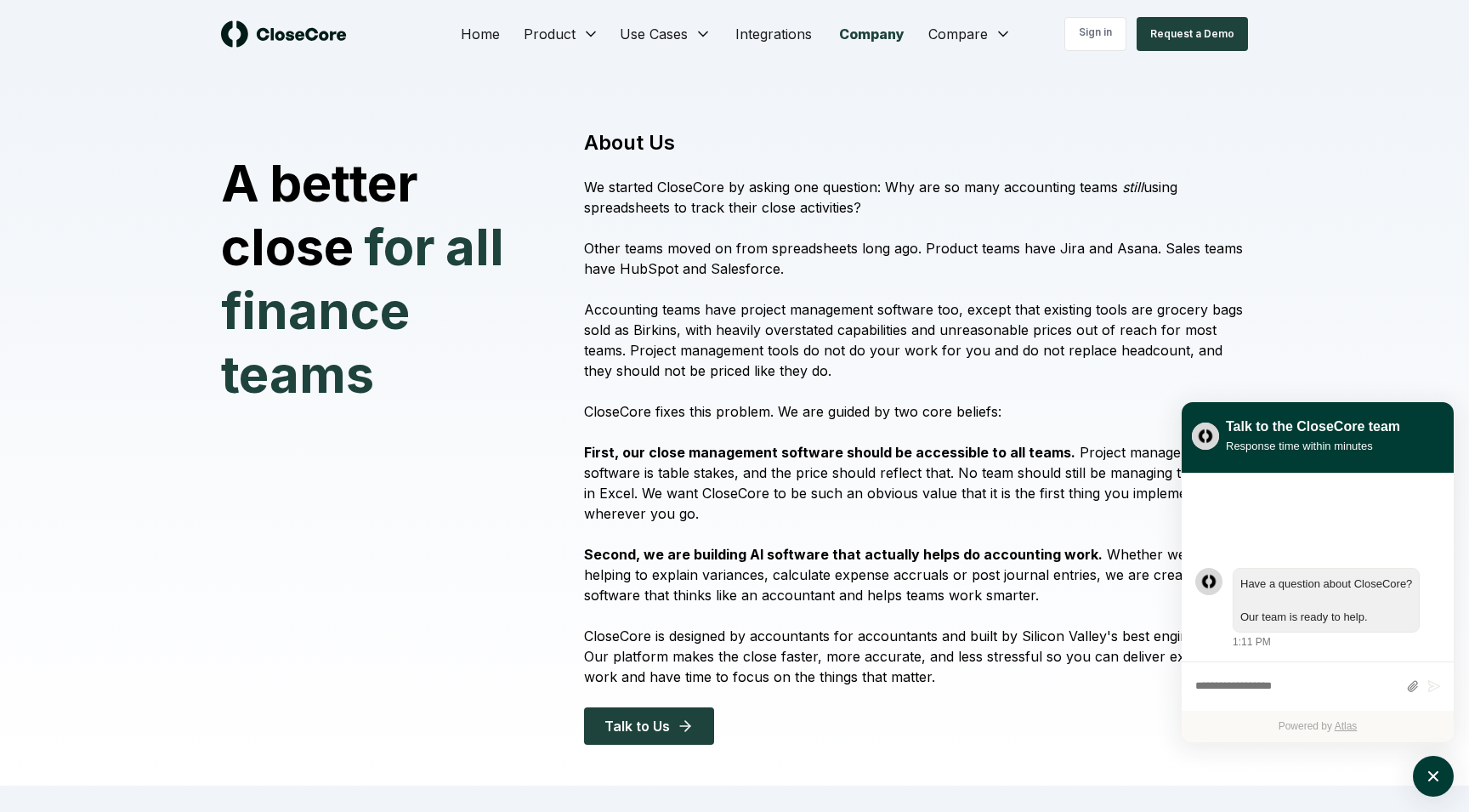
scroll to position [1626, 0]
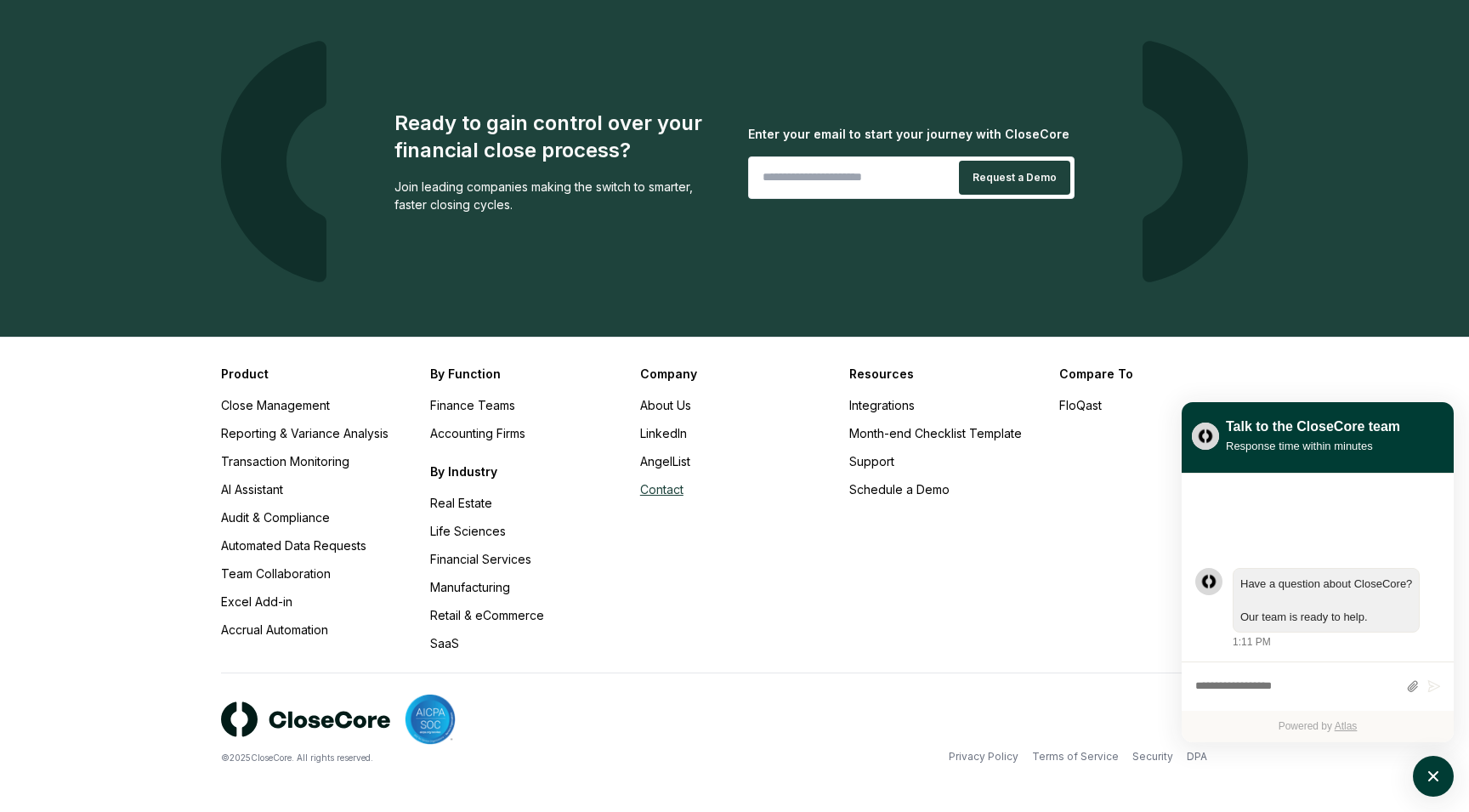
click at [678, 489] on link "Contact" at bounding box center [661, 489] width 43 height 14
click at [888, 400] on link "Integrations" at bounding box center [882, 405] width 66 height 14
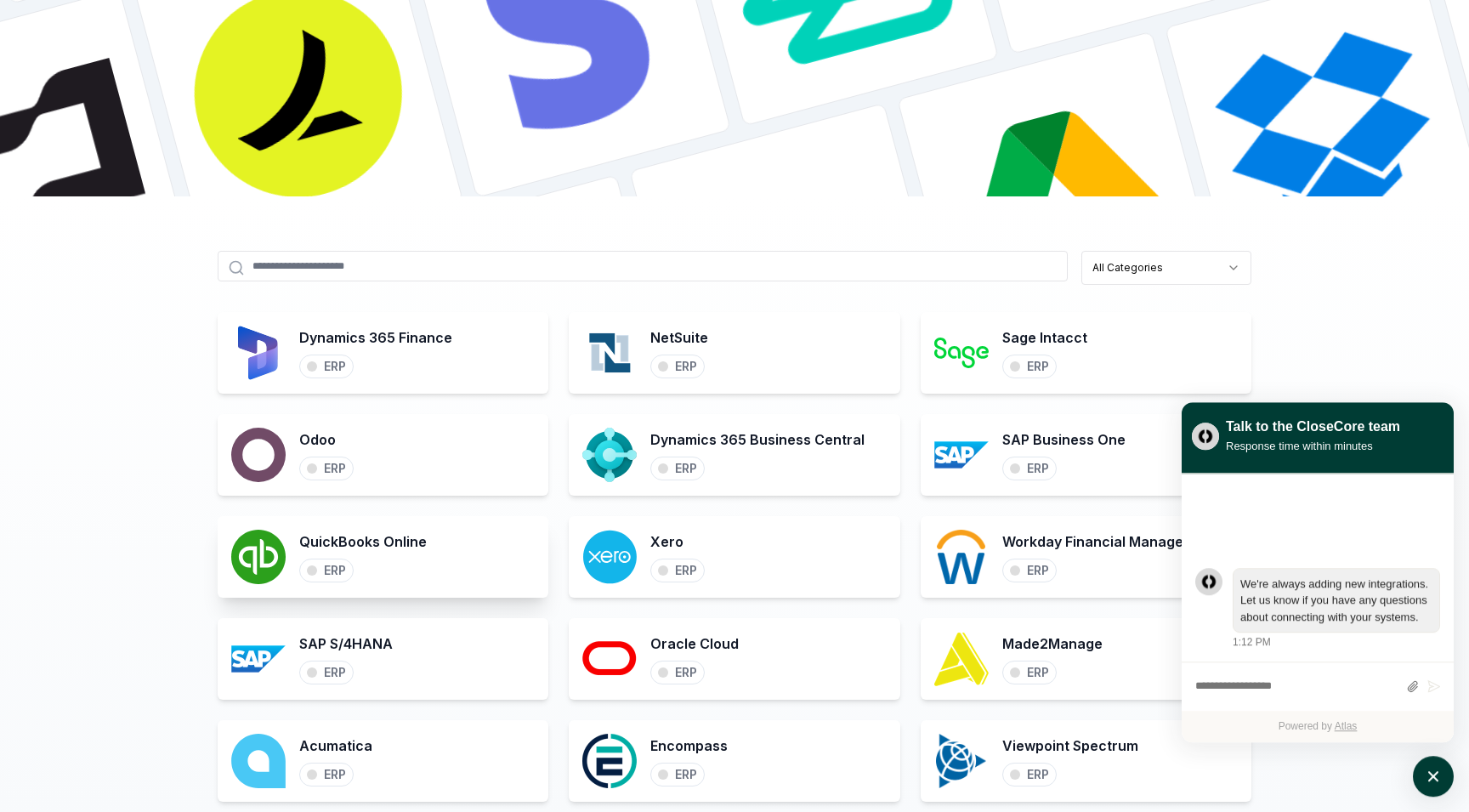
scroll to position [637, 0]
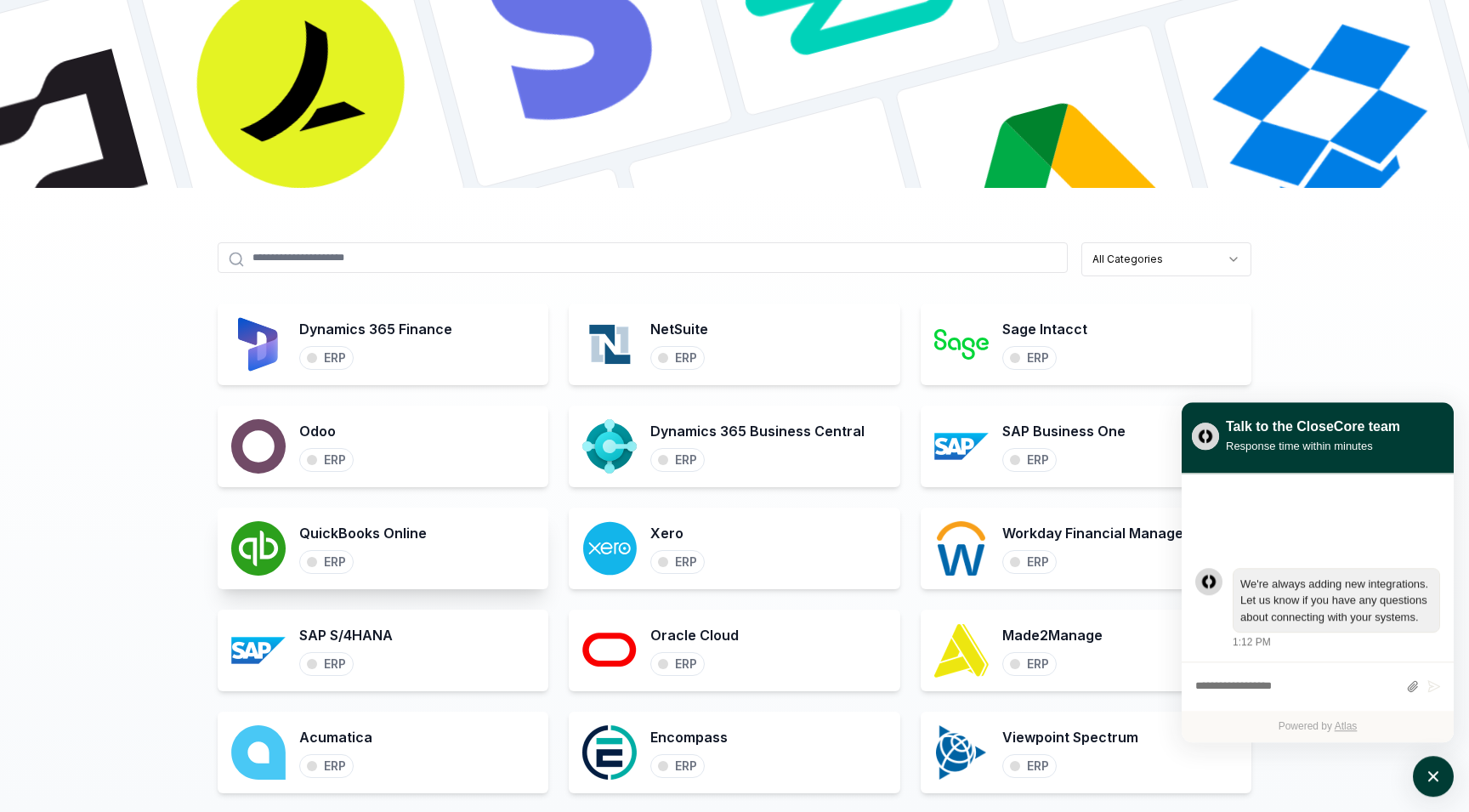
click at [313, 532] on h3 "QuickBooks Online" at bounding box center [363, 533] width 127 height 20
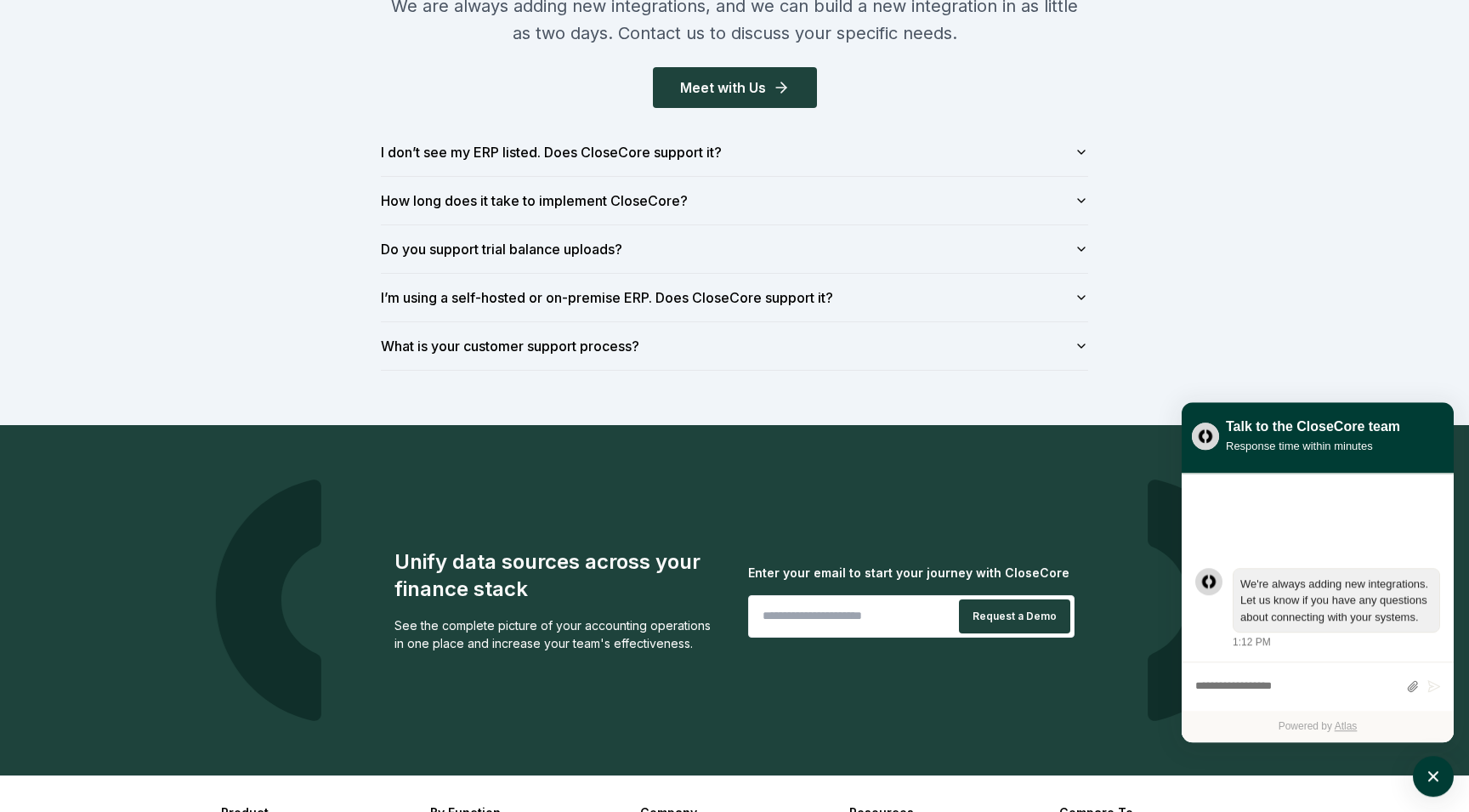
scroll to position [2080, 0]
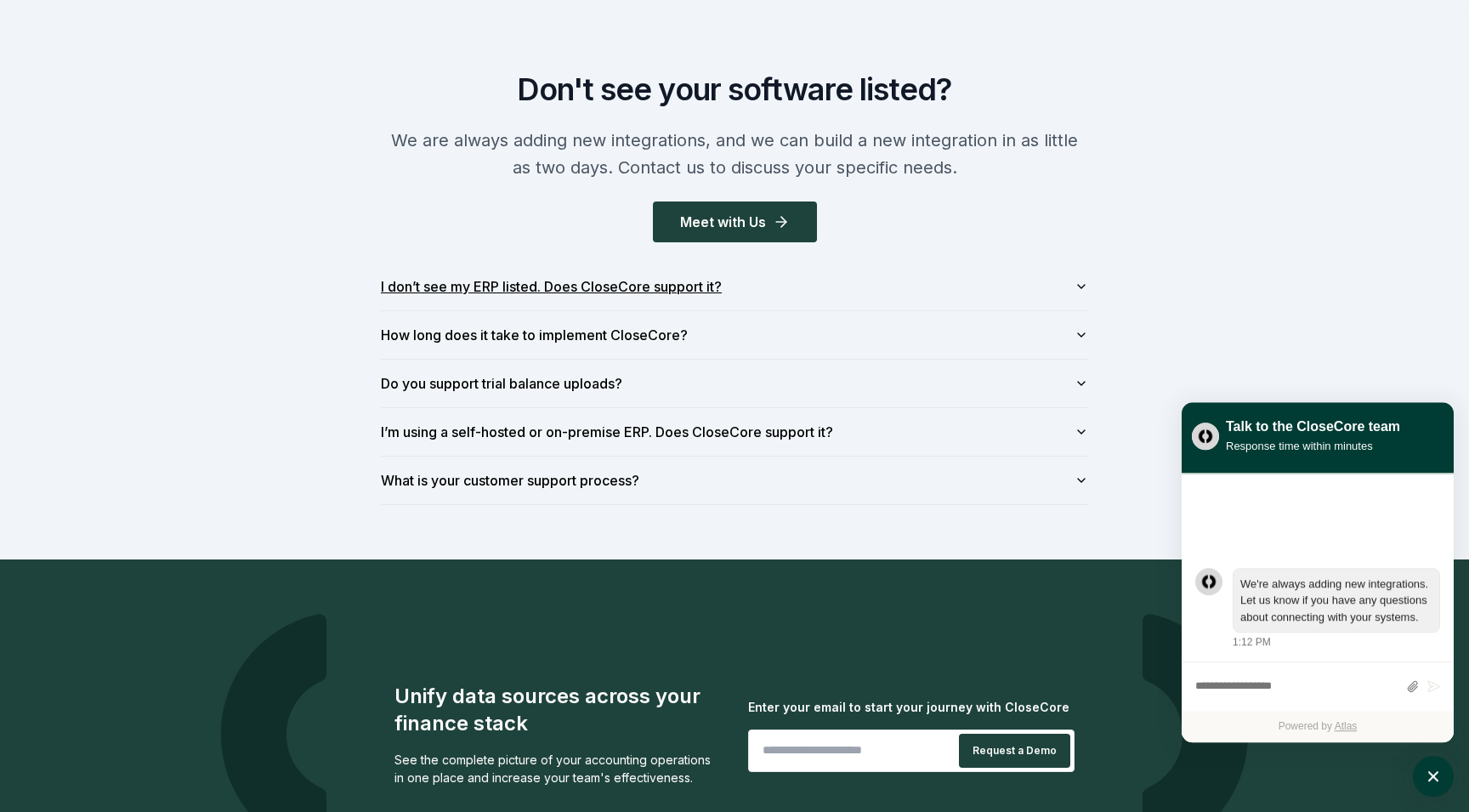
click at [634, 291] on button "I don’t see my ERP listed. Does CloseCore support it?" at bounding box center [735, 286] width 708 height 47
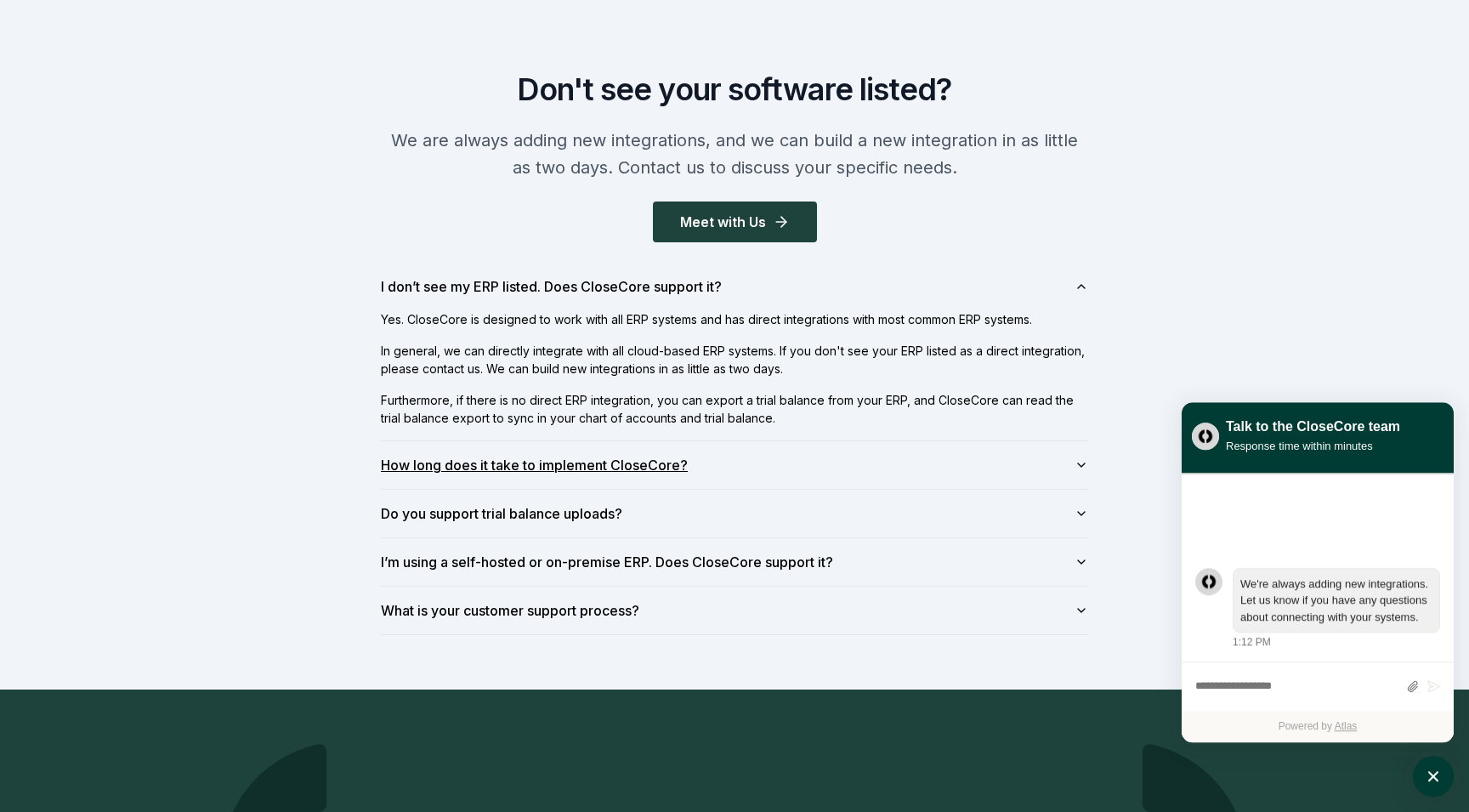
click at [607, 465] on button "How long does it take to implement CloseCore?" at bounding box center [735, 465] width 708 height 47
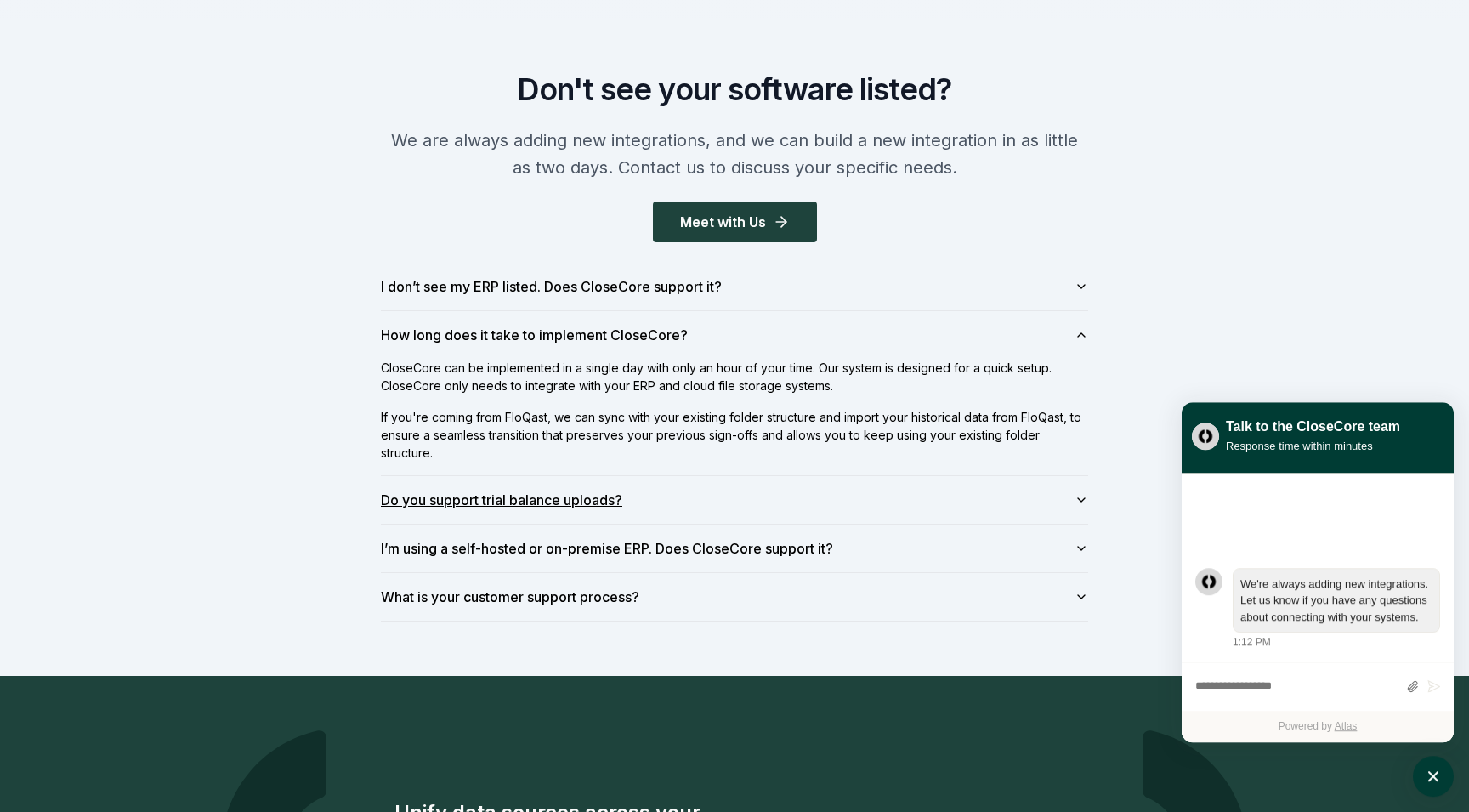
click at [588, 505] on button "Do you support trial balance uploads?" at bounding box center [735, 499] width 708 height 47
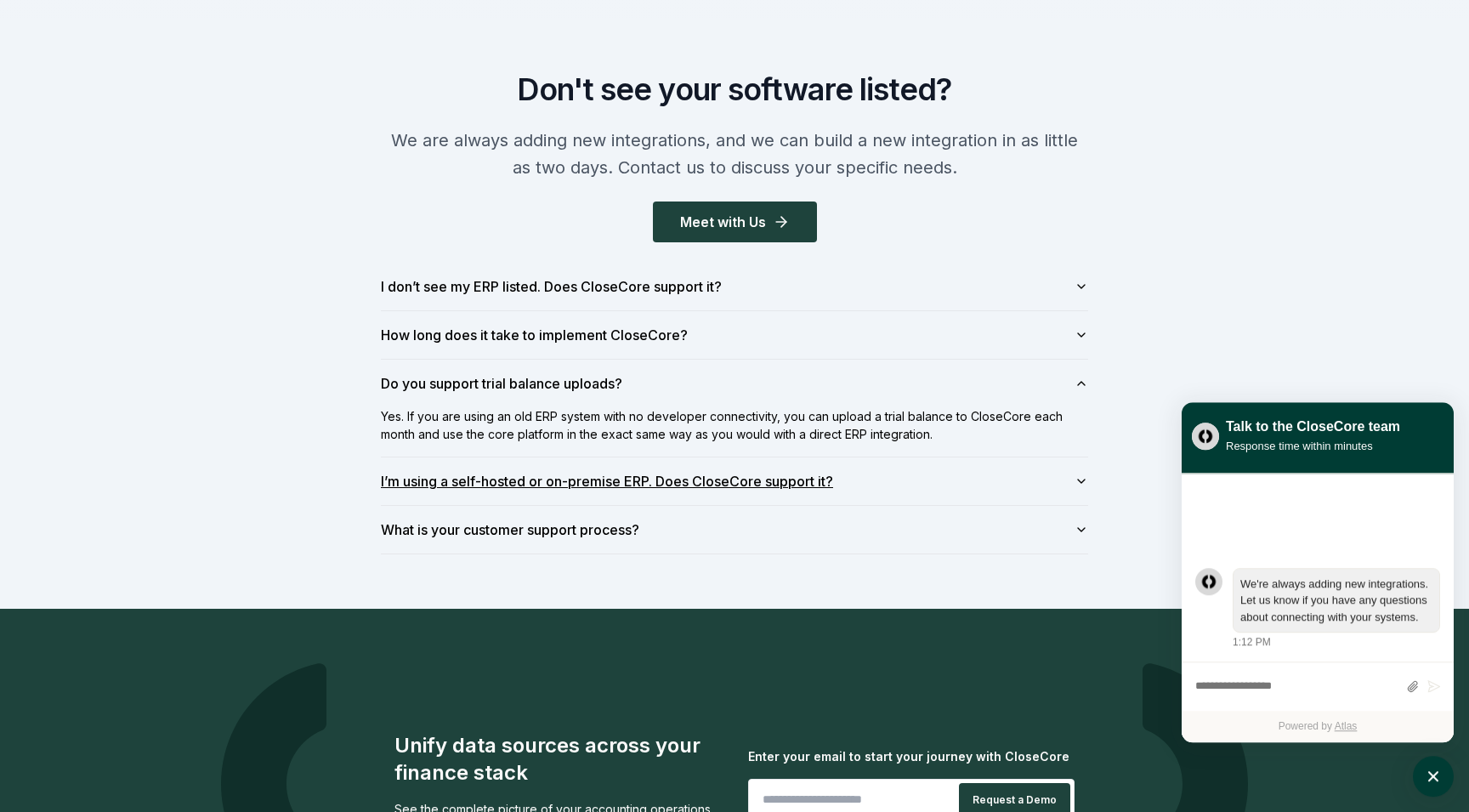
click at [583, 488] on button "I’m using a self-hosted or on-premise ERP. Does CloseCore support it?" at bounding box center [735, 481] width 708 height 47
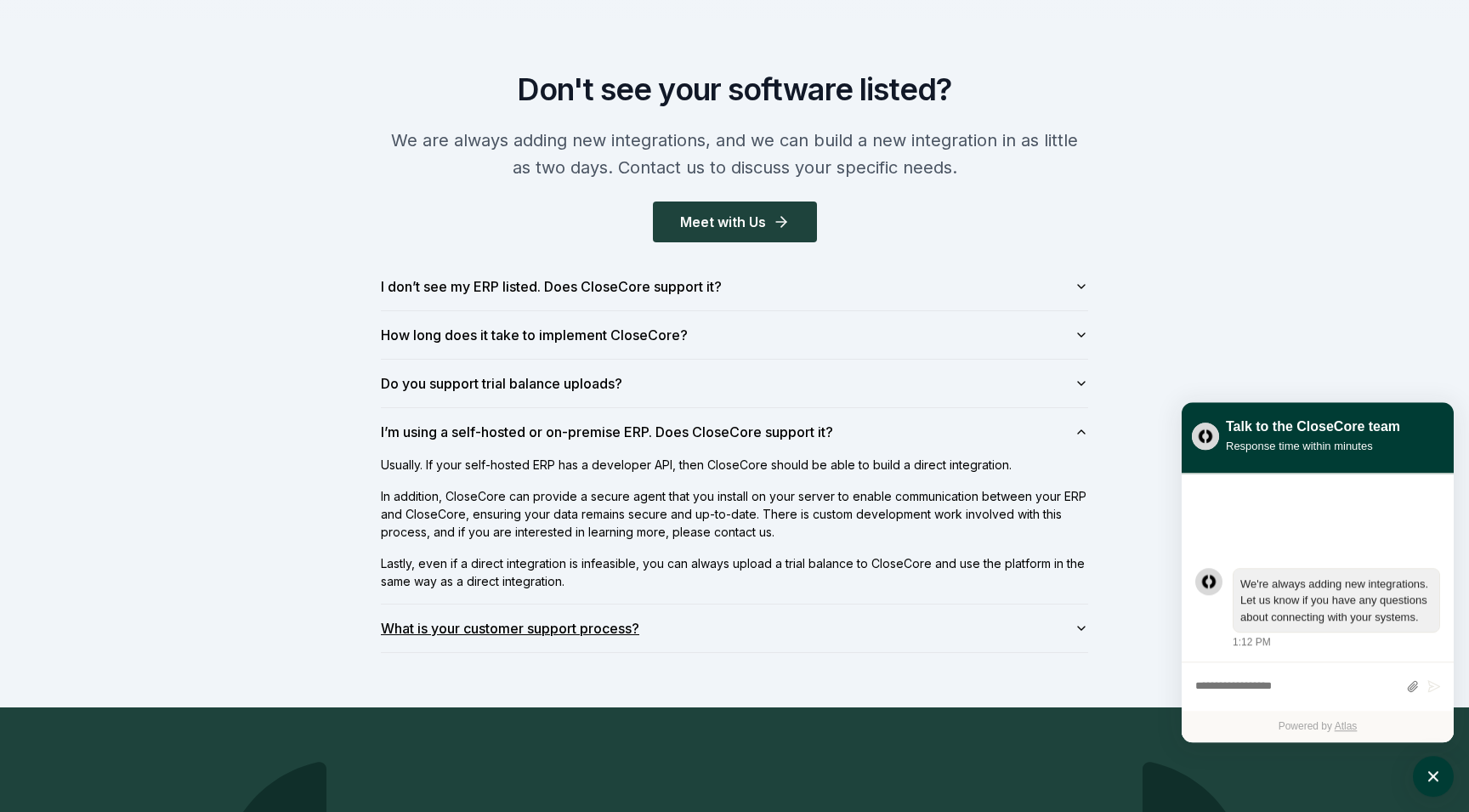
click at [538, 617] on button "What is your customer support process?" at bounding box center [735, 629] width 708 height 47
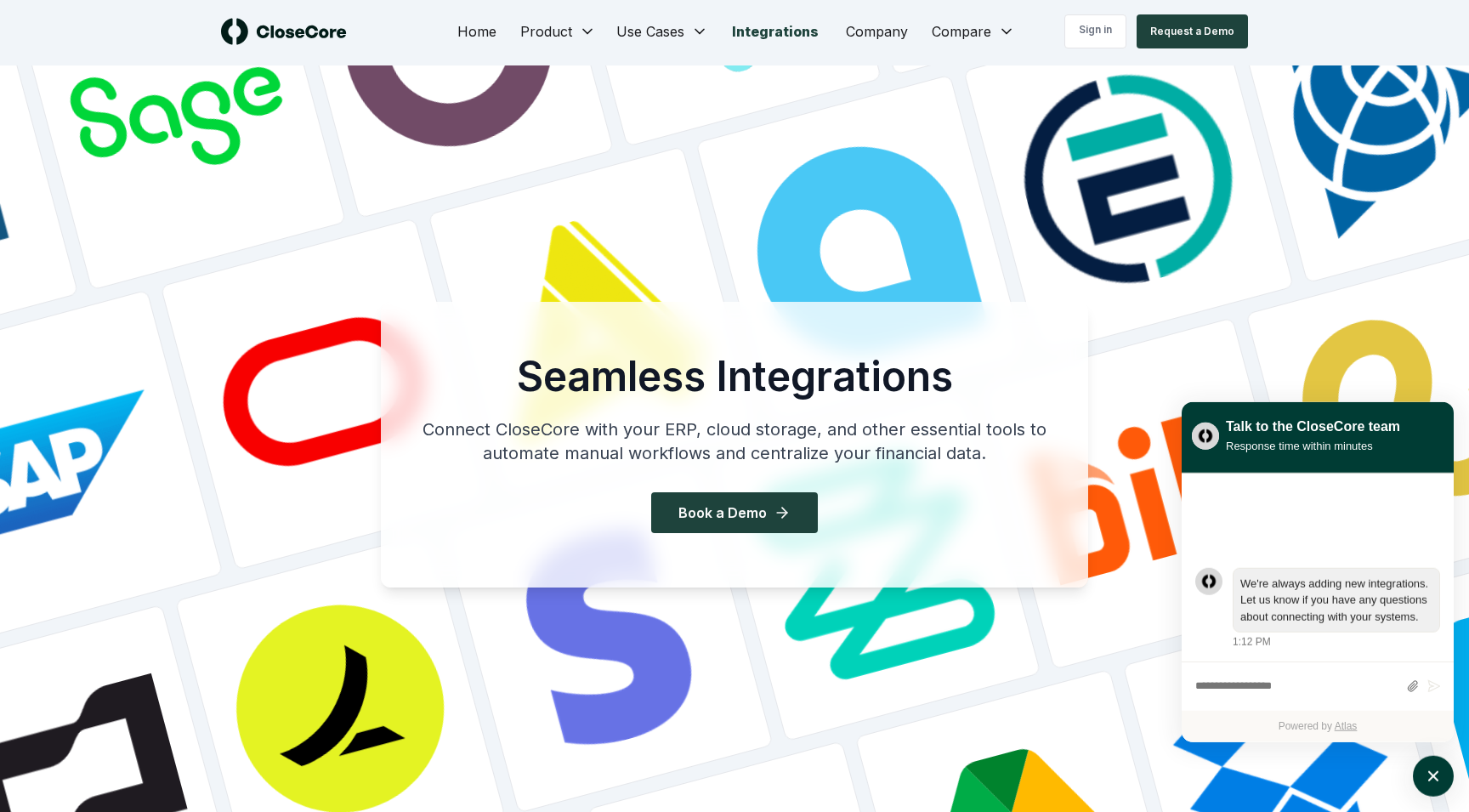
scroll to position [0, 0]
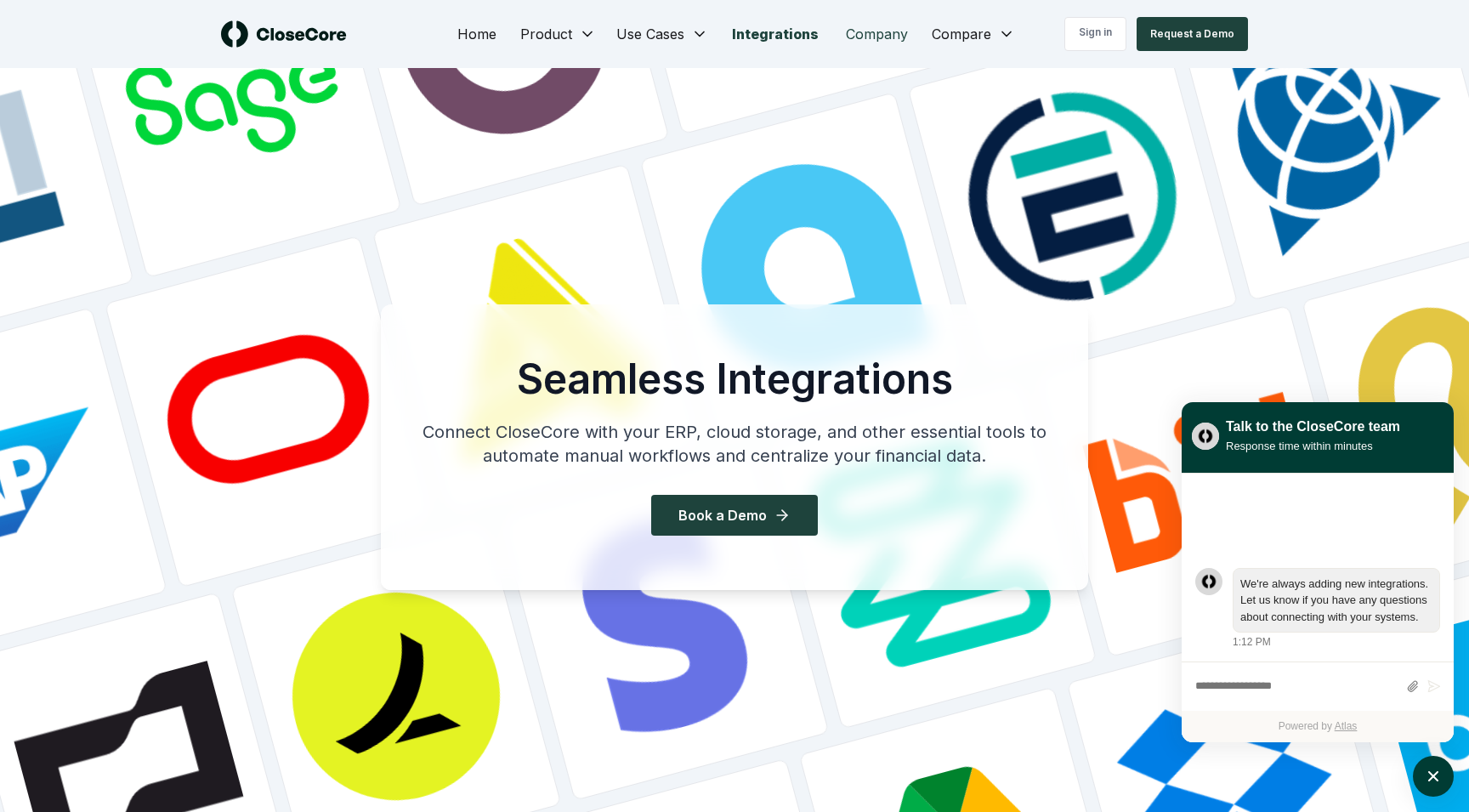
click at [876, 35] on link "Company" at bounding box center [877, 33] width 90 height 34
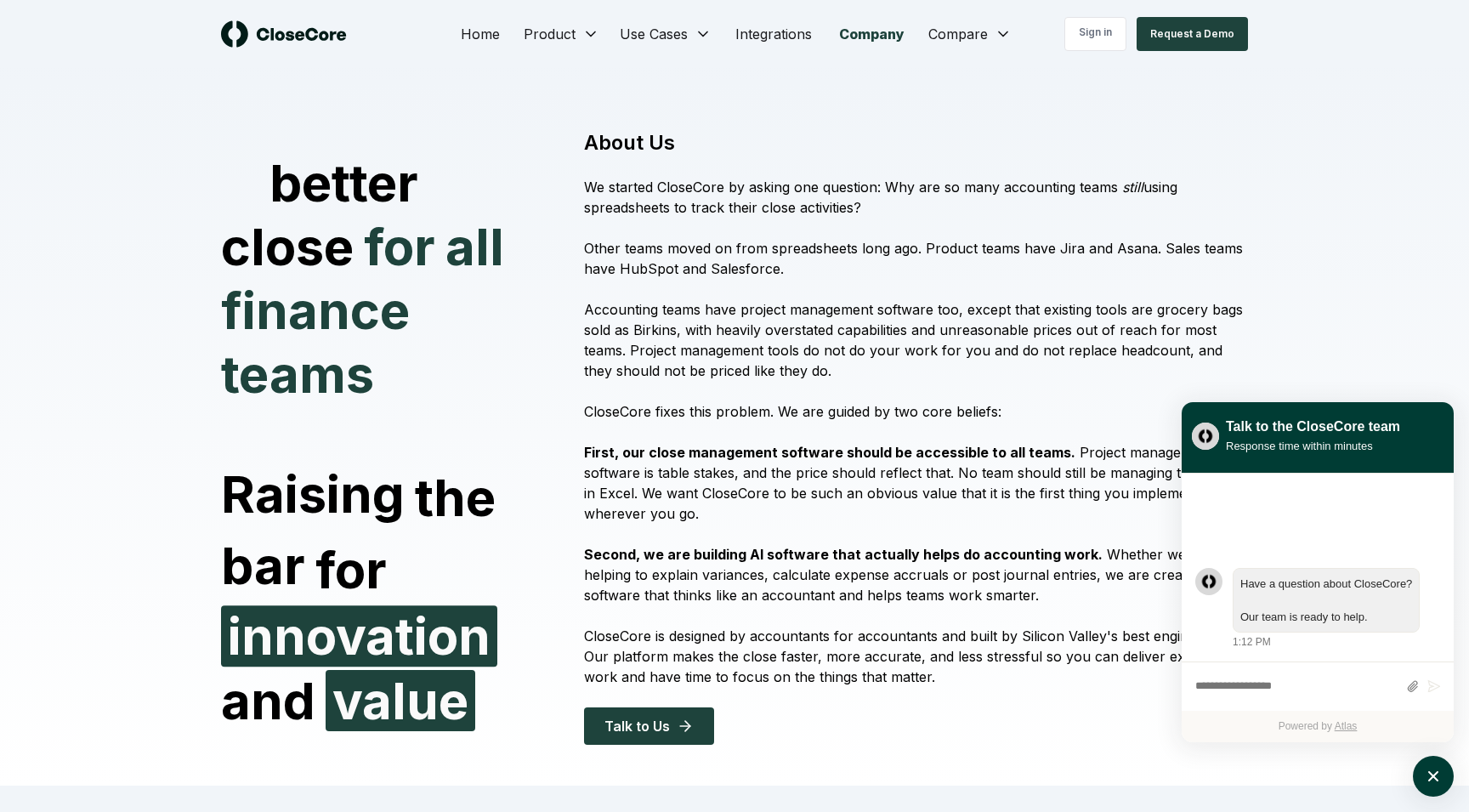
click at [995, 31] on div "Sign in Request a Demo" at bounding box center [1120, 33] width 256 height 34
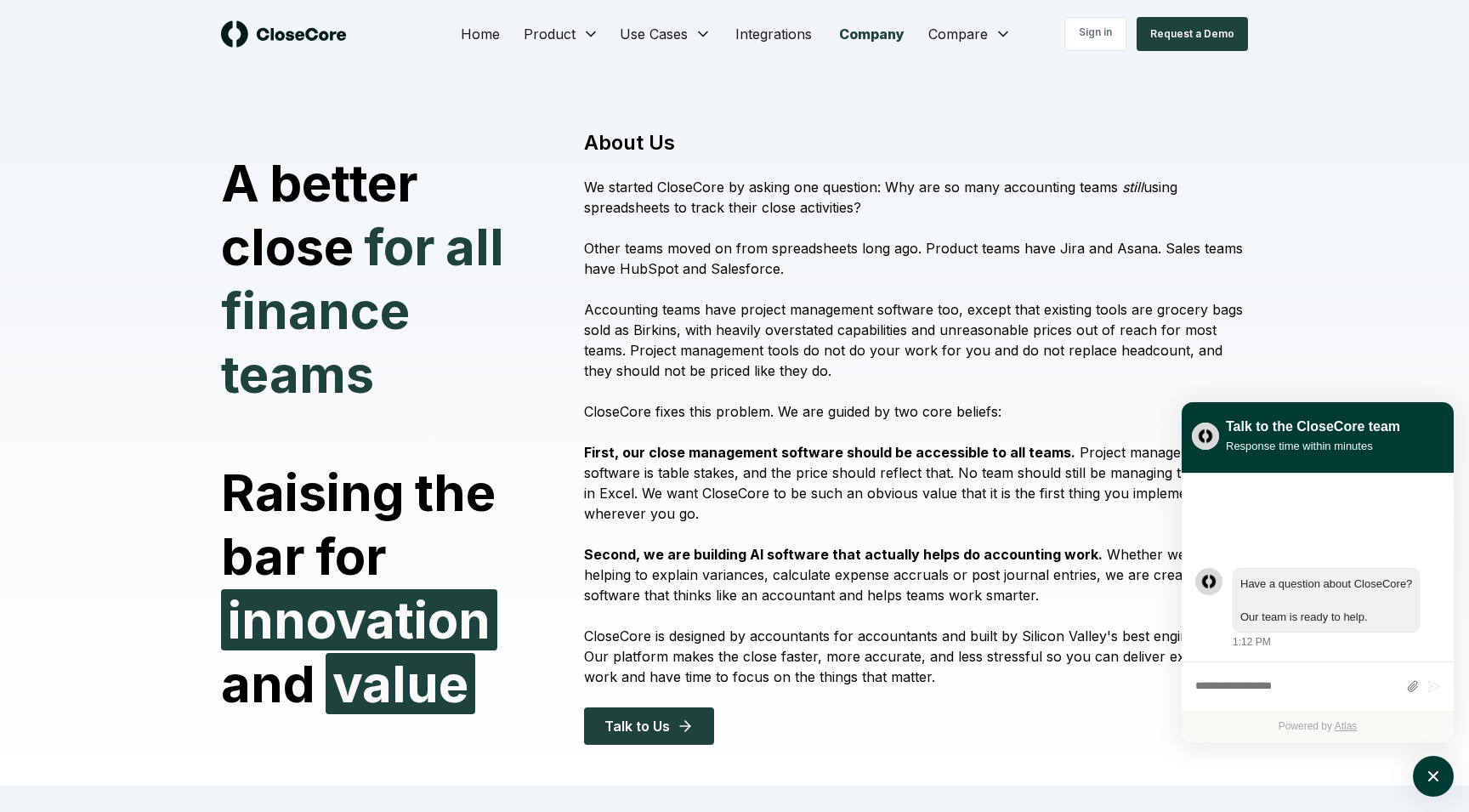
click at [998, 34] on div "Sign in Request a Demo" at bounding box center [1120, 33] width 256 height 34
click at [982, 84] on span "FloQast" at bounding box center [990, 78] width 49 height 20
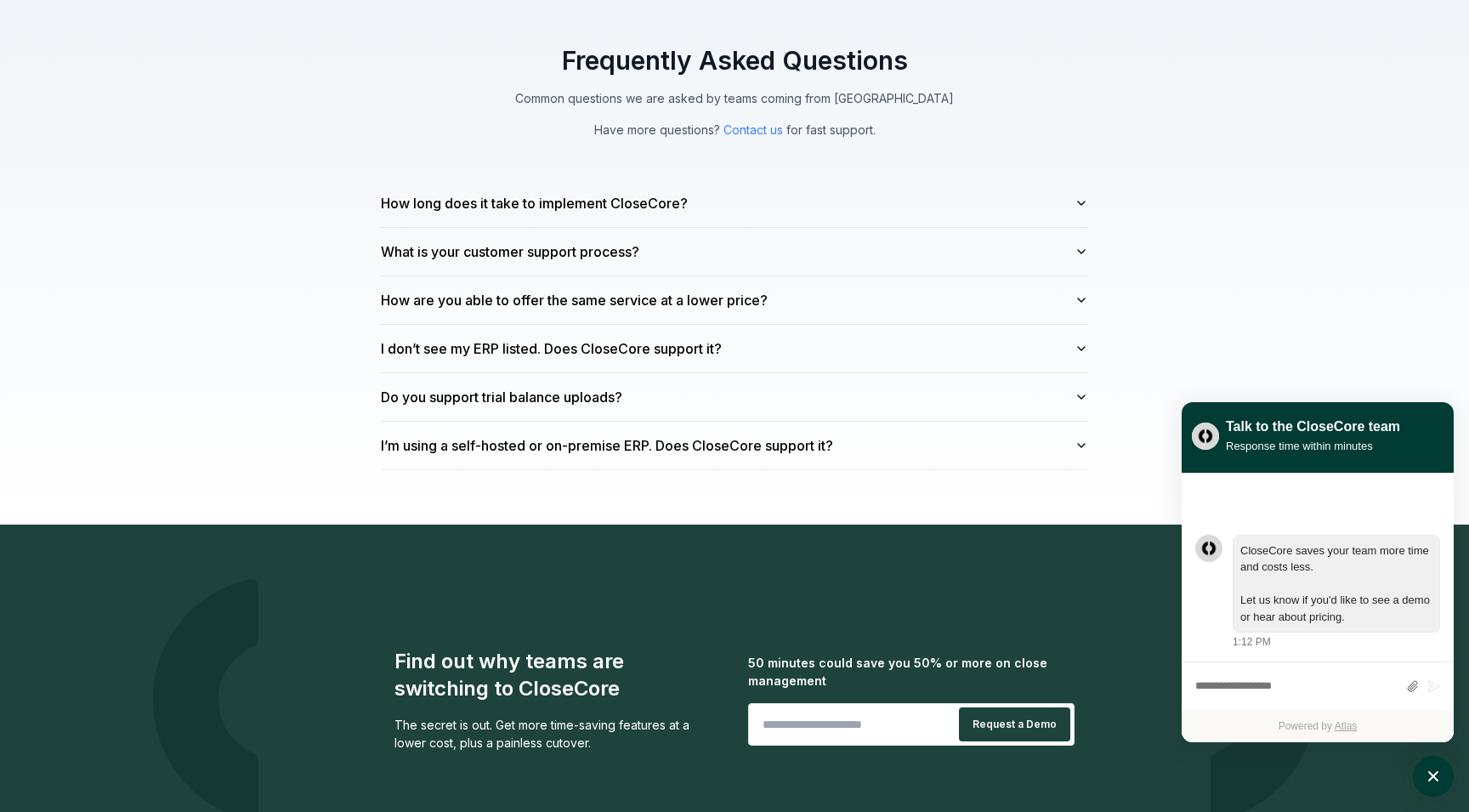
scroll to position [4713, 0]
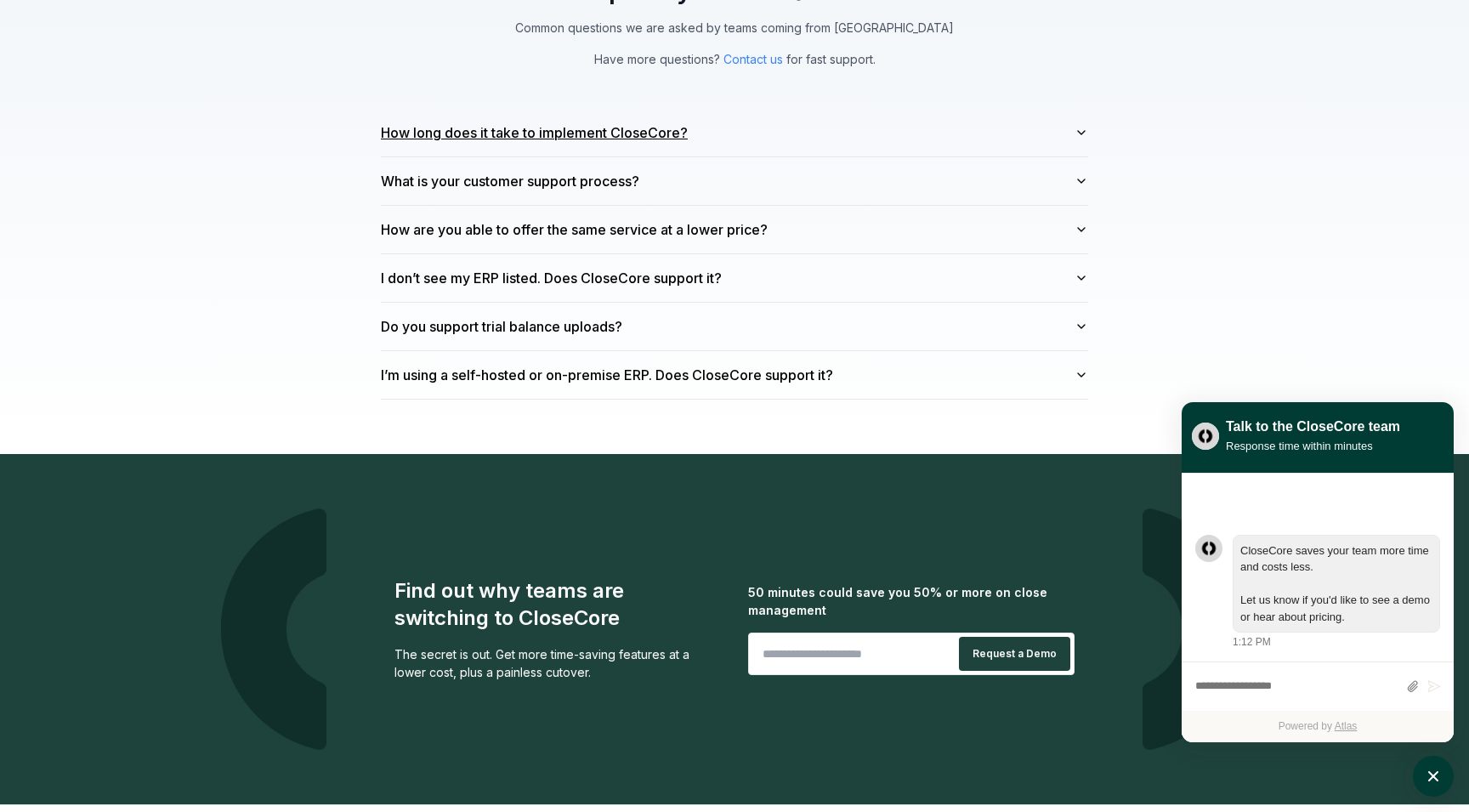
click at [696, 123] on button "How long does it take to implement CloseCore?" at bounding box center [735, 133] width 708 height 47
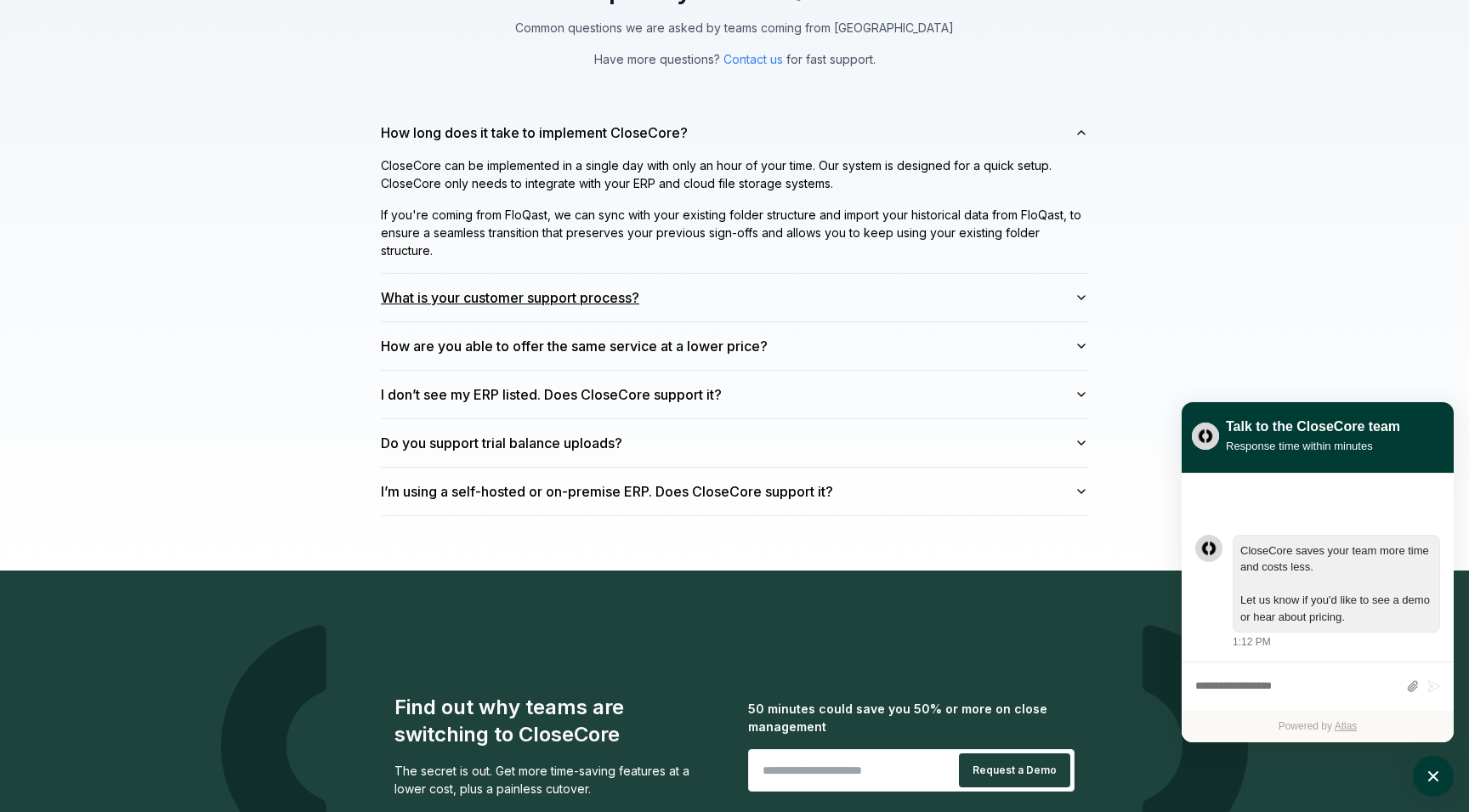
click at [618, 298] on button "What is your customer support process?" at bounding box center [735, 298] width 708 height 47
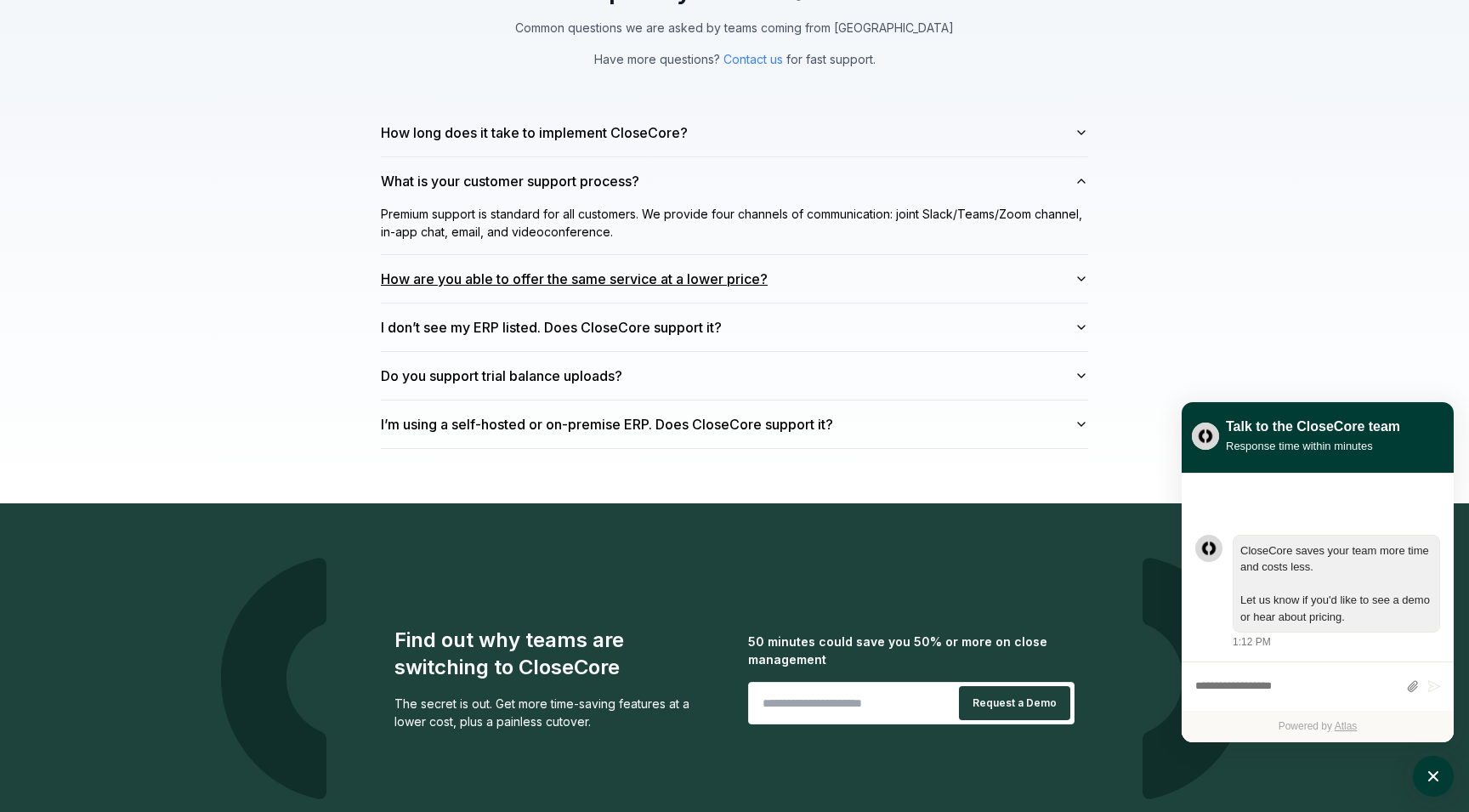
click at [609, 274] on button "How are you able to offer the same service at a lower price?" at bounding box center [735, 279] width 708 height 47
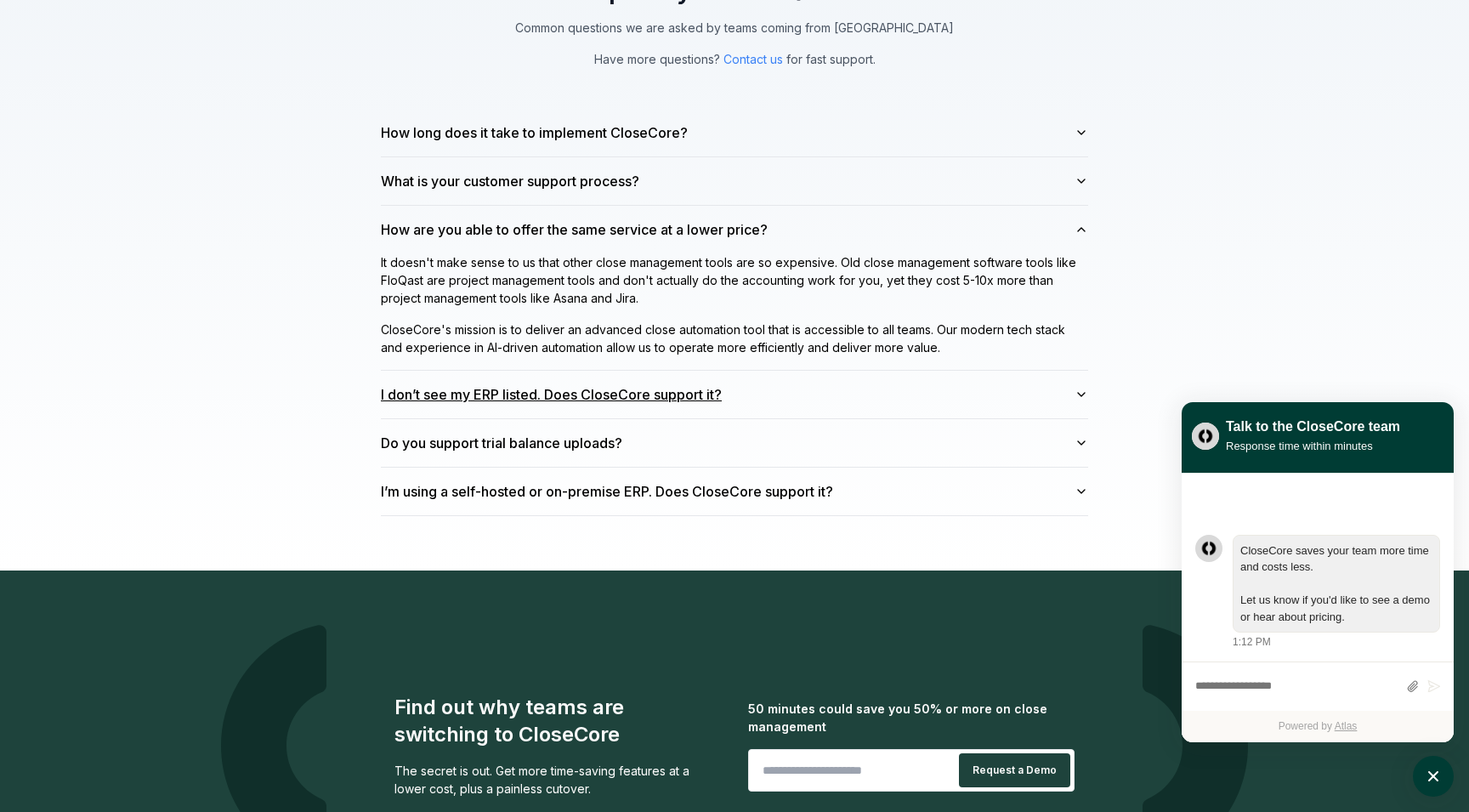
click at [630, 386] on button "I don’t see my ERP listed. Does CloseCore support it?" at bounding box center [735, 394] width 708 height 47
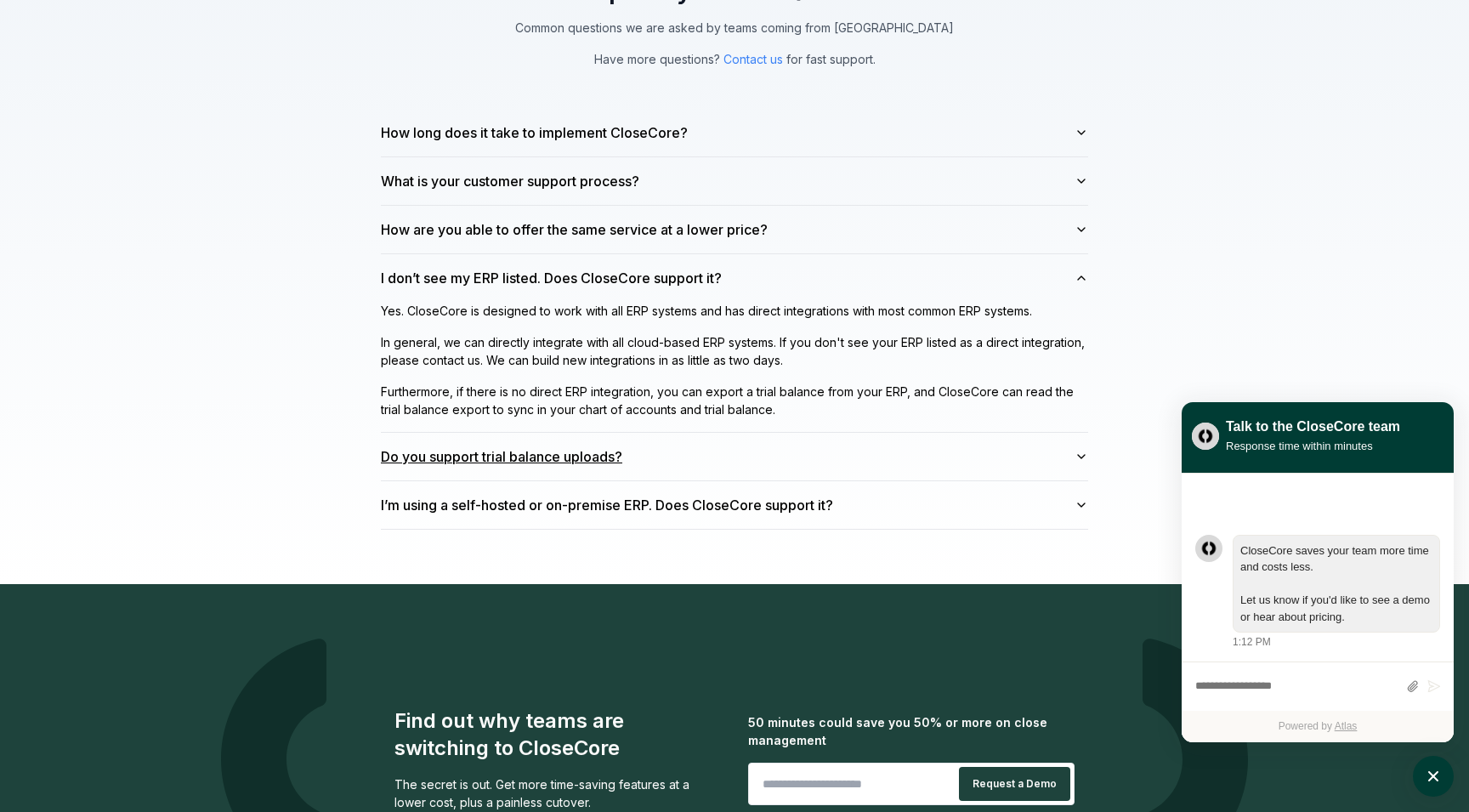
click at [594, 443] on button "Do you support trial balance uploads?" at bounding box center [735, 456] width 708 height 47
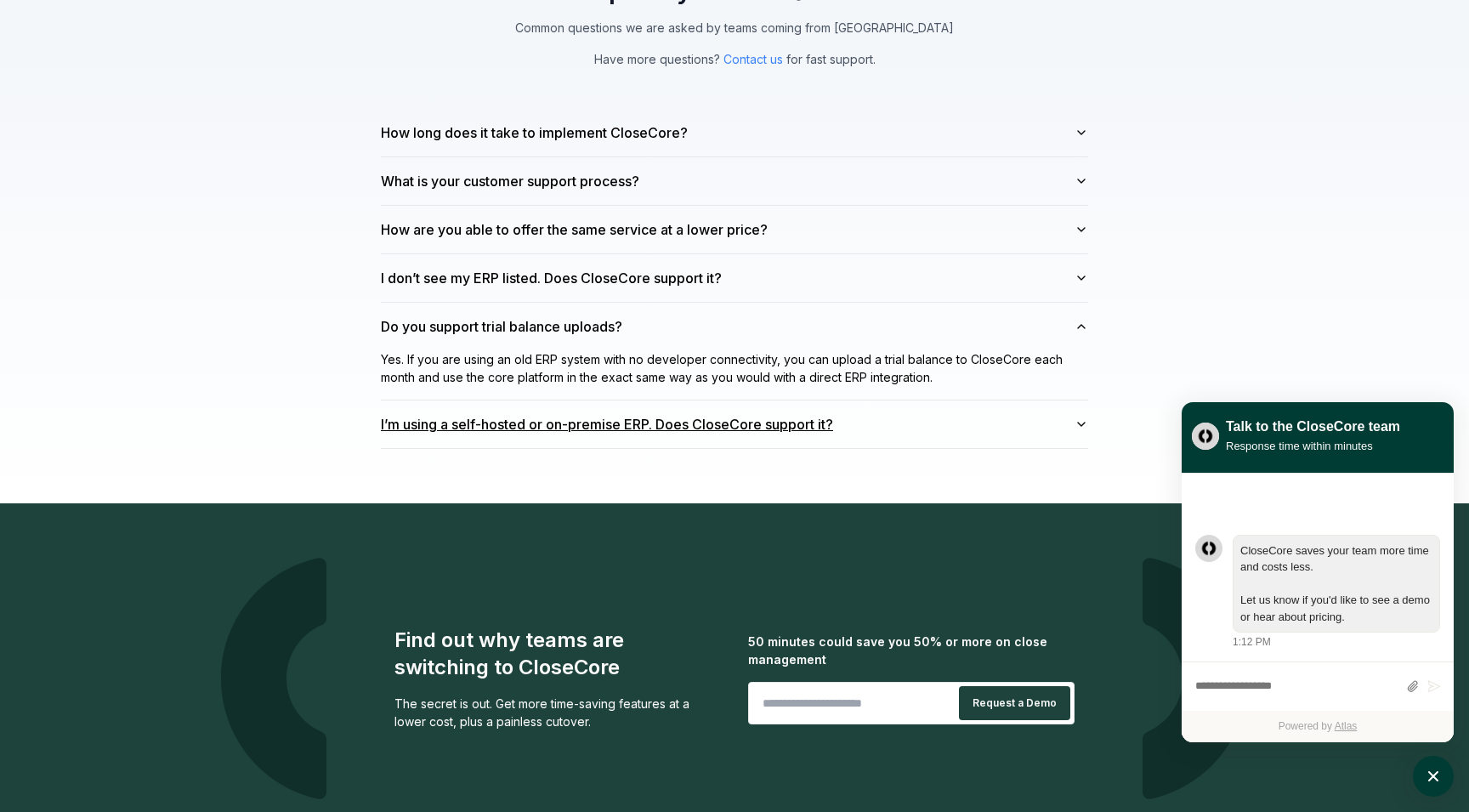
click at [587, 410] on button "I’m using a self-hosted or on-premise ERP. Does CloseCore support it?" at bounding box center [735, 424] width 708 height 47
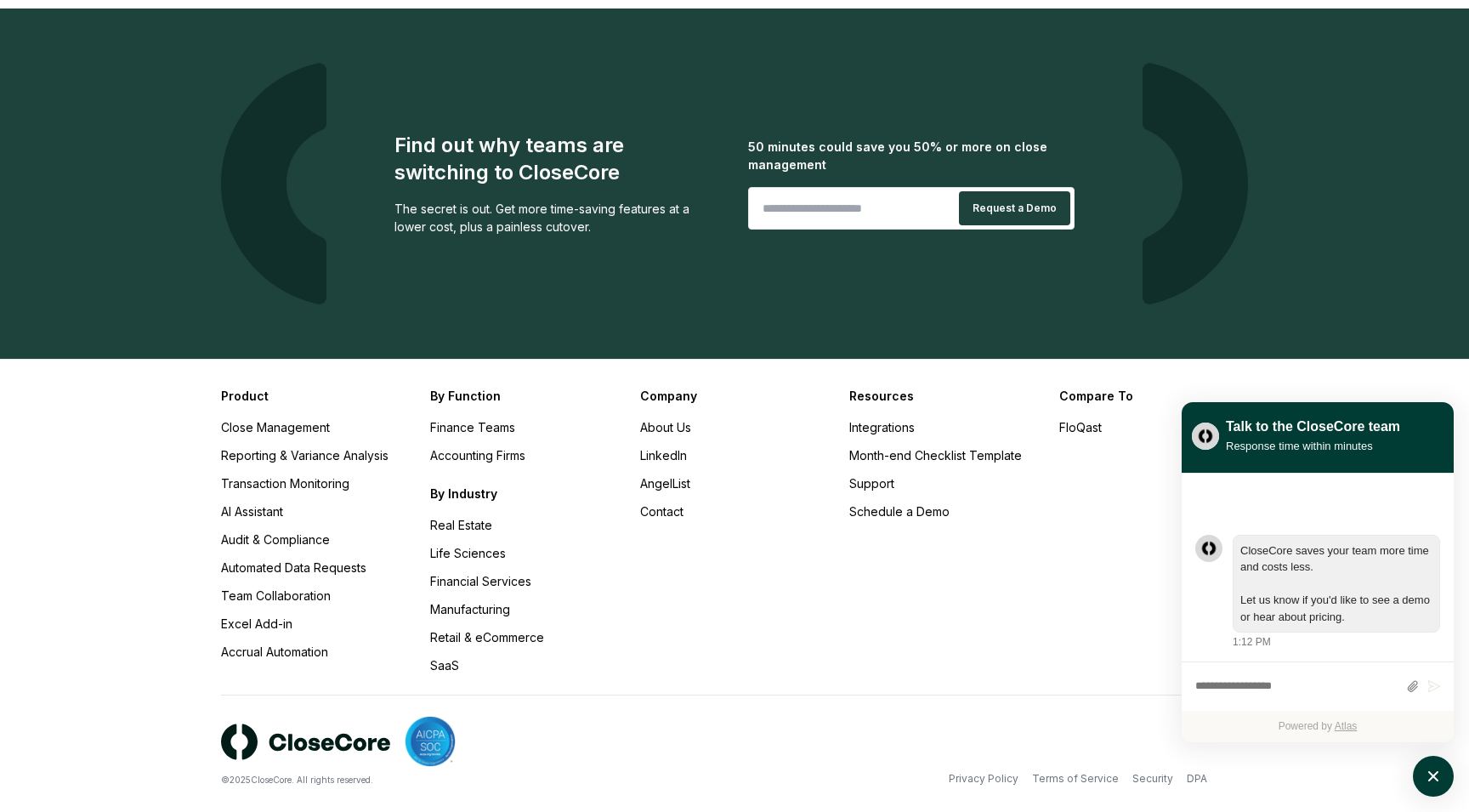
scroll to position [5314, 0]
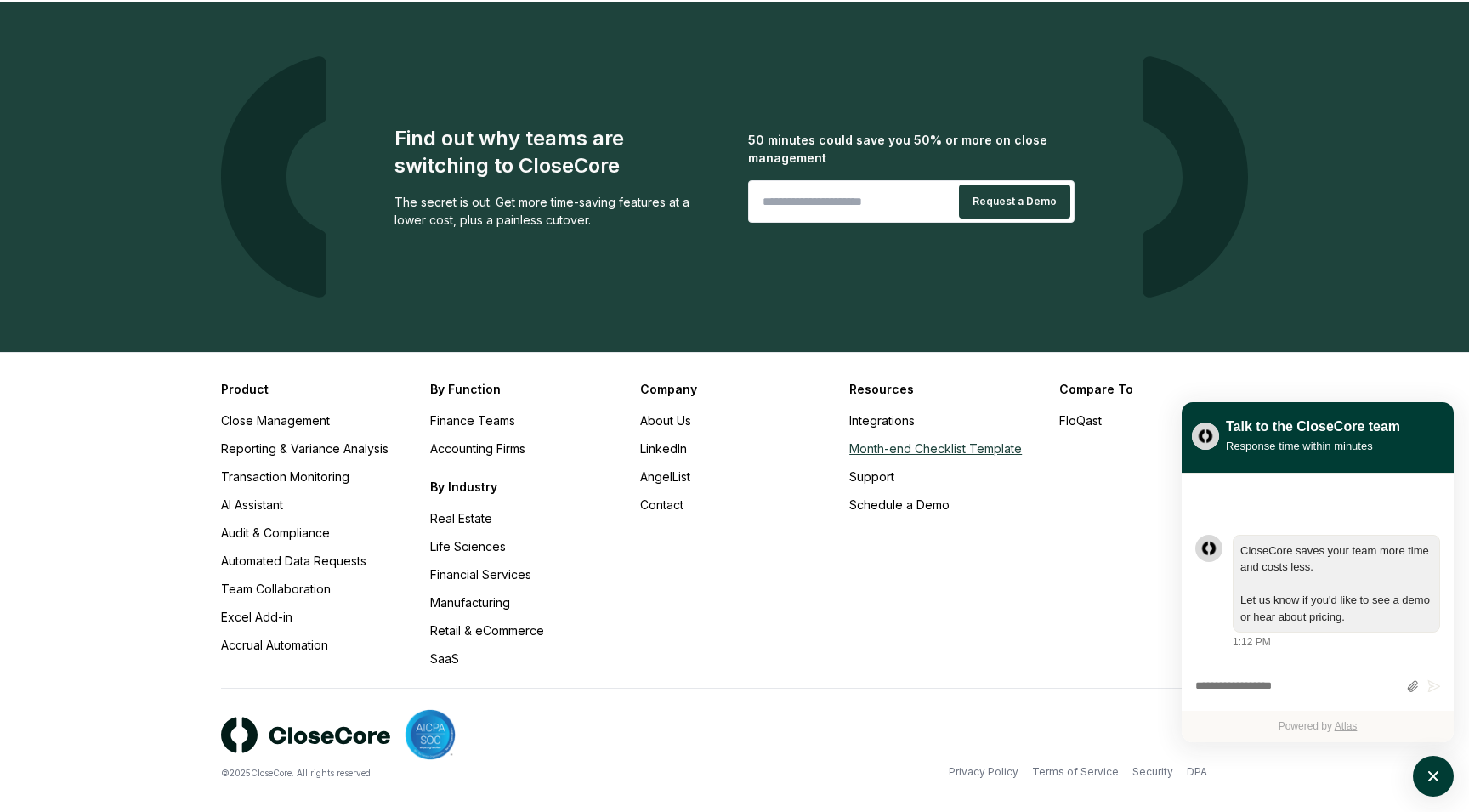
click at [914, 442] on link "Month-end Checklist Template" at bounding box center [935, 449] width 173 height 14
click at [892, 470] on link "Support" at bounding box center [871, 477] width 45 height 14
click at [882, 498] on link "Schedule a Demo" at bounding box center [899, 505] width 100 height 14
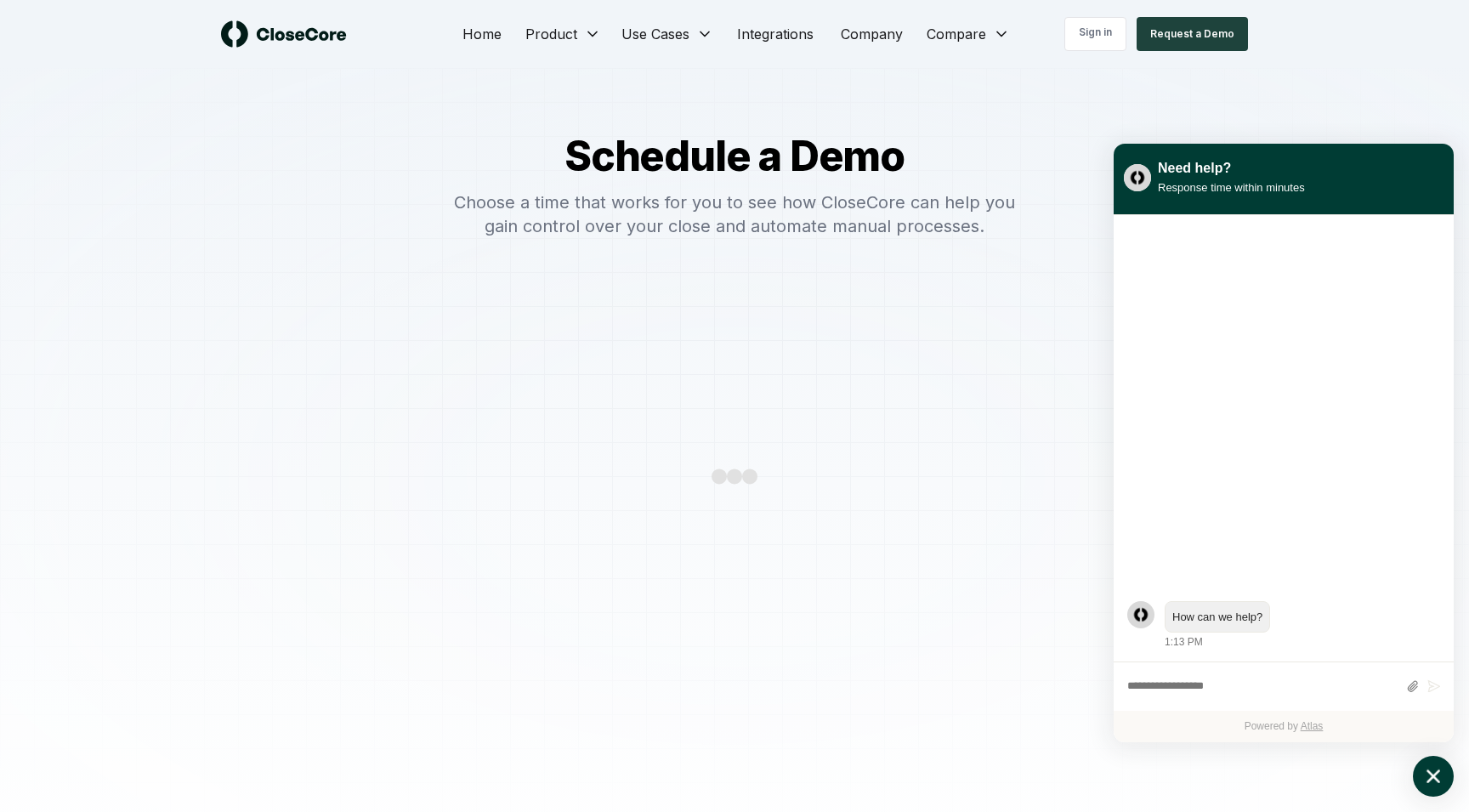
click at [1437, 784] on icon "atlas-launcher" at bounding box center [1434, 777] width 25 height 25
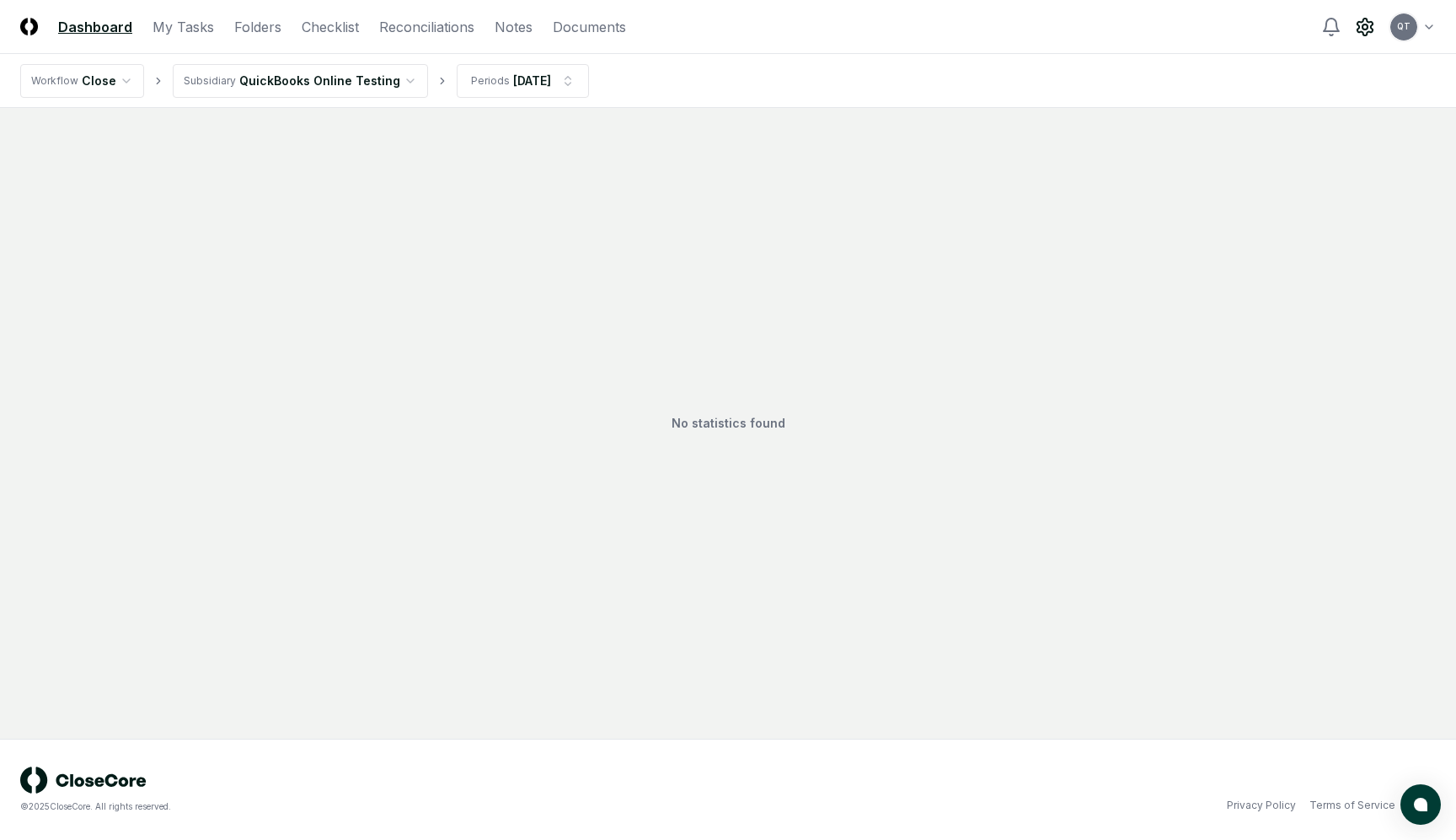
click at [1365, 25] on icon at bounding box center [1365, 26] width 20 height 20
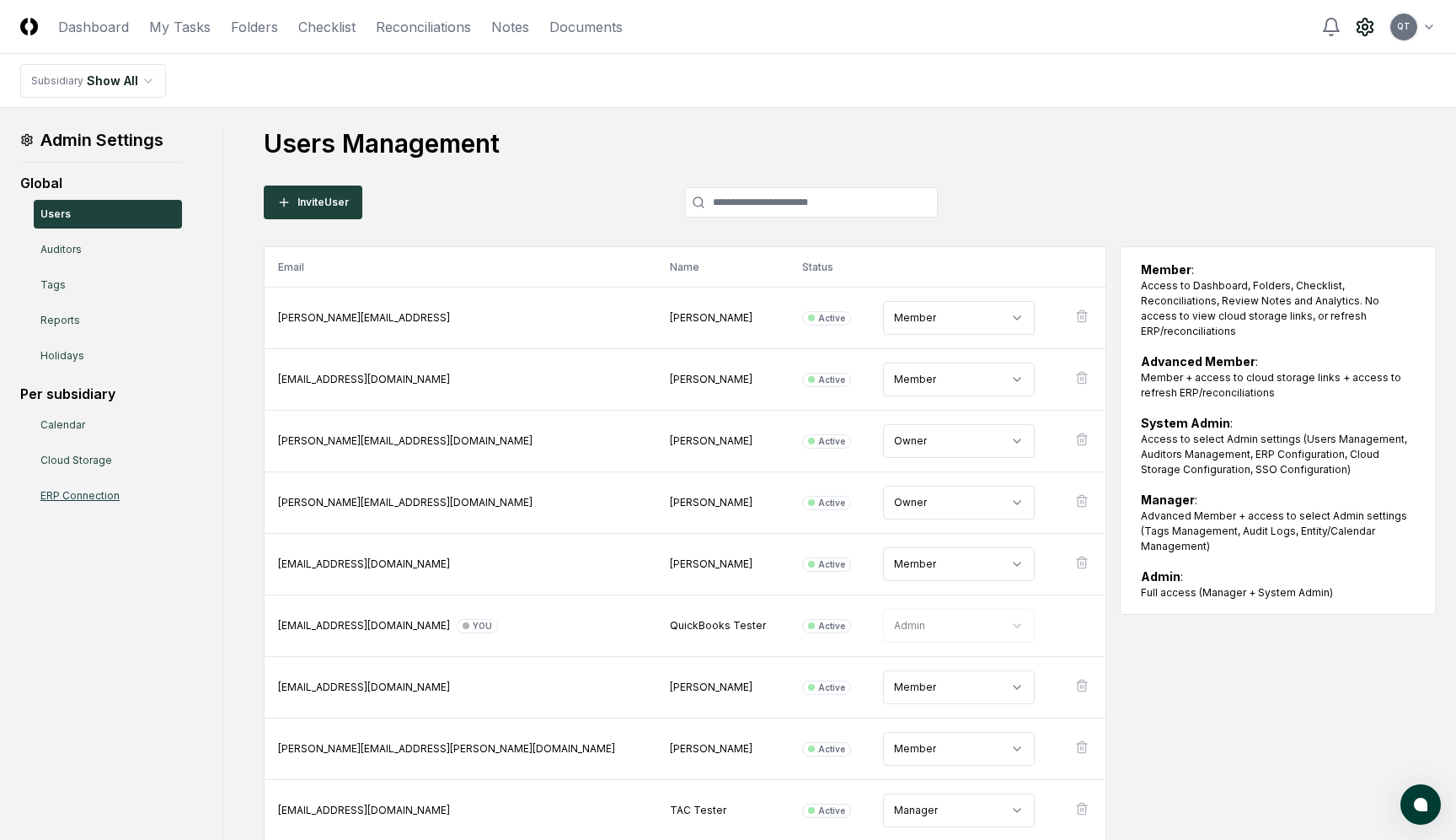
click at [75, 494] on link "ERP Connection" at bounding box center [108, 495] width 148 height 29
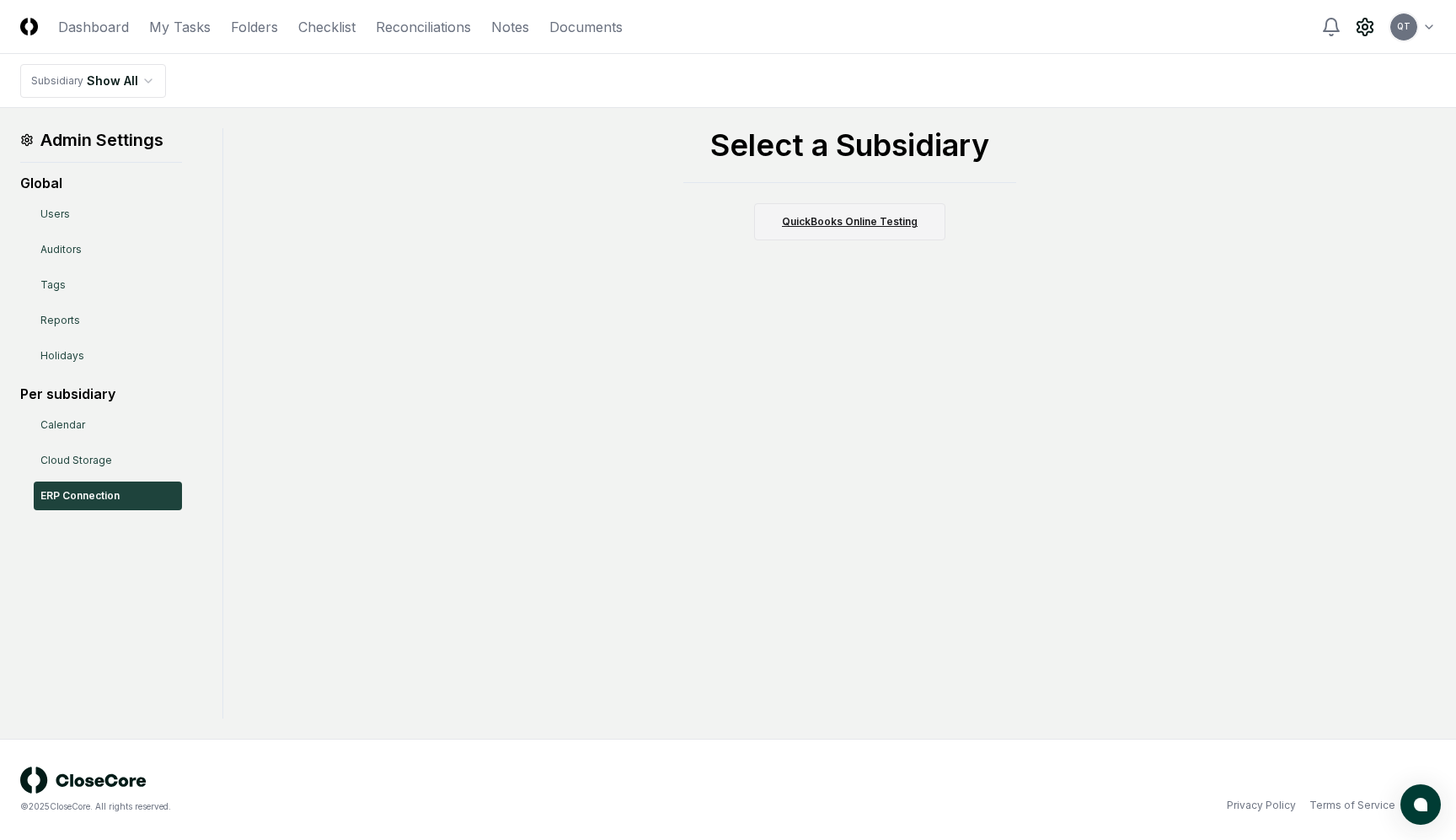
click at [866, 216] on link "QuickBooks Online Testing" at bounding box center [850, 221] width 191 height 37
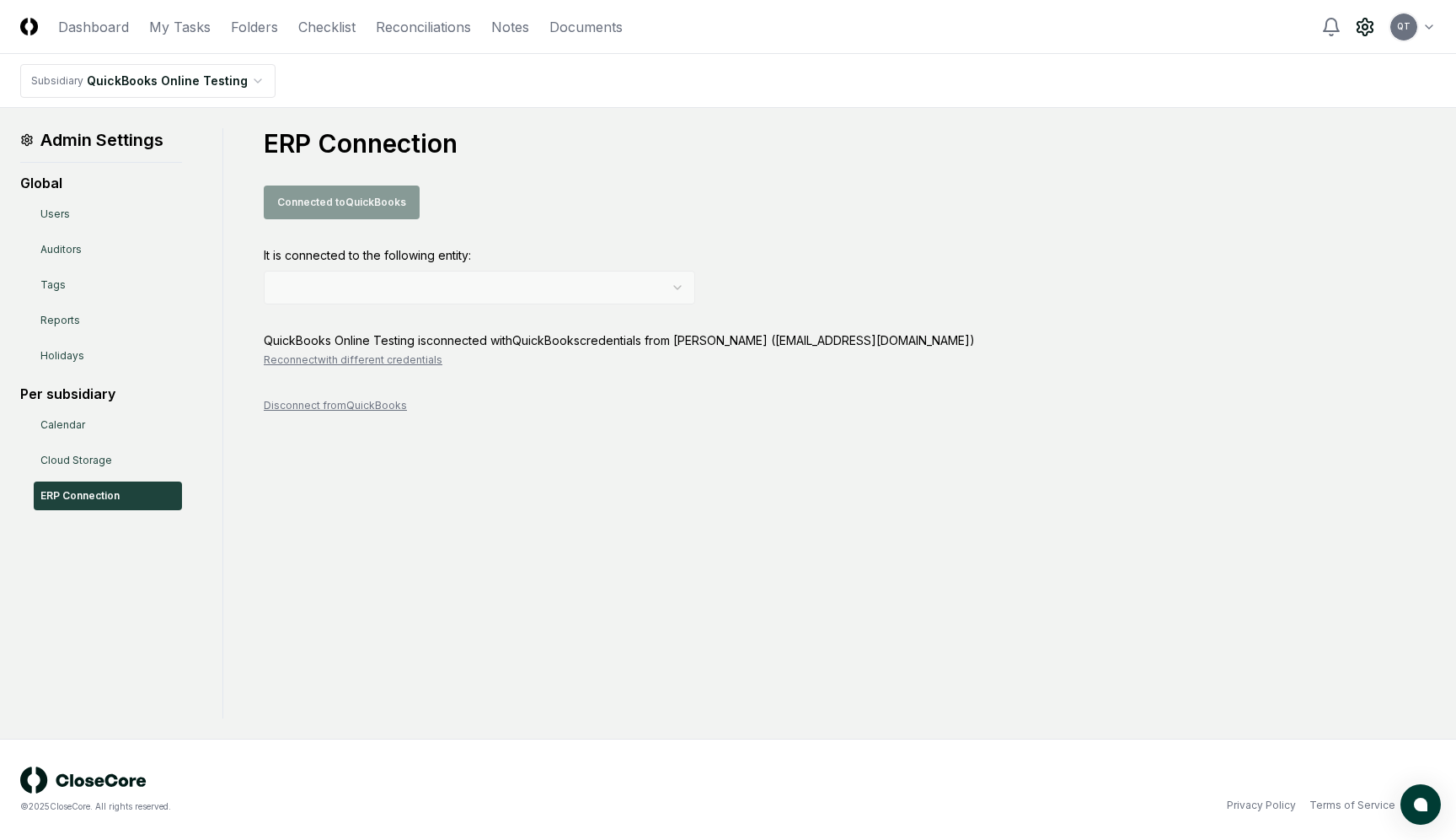
click at [385, 360] on button "Reconnect with different credentials" at bounding box center [352, 360] width 178 height 15
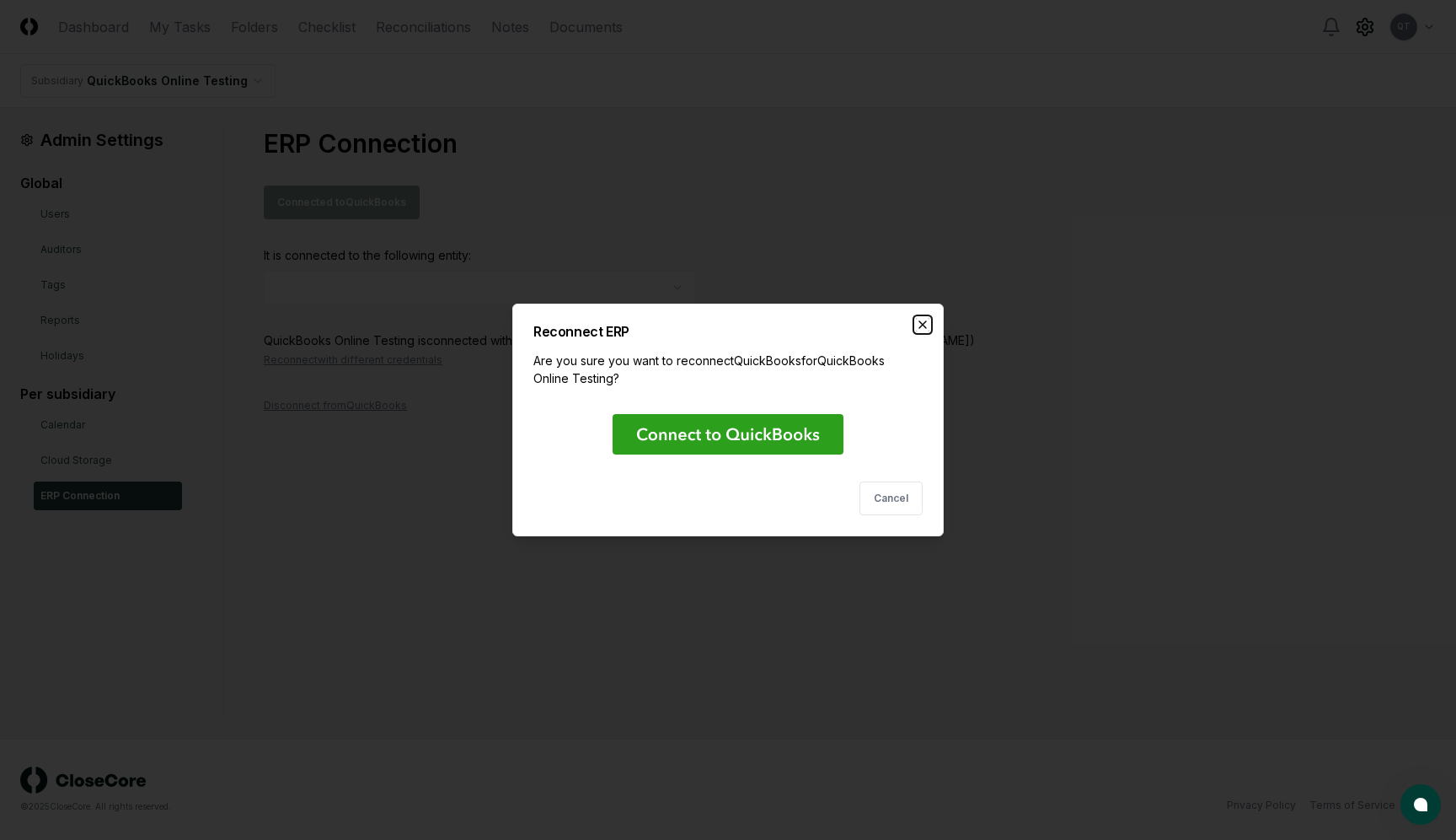
click at [923, 325] on icon "button" at bounding box center [923, 325] width 7 height 7
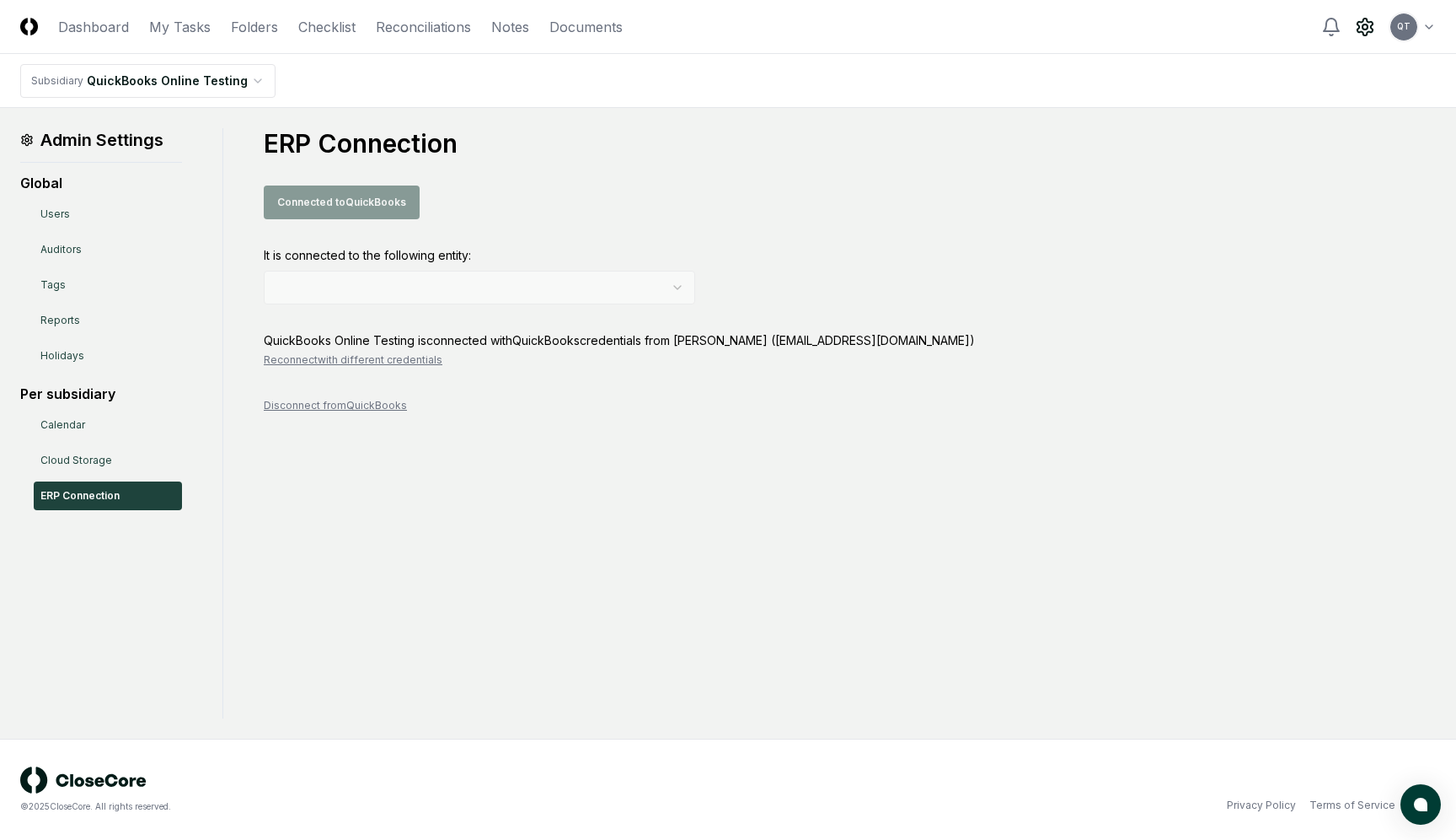
click at [202, 79] on html "CloseCore Dashboard My Tasks Folders Checklist Reconciliations Notes Documents …" at bounding box center [728, 420] width 1456 height 840
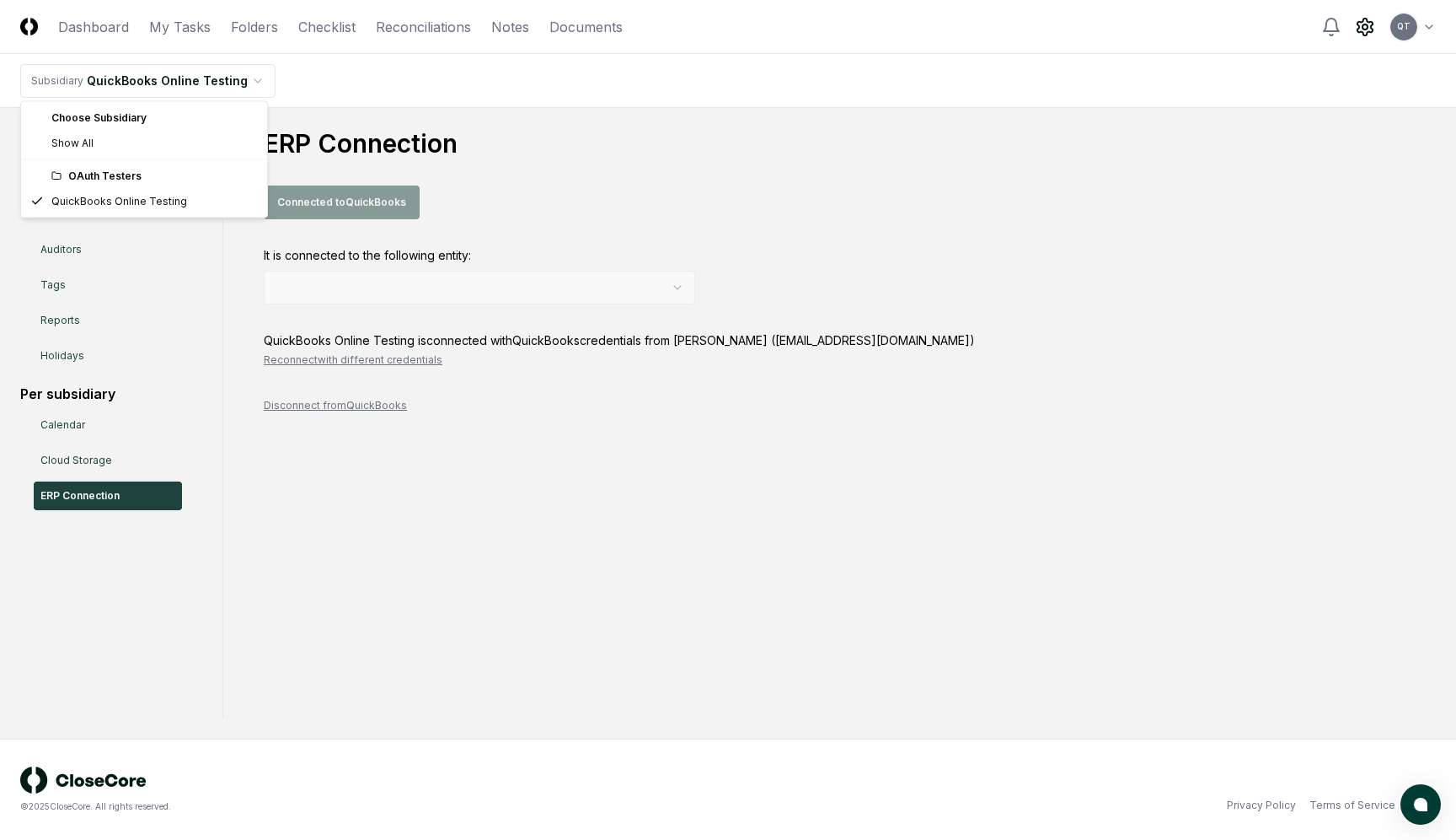
click at [120, 118] on div "Choose Subsidiary" at bounding box center [144, 118] width 239 height 25
click at [96, 113] on div "Choose Subsidiary" at bounding box center [144, 118] width 239 height 25
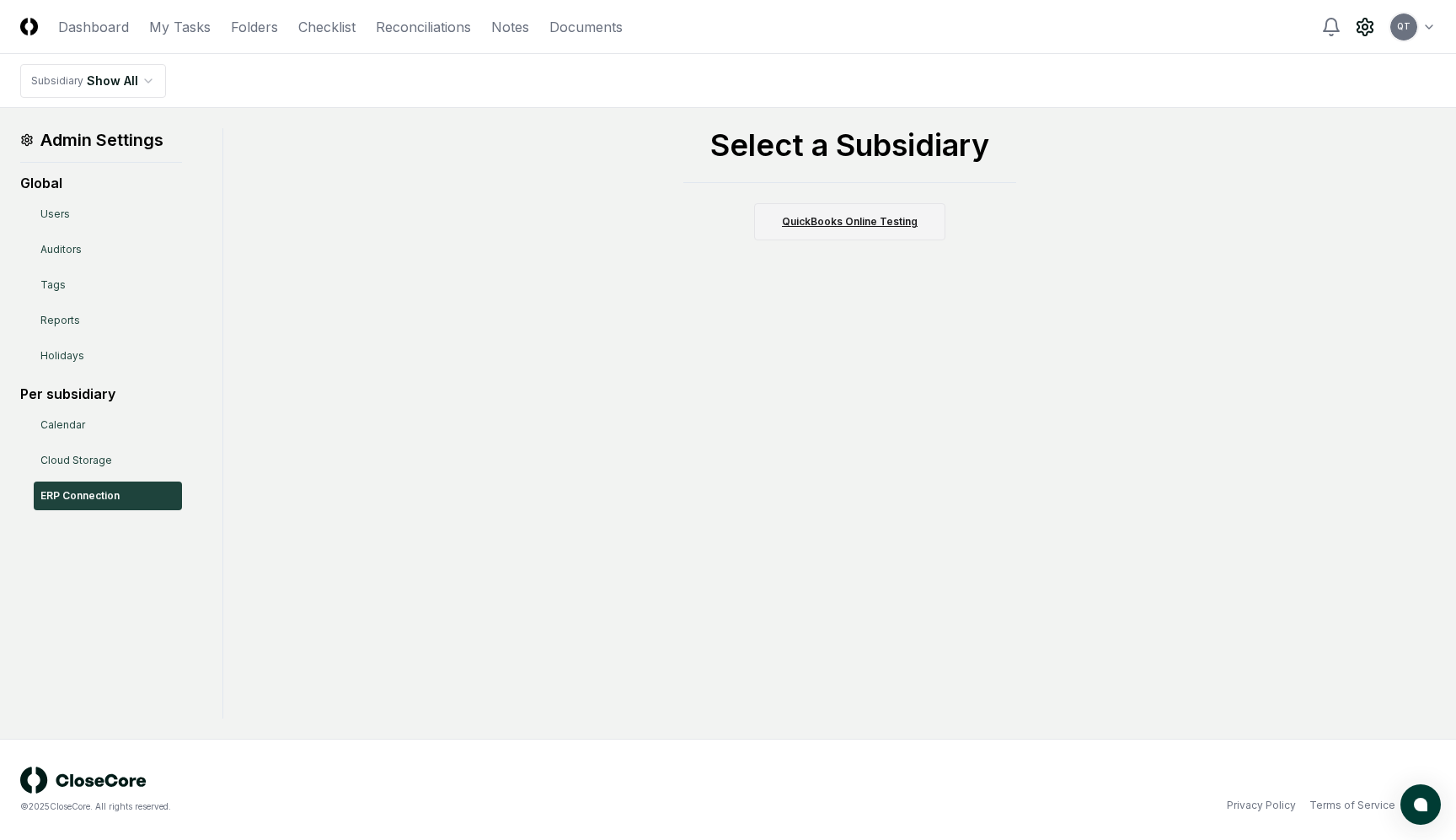
click at [849, 218] on link "QuickBooks Online Testing" at bounding box center [850, 221] width 191 height 37
